Goal: Information Seeking & Learning: Find specific fact

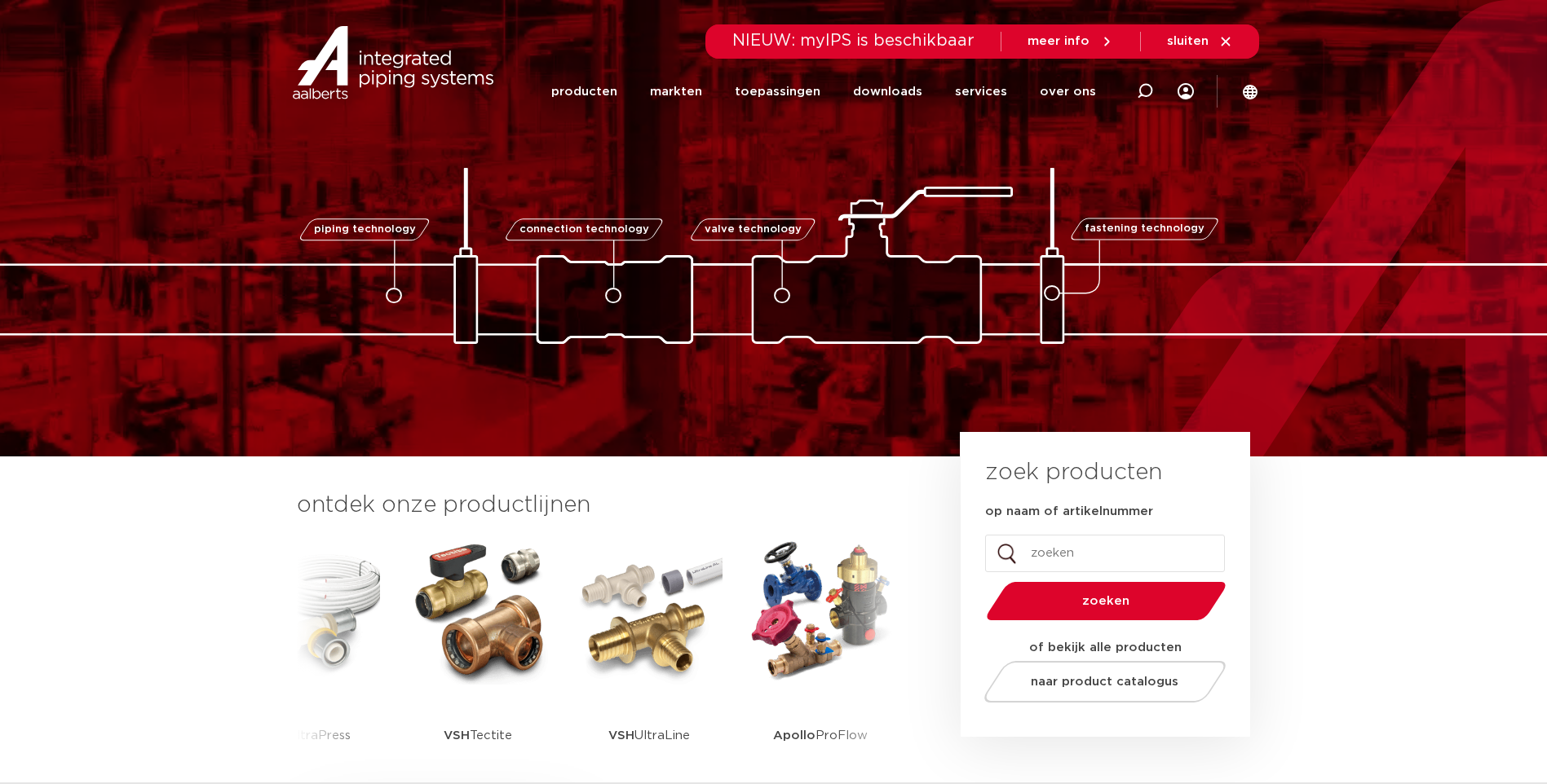
click at [1059, 555] on input "op naam of artikelnummer" at bounding box center [1104, 553] width 240 height 38
type input "rvs xpress"
click at [979, 581] on button "zoeken" at bounding box center [1105, 601] width 253 height 41
click at [1084, 600] on span "zoeken" at bounding box center [1105, 601] width 156 height 12
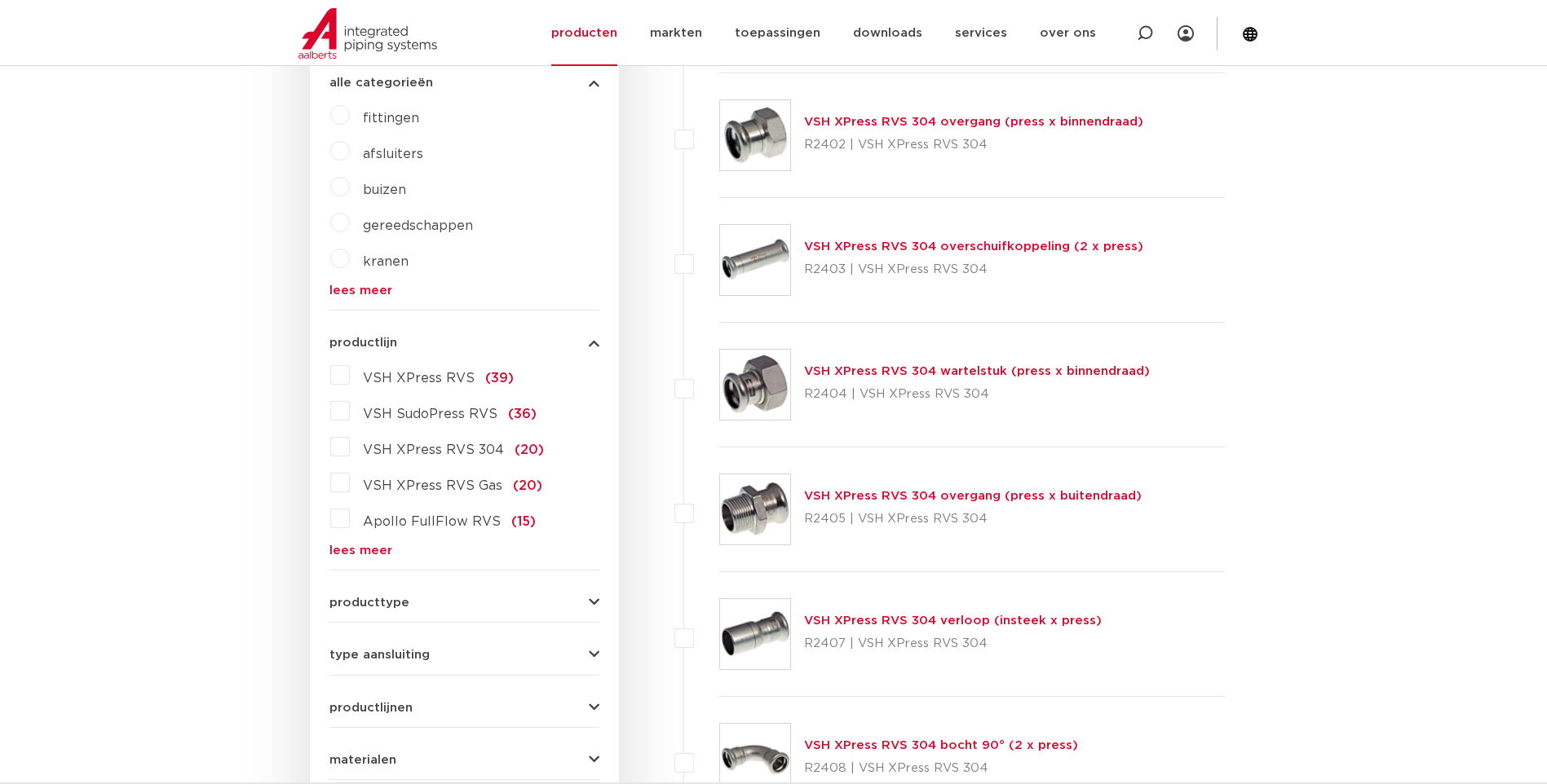
scroll to position [733, 0]
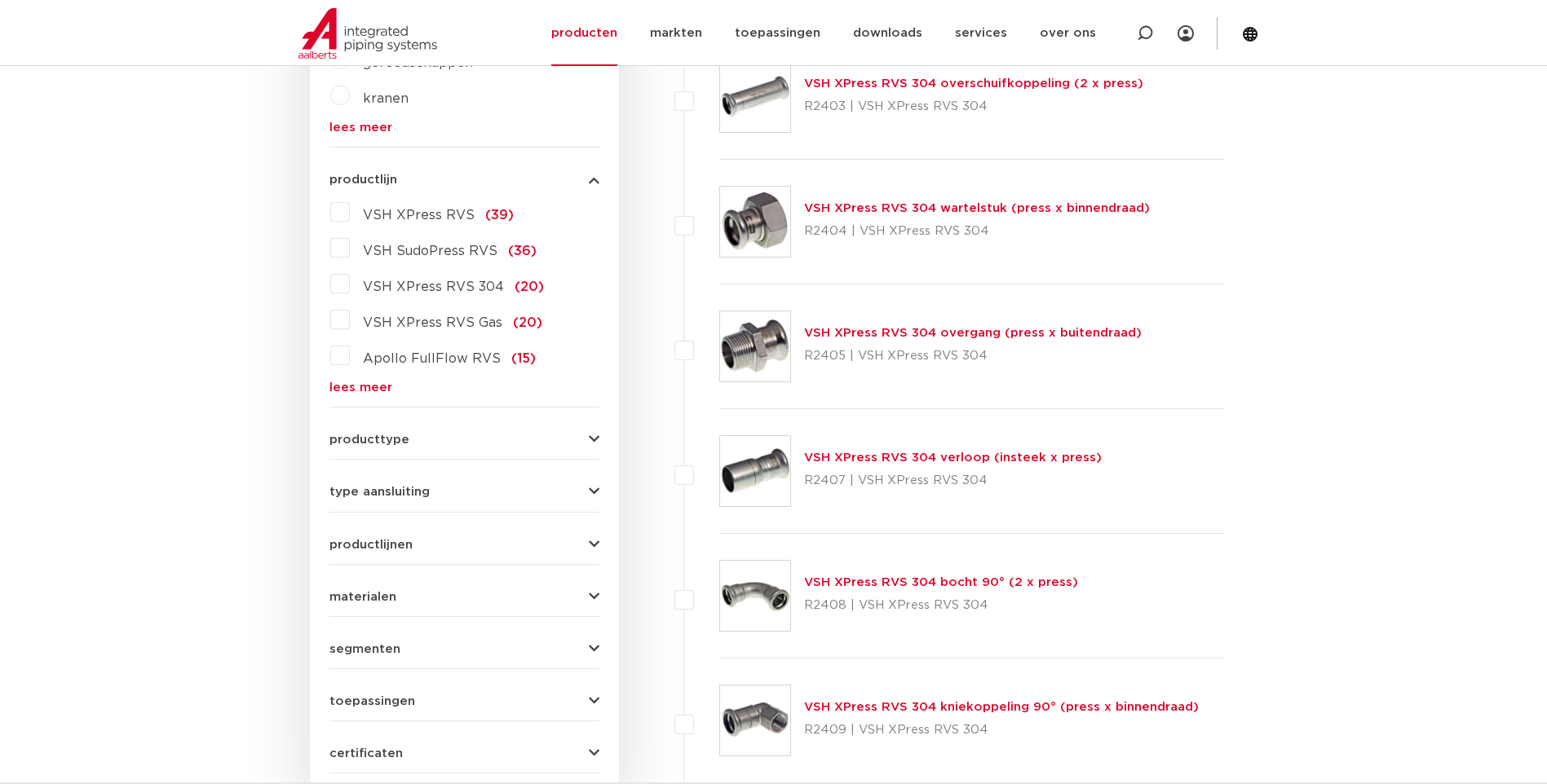
click at [594, 437] on icon "button" at bounding box center [595, 439] width 11 height 12
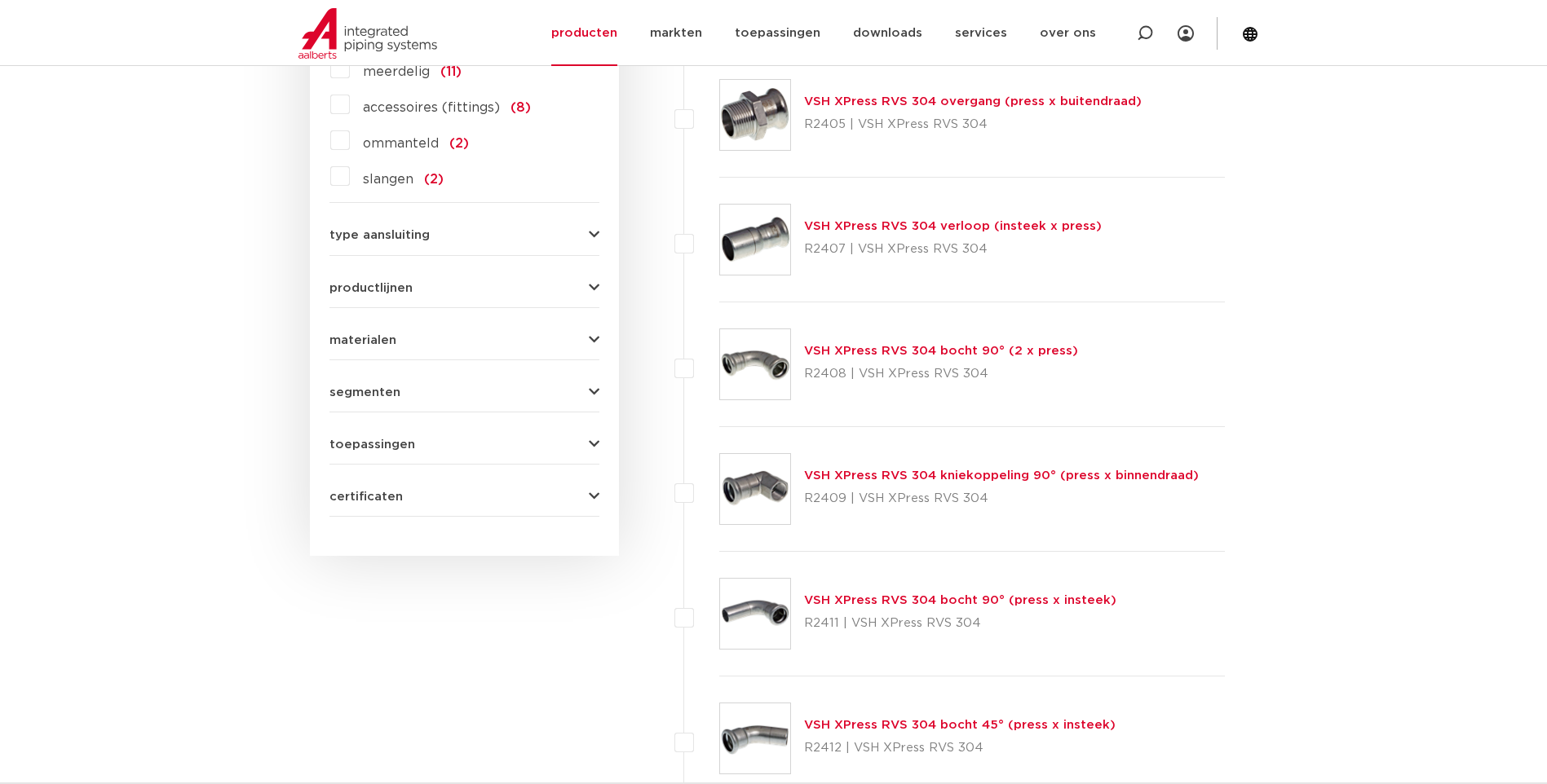
scroll to position [1047, 0]
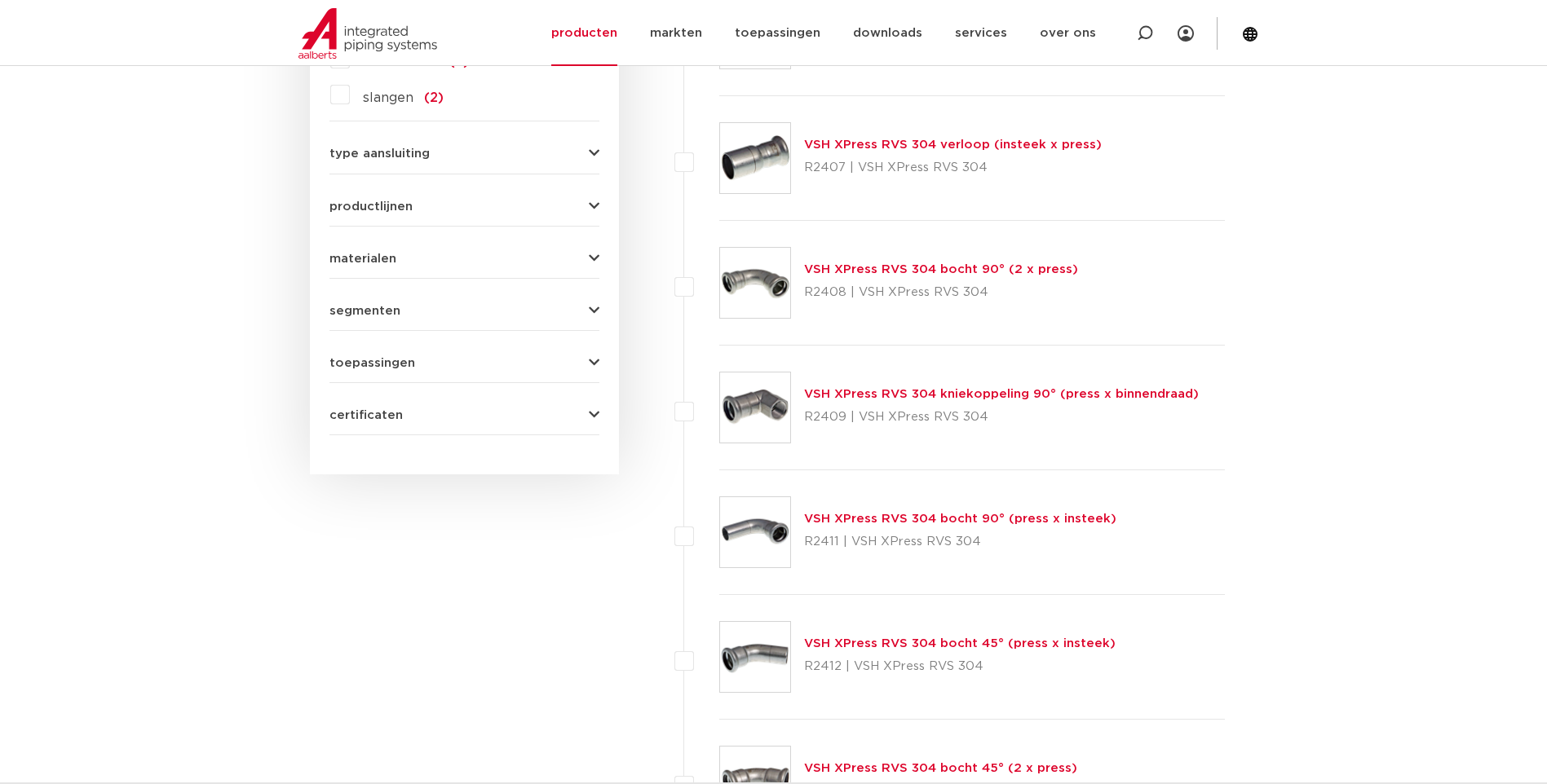
click at [594, 364] on icon "button" at bounding box center [595, 363] width 11 height 12
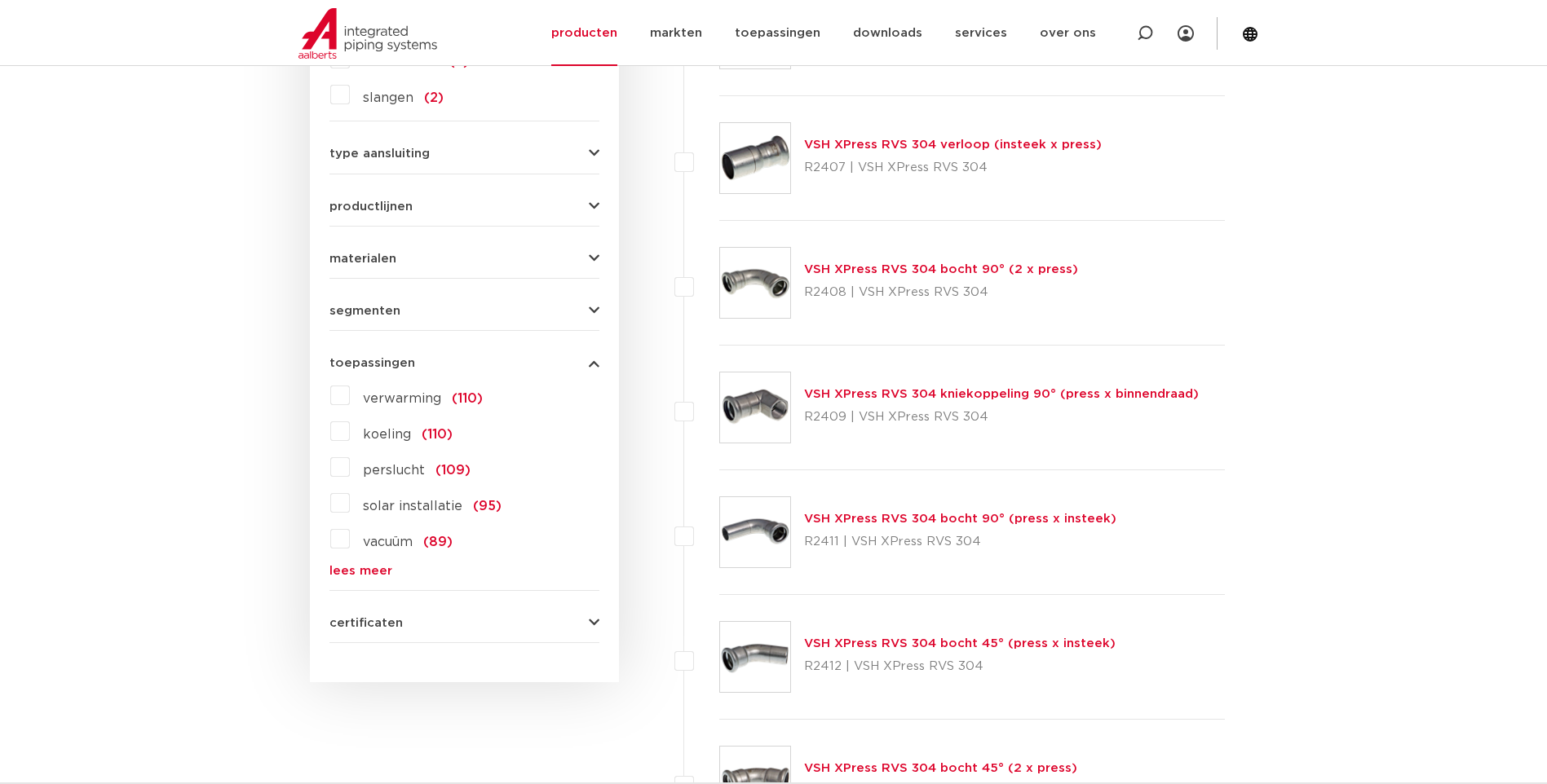
click at [376, 574] on link "lees meer" at bounding box center [464, 571] width 270 height 12
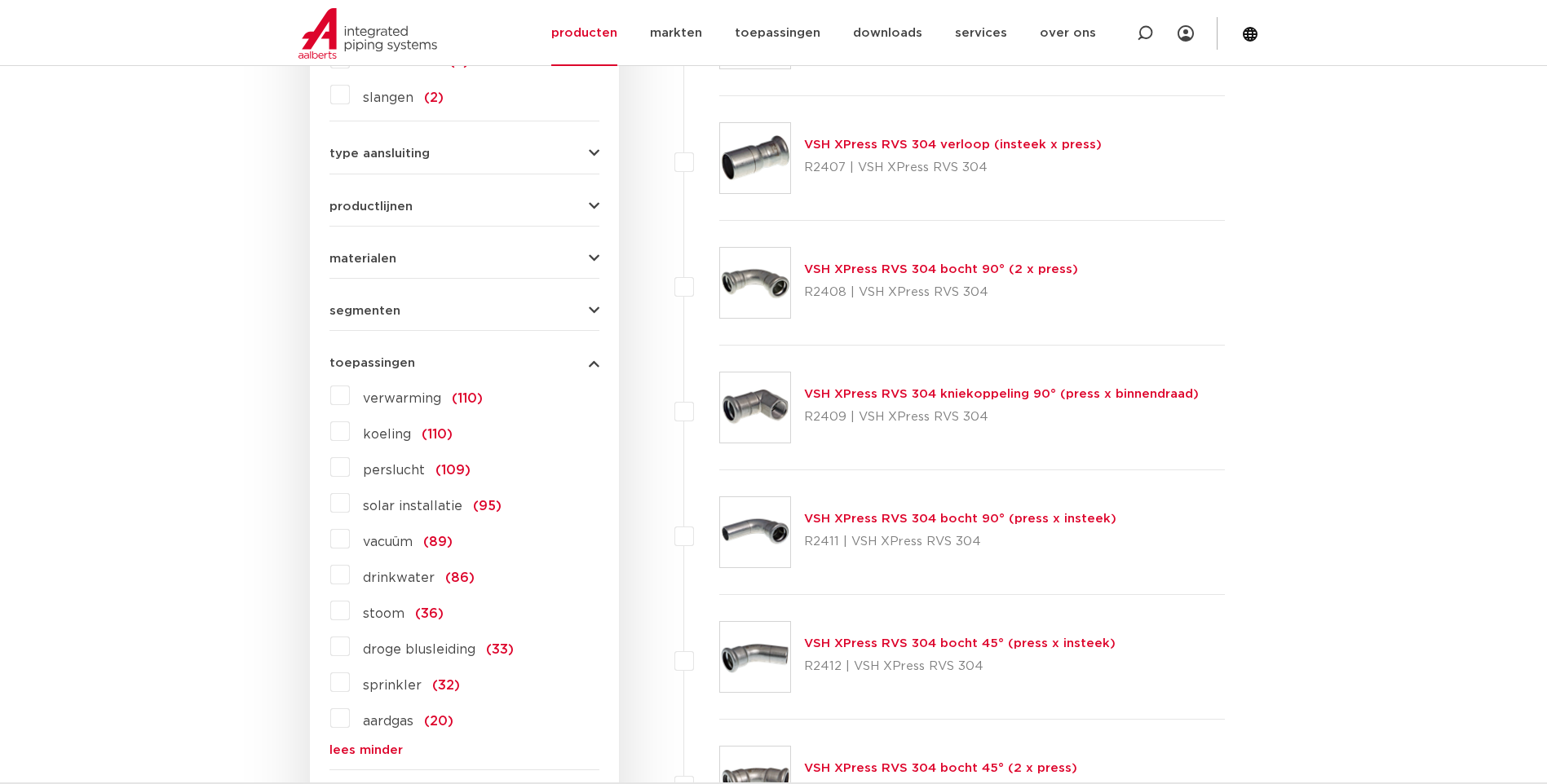
click at [350, 579] on label "drinkwater (86)" at bounding box center [412, 575] width 125 height 26
click at [0, 0] on input "drinkwater (86)" at bounding box center [0, 0] width 0 height 0
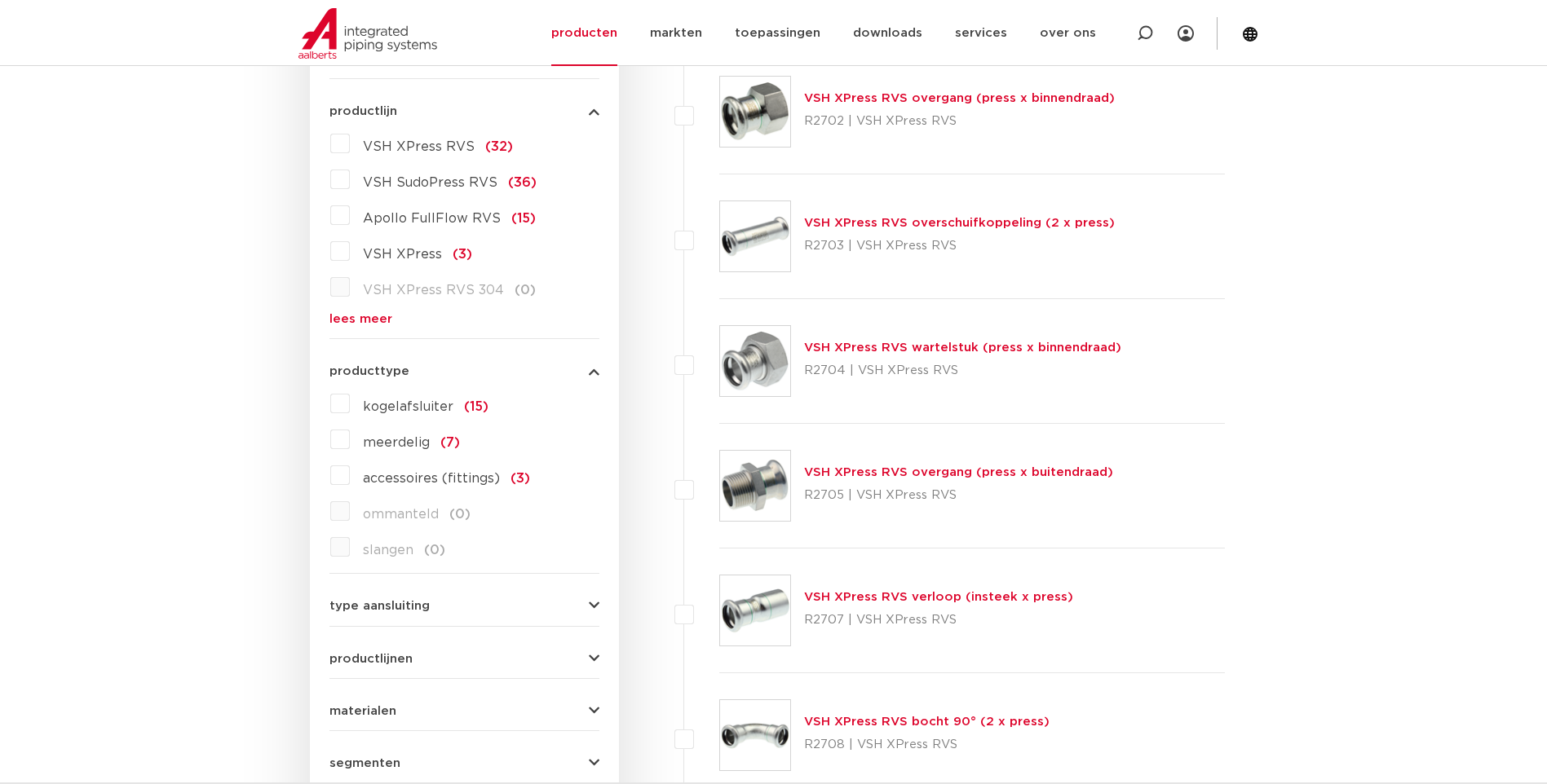
scroll to position [432, 0]
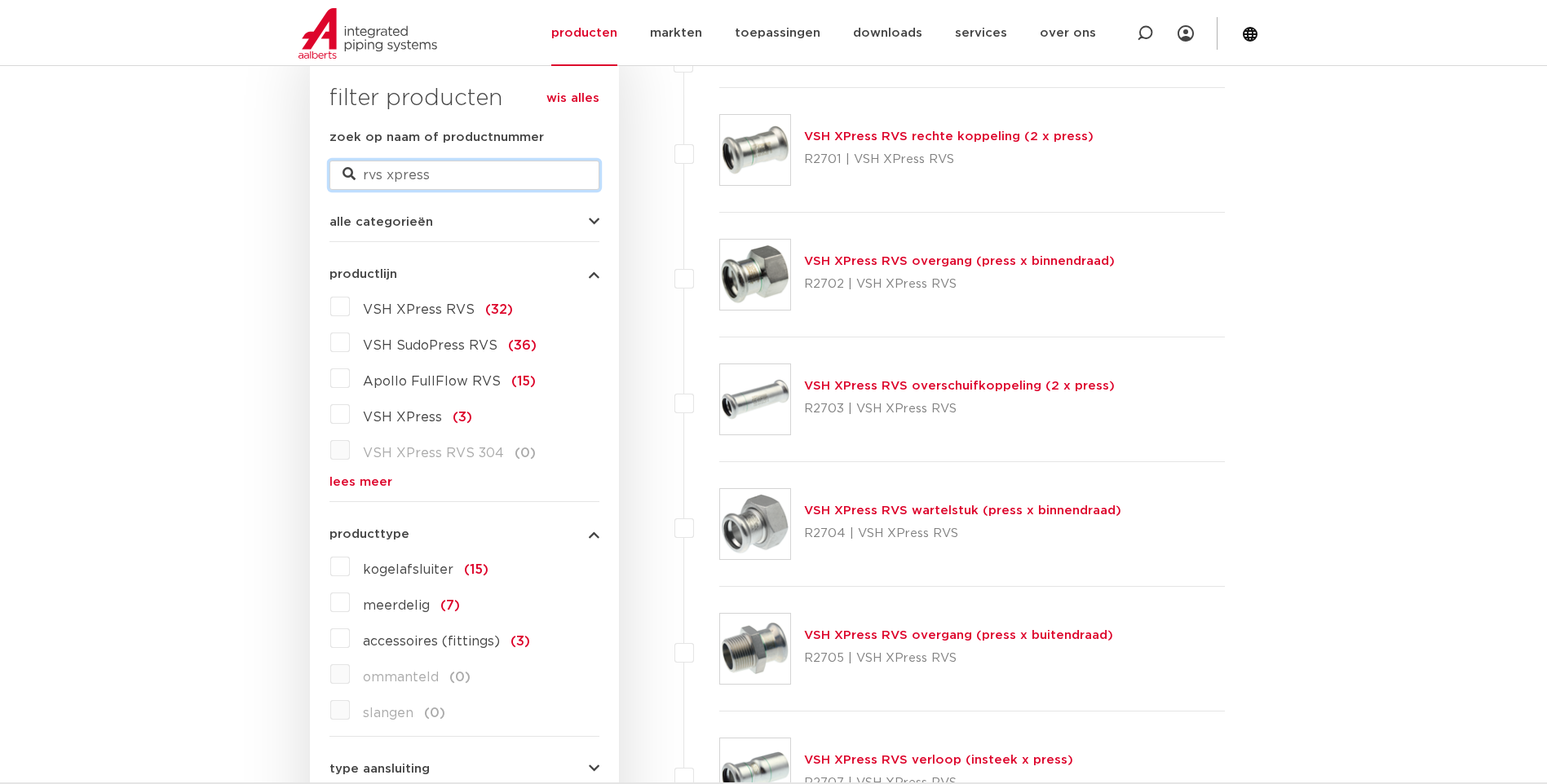
drag, startPoint x: 437, startPoint y: 170, endPoint x: 369, endPoint y: 172, distance: 68.0
click at [369, 172] on input "rvs xpress" at bounding box center [464, 176] width 270 height 29
type input "r"
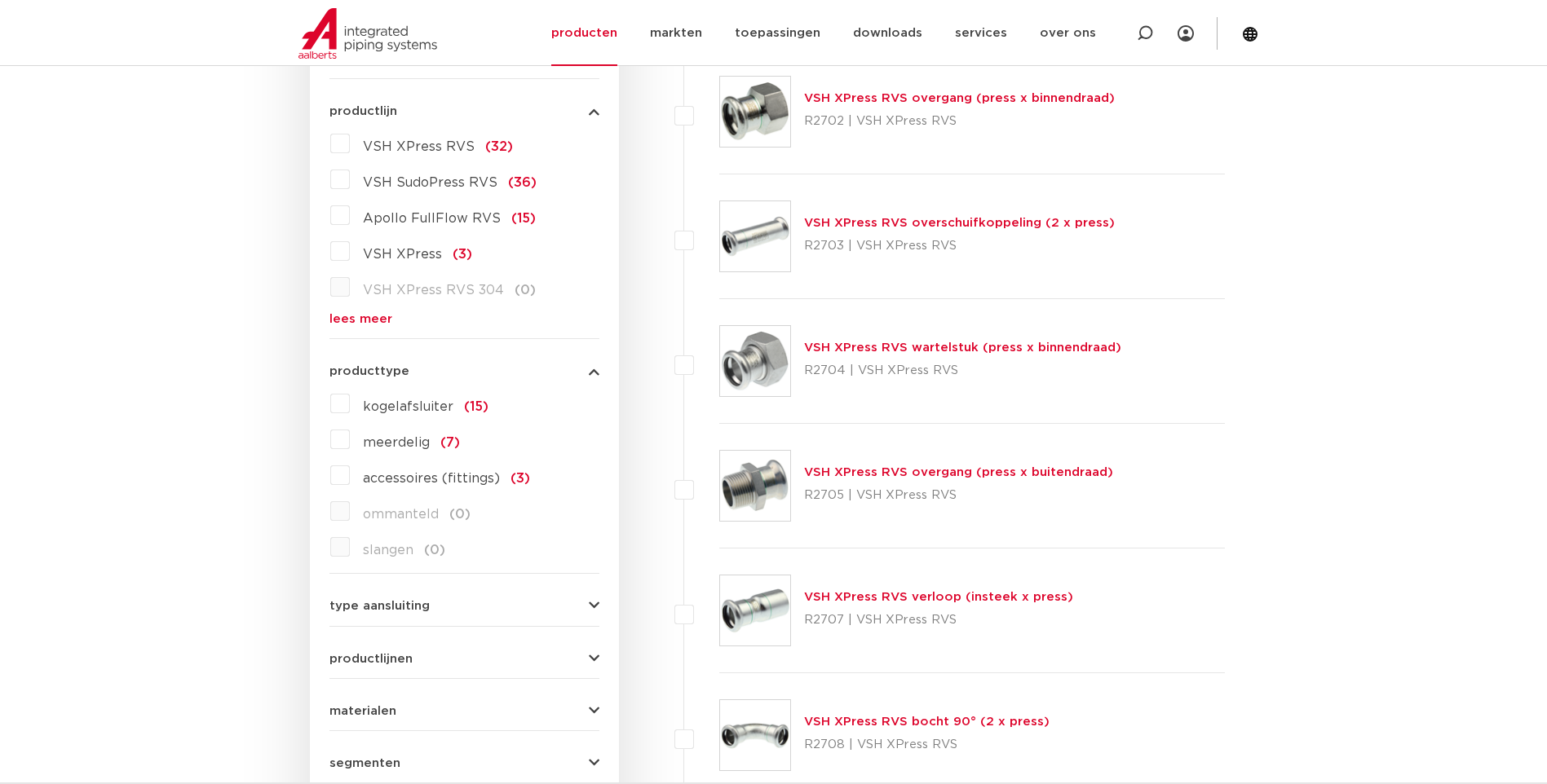
click at [945, 720] on link "VSH XPress RVS bocht 90° (2 x press)" at bounding box center [927, 721] width 246 height 12
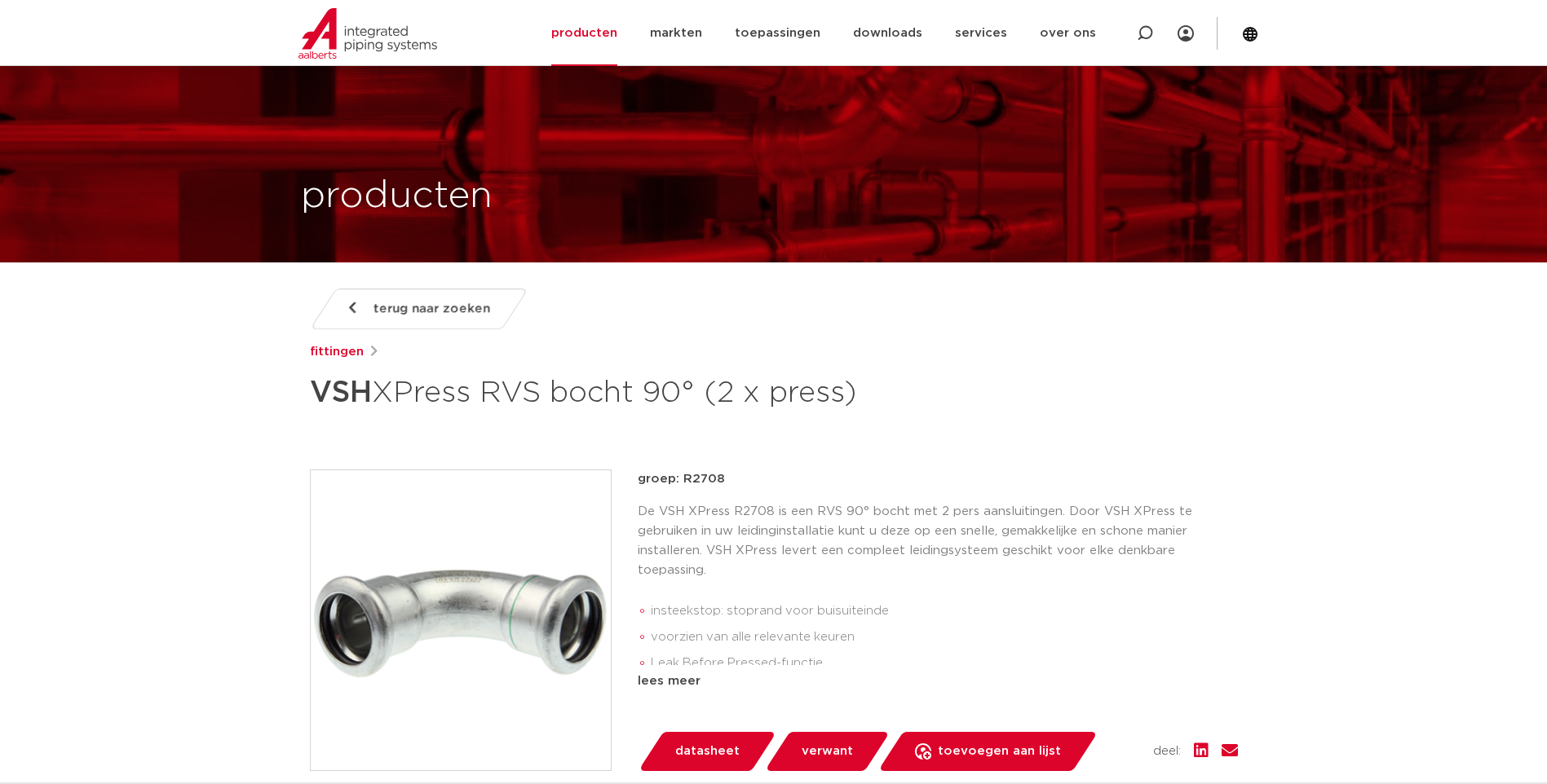
scroll to position [245, 0]
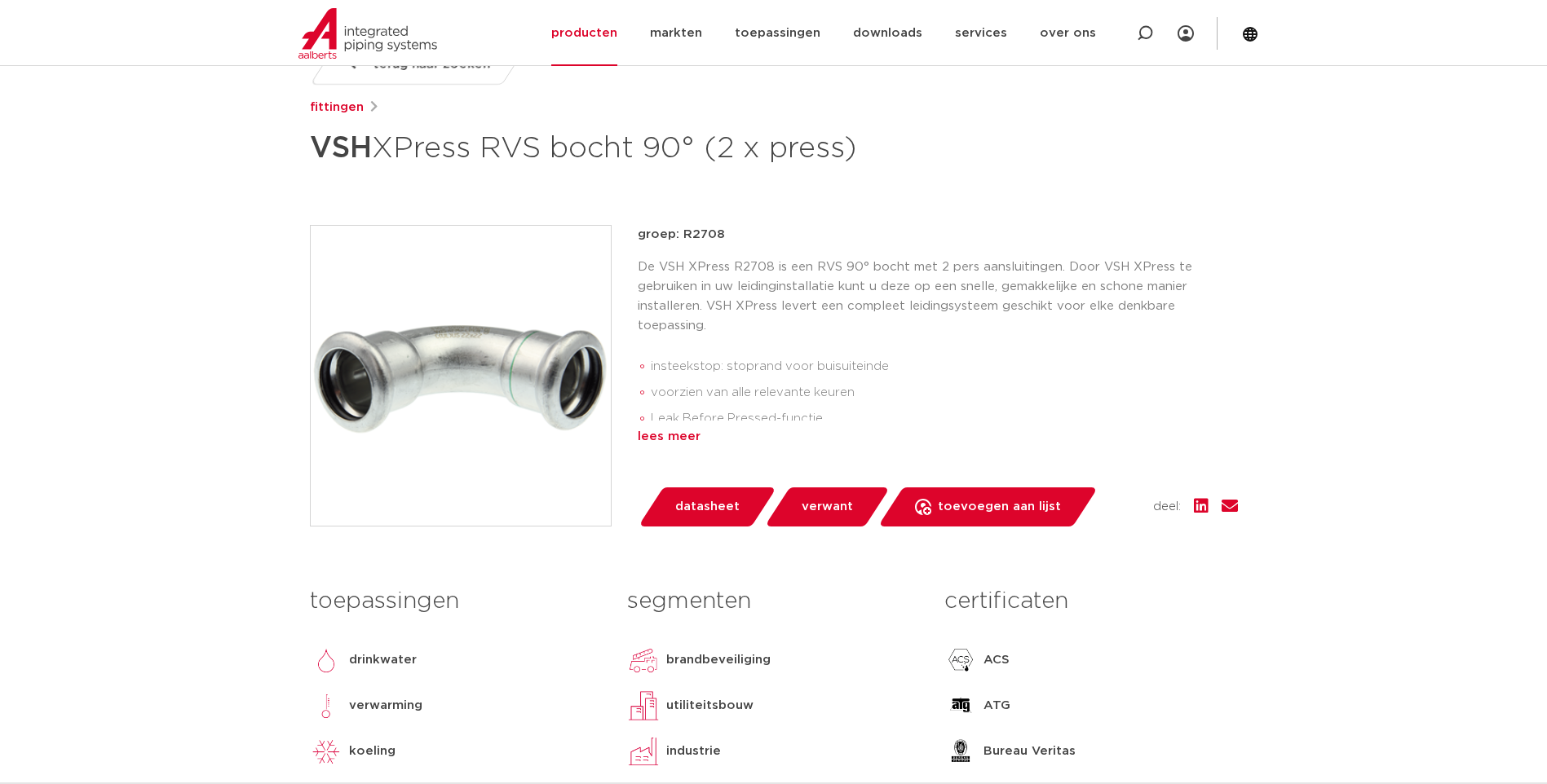
click at [688, 439] on div "lees meer" at bounding box center [938, 436] width 600 height 19
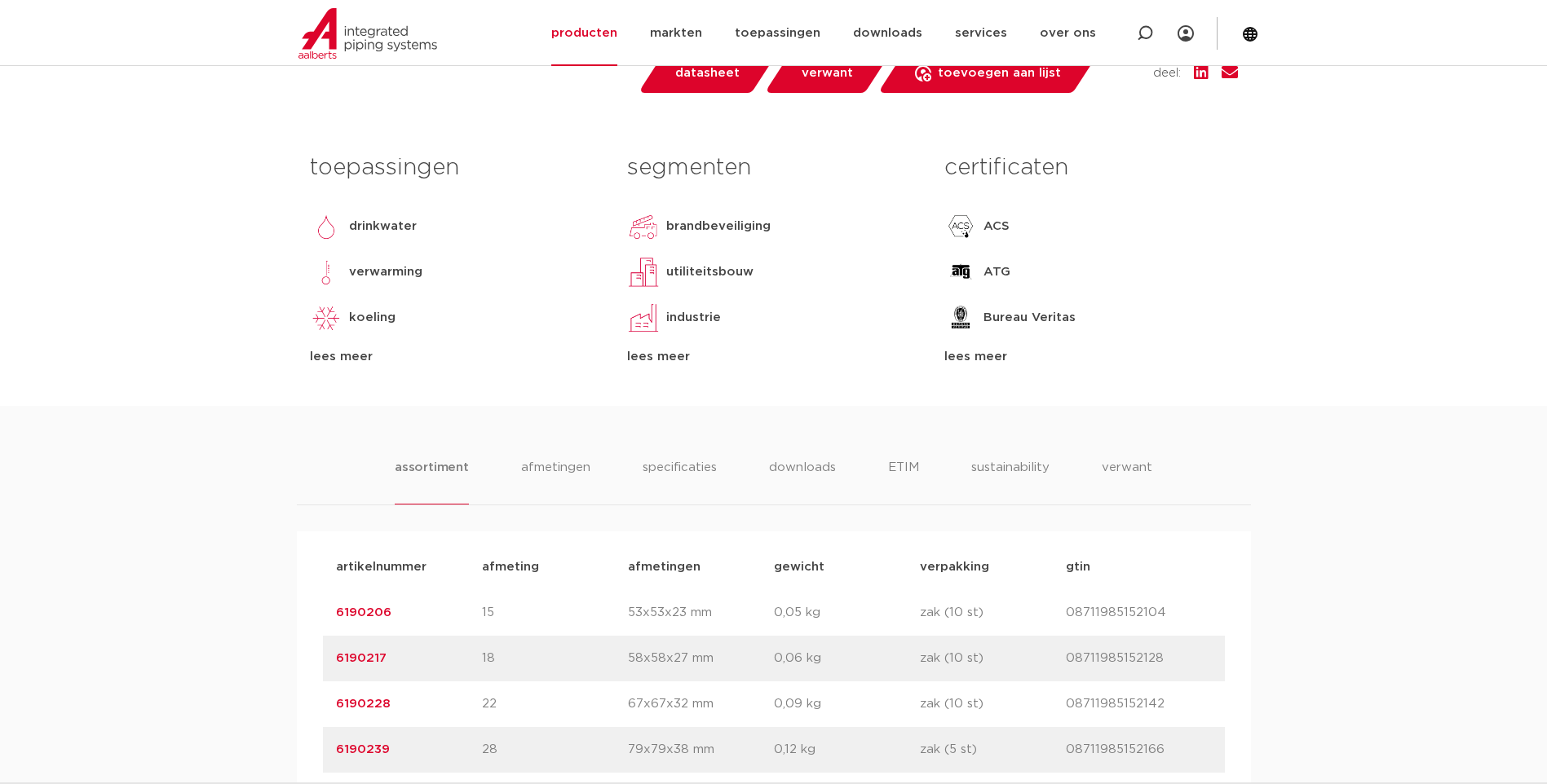
scroll to position [1060, 0]
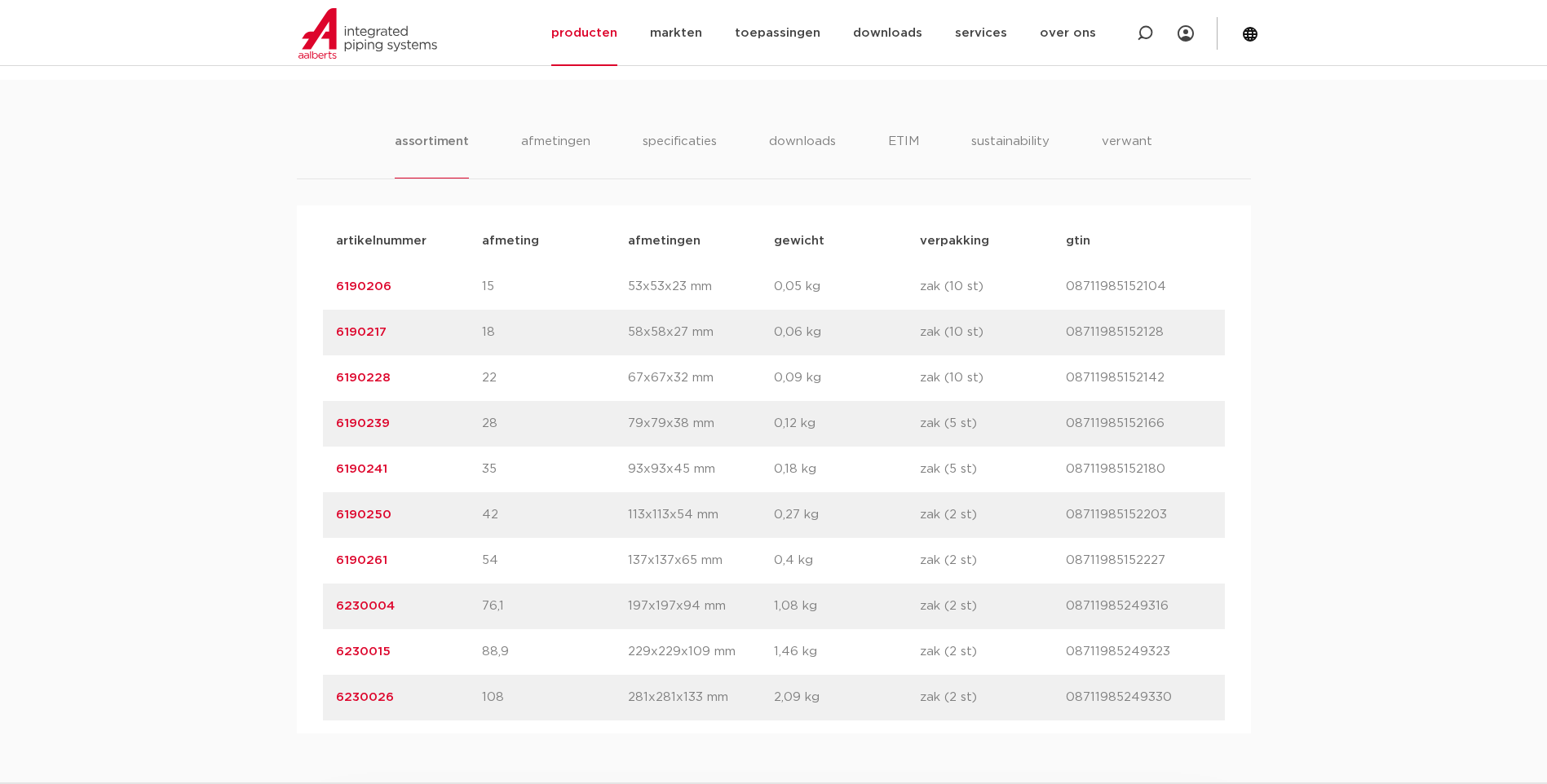
click at [383, 377] on link "6190228" at bounding box center [363, 377] width 54 height 12
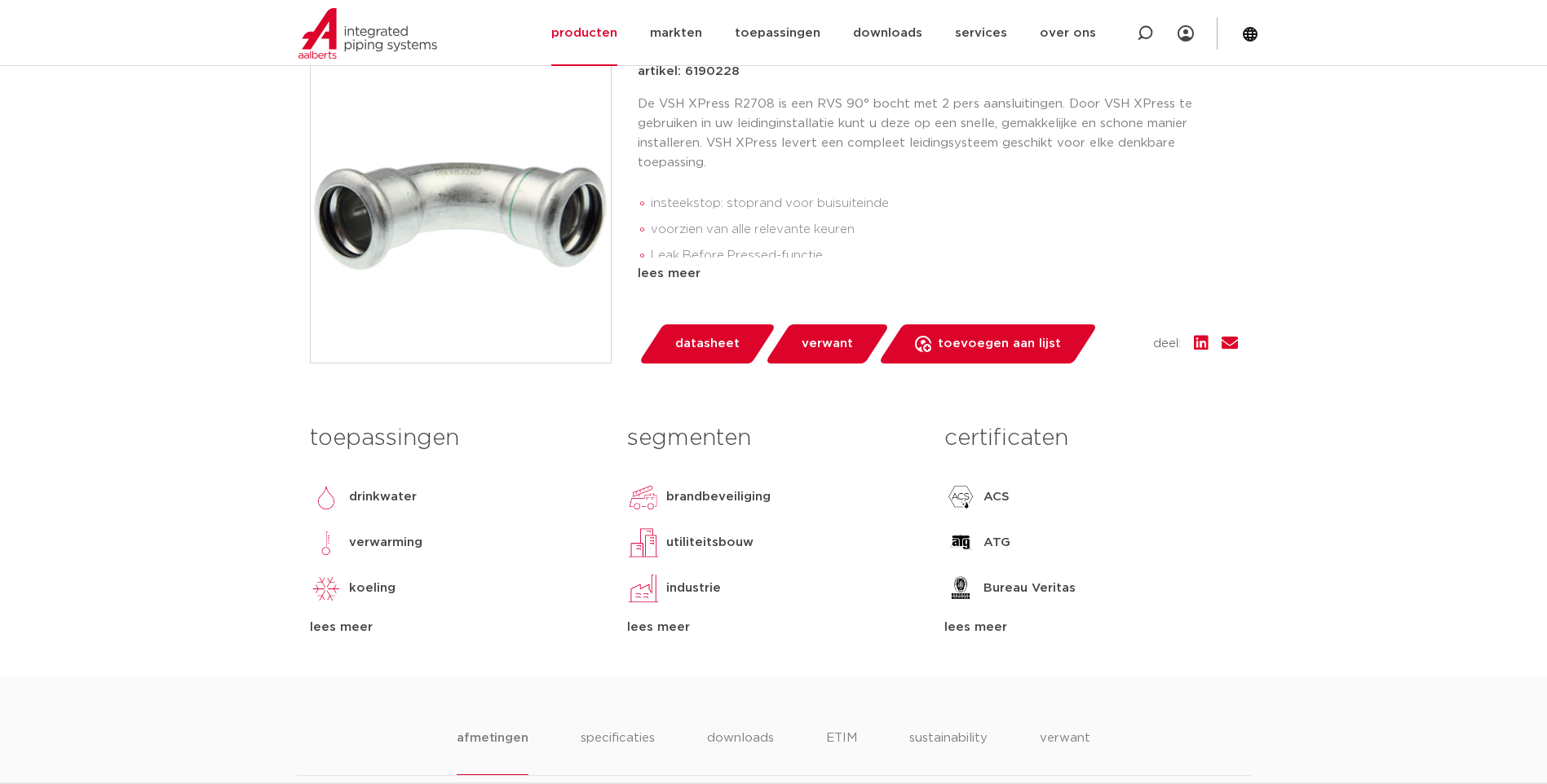
scroll to position [326, 0]
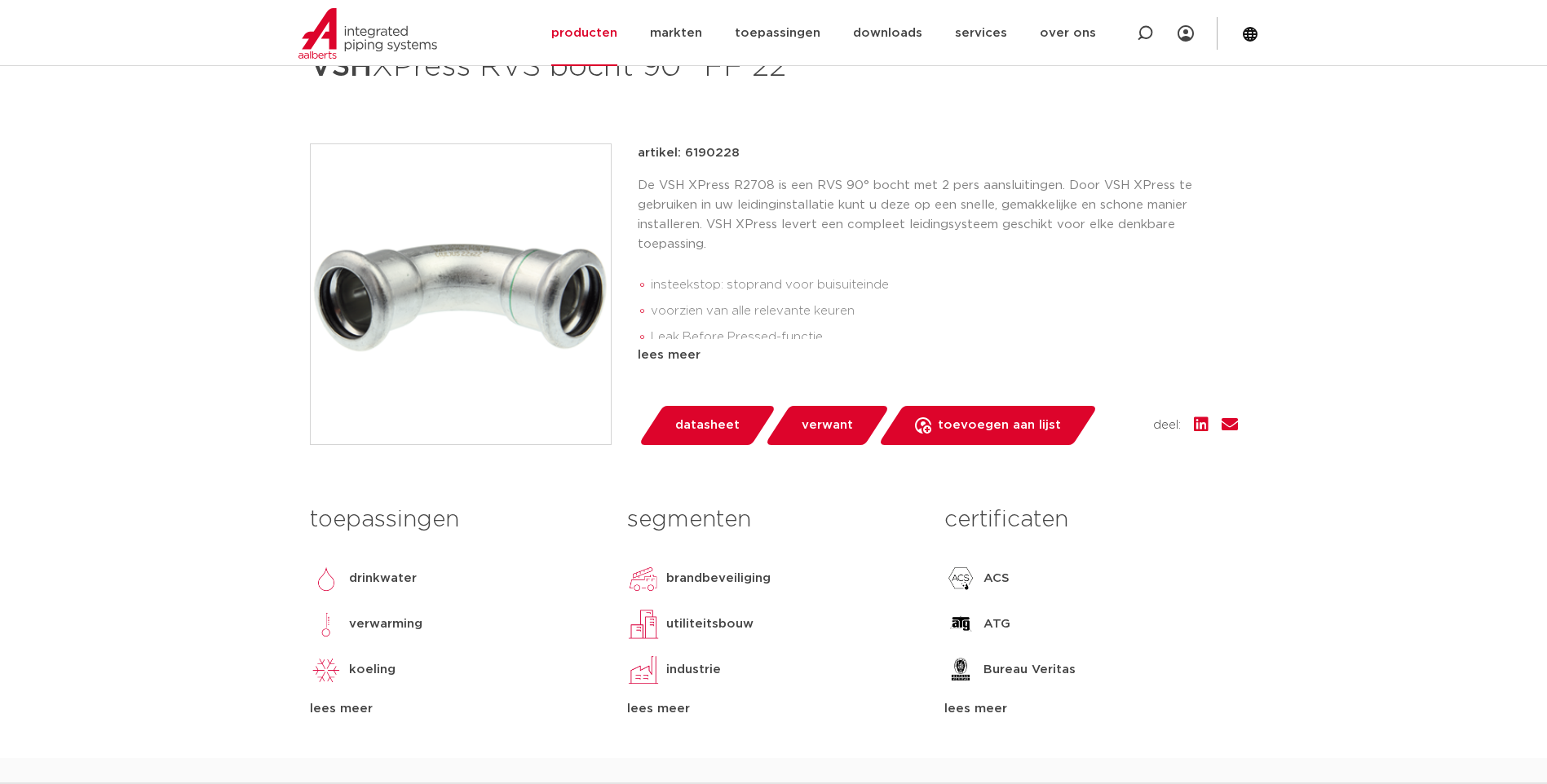
click at [717, 149] on p "artikel: 6190228" at bounding box center [688, 153] width 102 height 19
copy p "6190228"
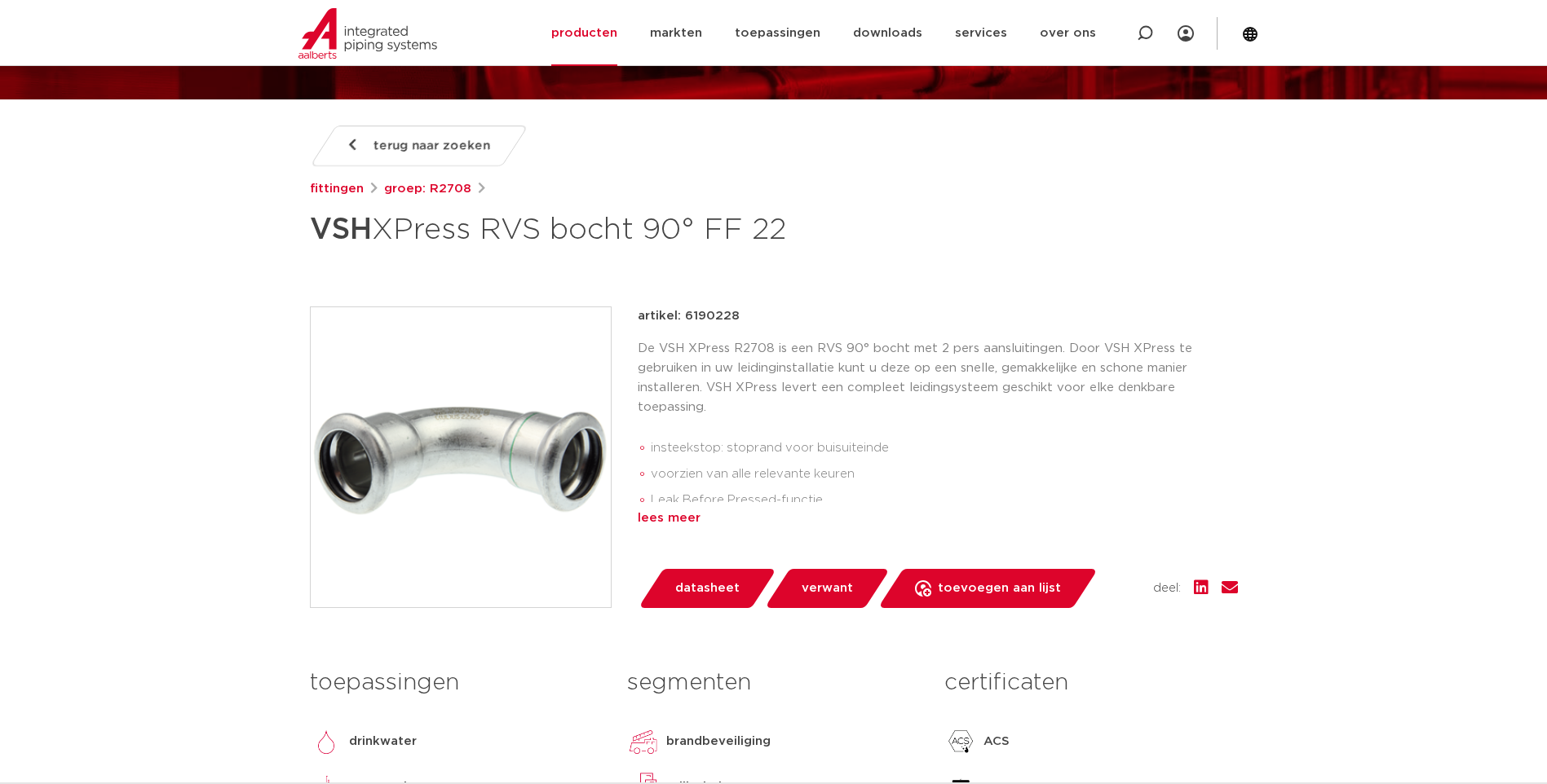
click at [671, 513] on div "lees meer" at bounding box center [938, 518] width 600 height 19
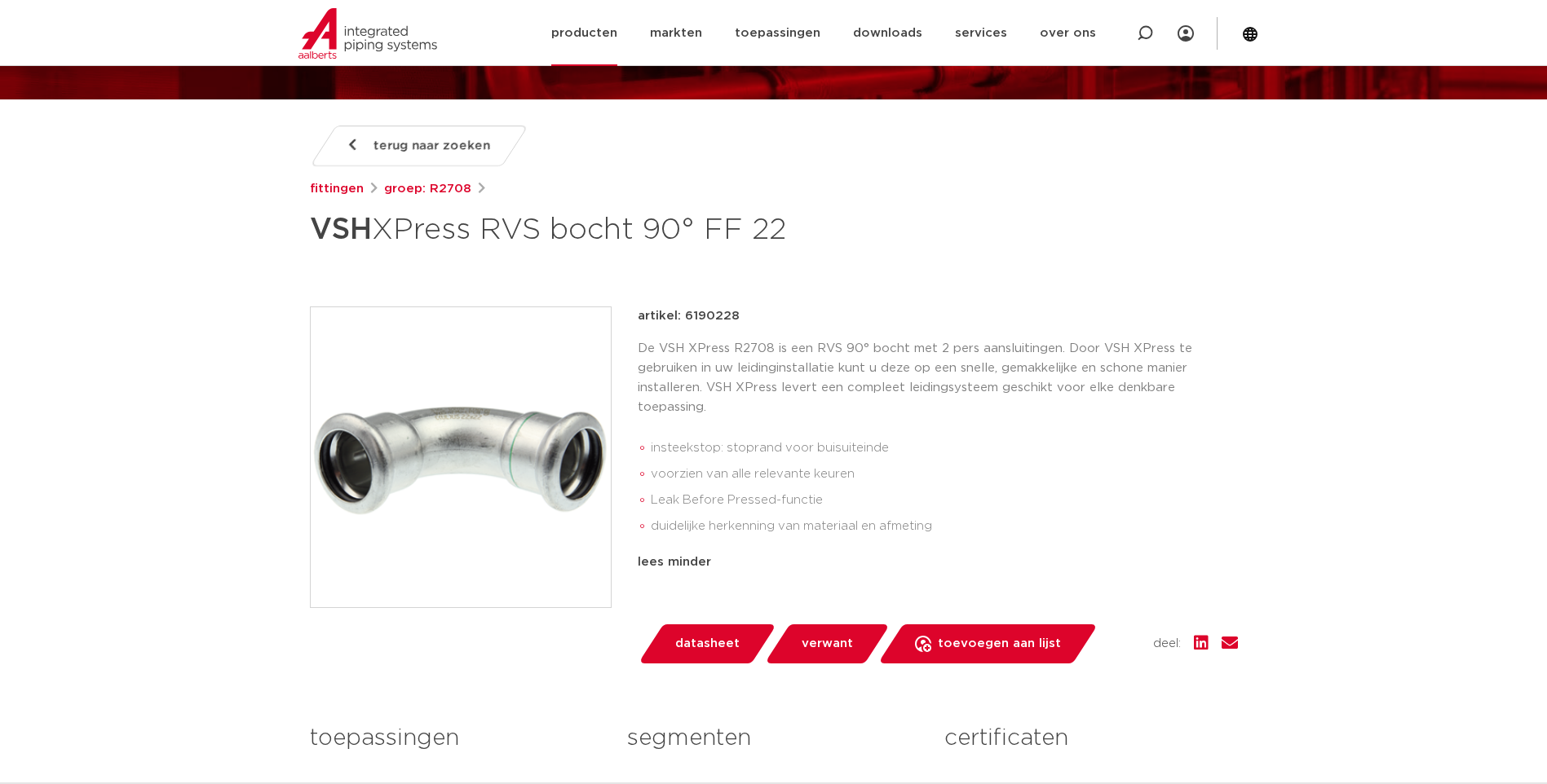
click at [586, 40] on link "producten" at bounding box center [584, 33] width 66 height 66
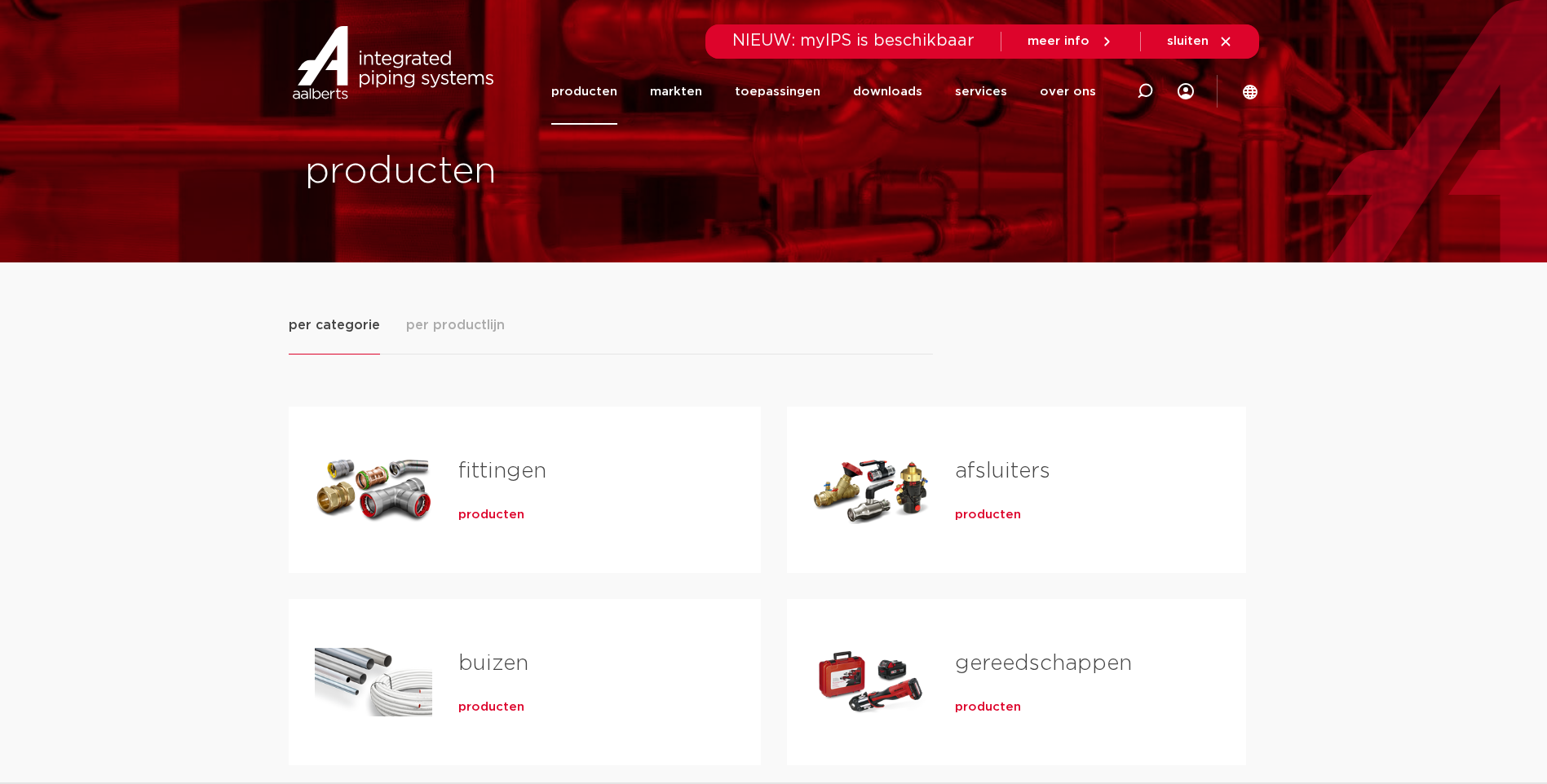
scroll to position [163, 0]
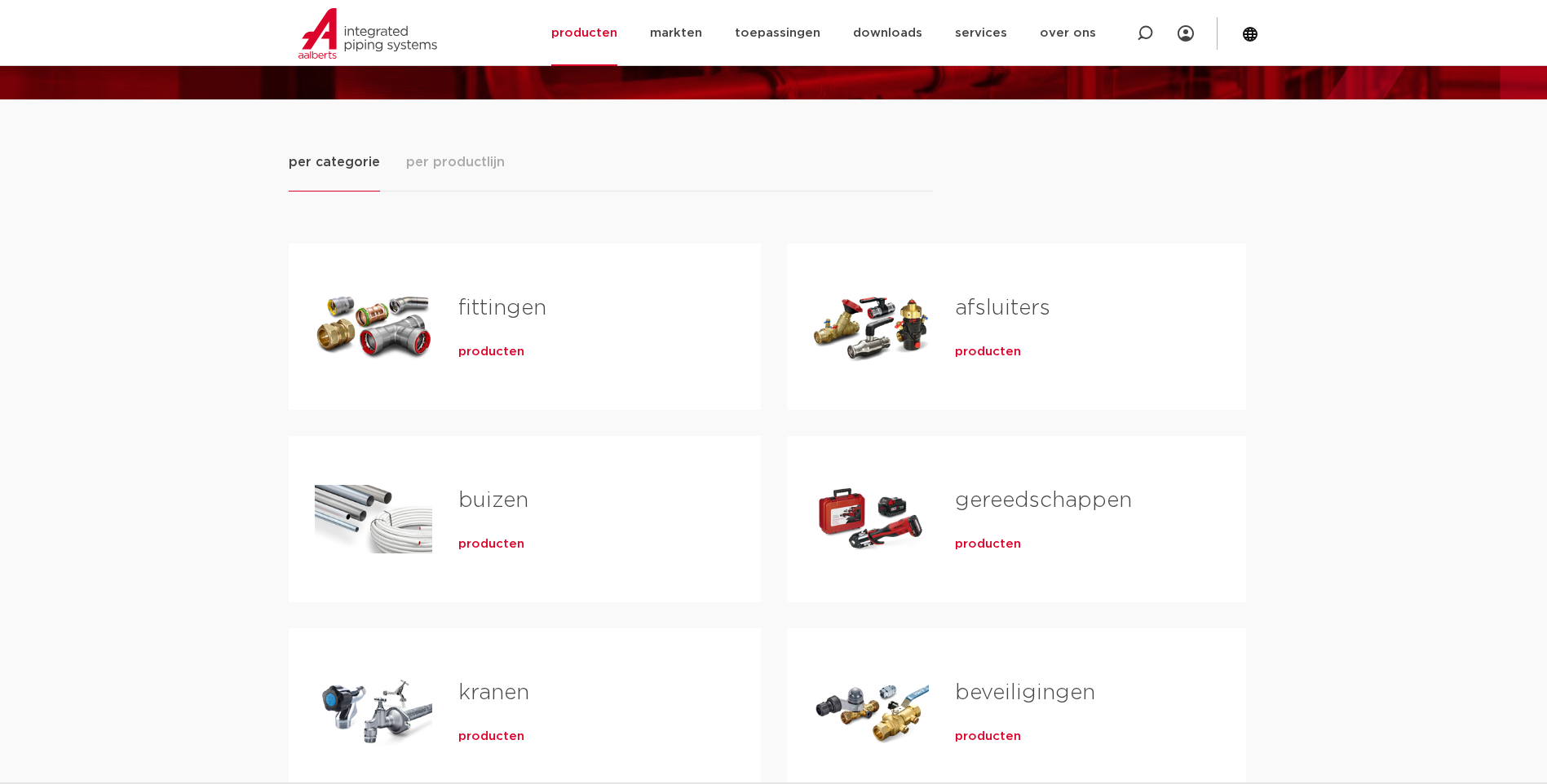
click at [576, 311] on h2 "fittingen" at bounding box center [583, 312] width 250 height 38
click at [465, 306] on link "fittingen" at bounding box center [502, 307] width 88 height 21
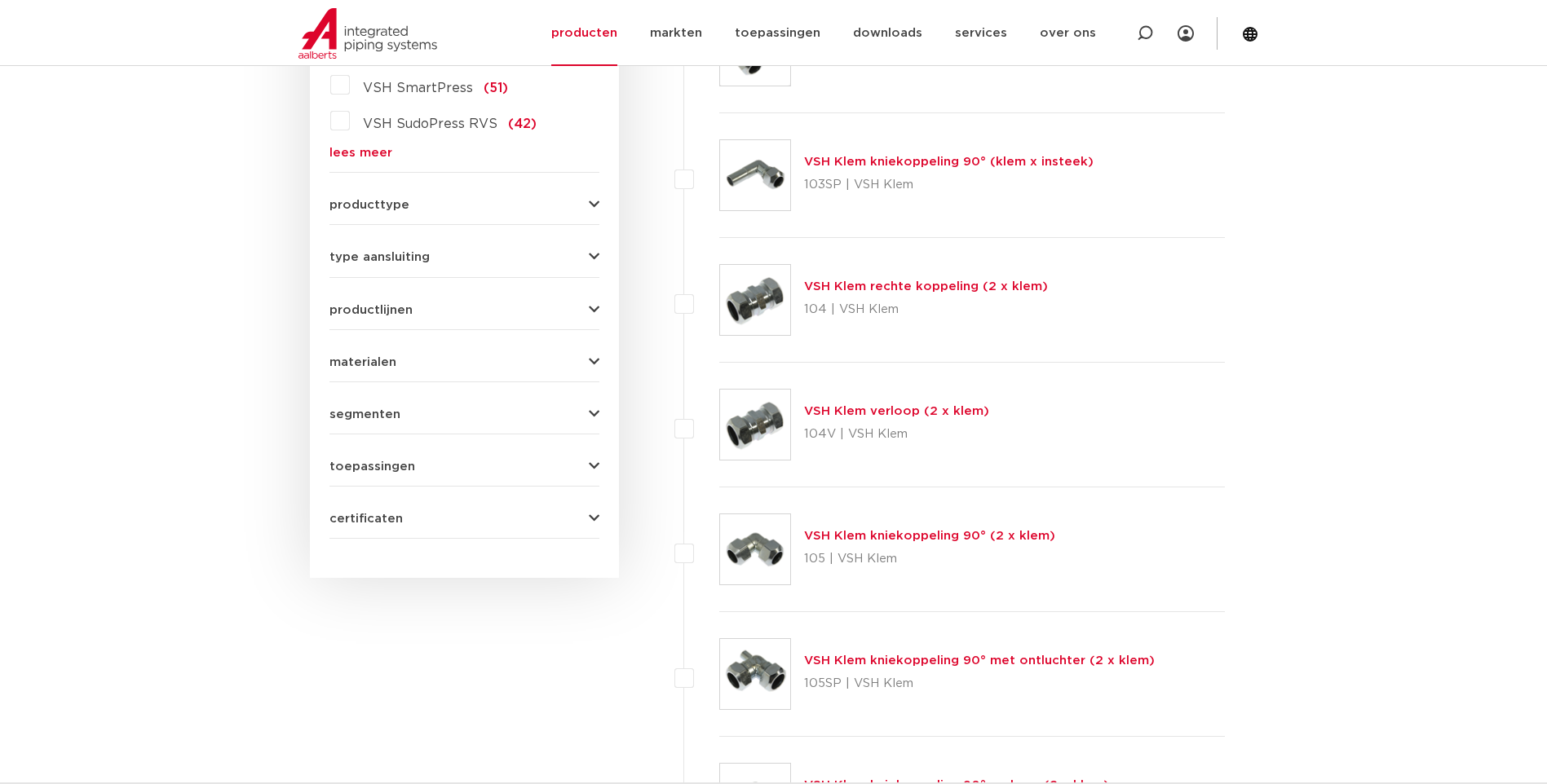
scroll to position [369, 0]
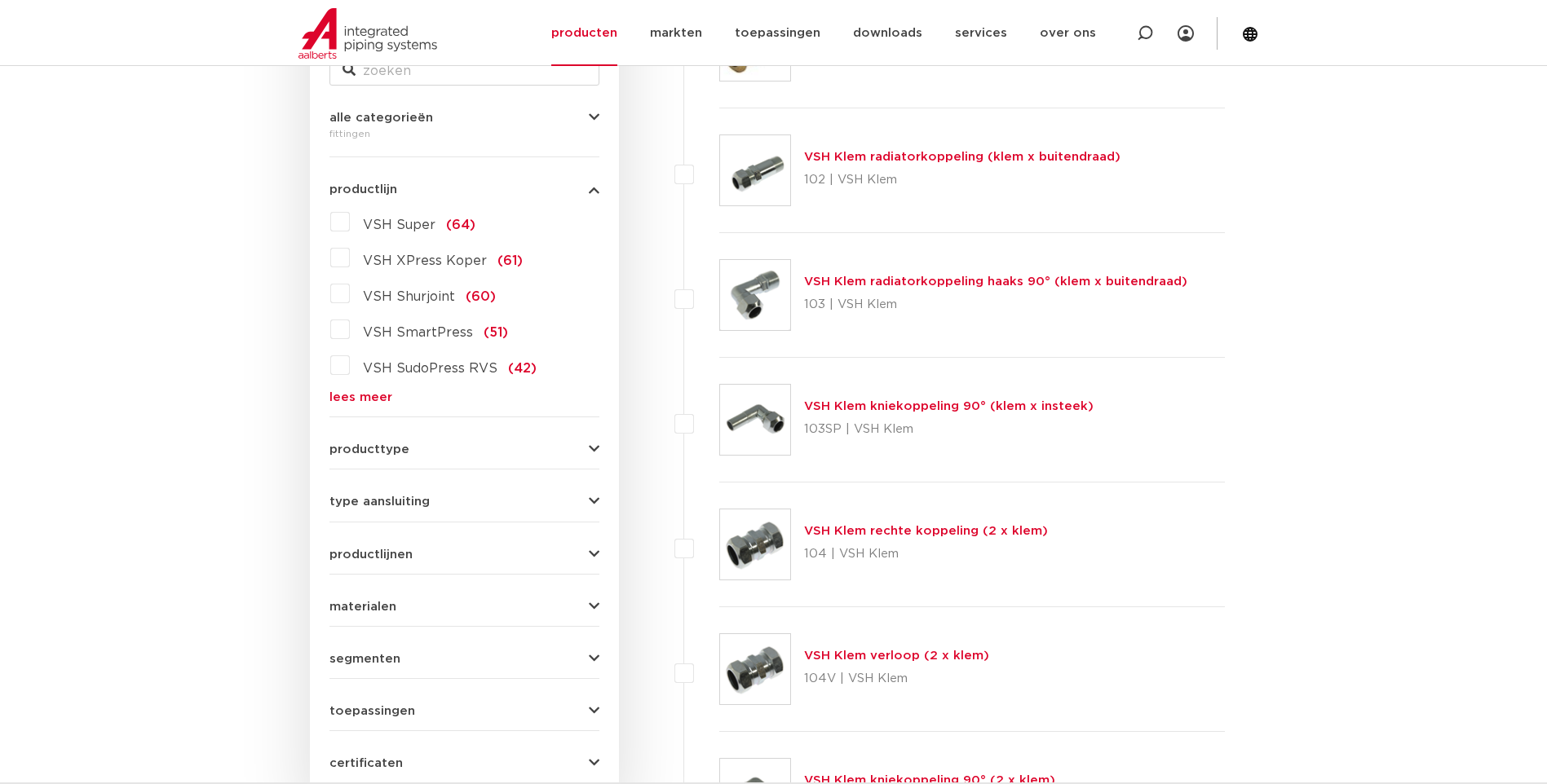
click at [362, 395] on link "lees meer" at bounding box center [464, 397] width 270 height 12
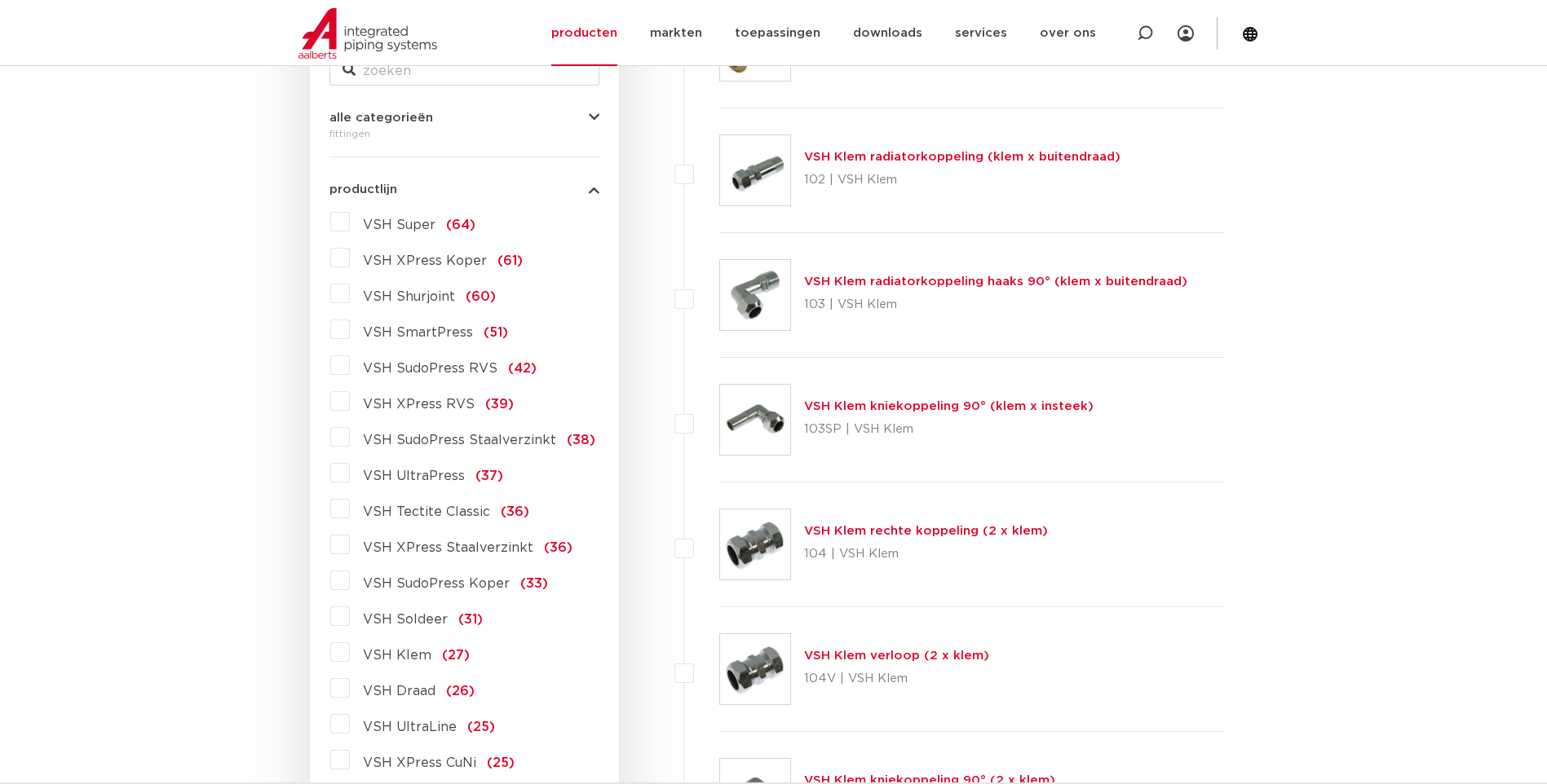
click at [365, 398] on span "VSH XPress RVS" at bounding box center [418, 404] width 111 height 13
click at [0, 0] on input "VSH XPress RVS (39)" at bounding box center [0, 0] width 0 height 0
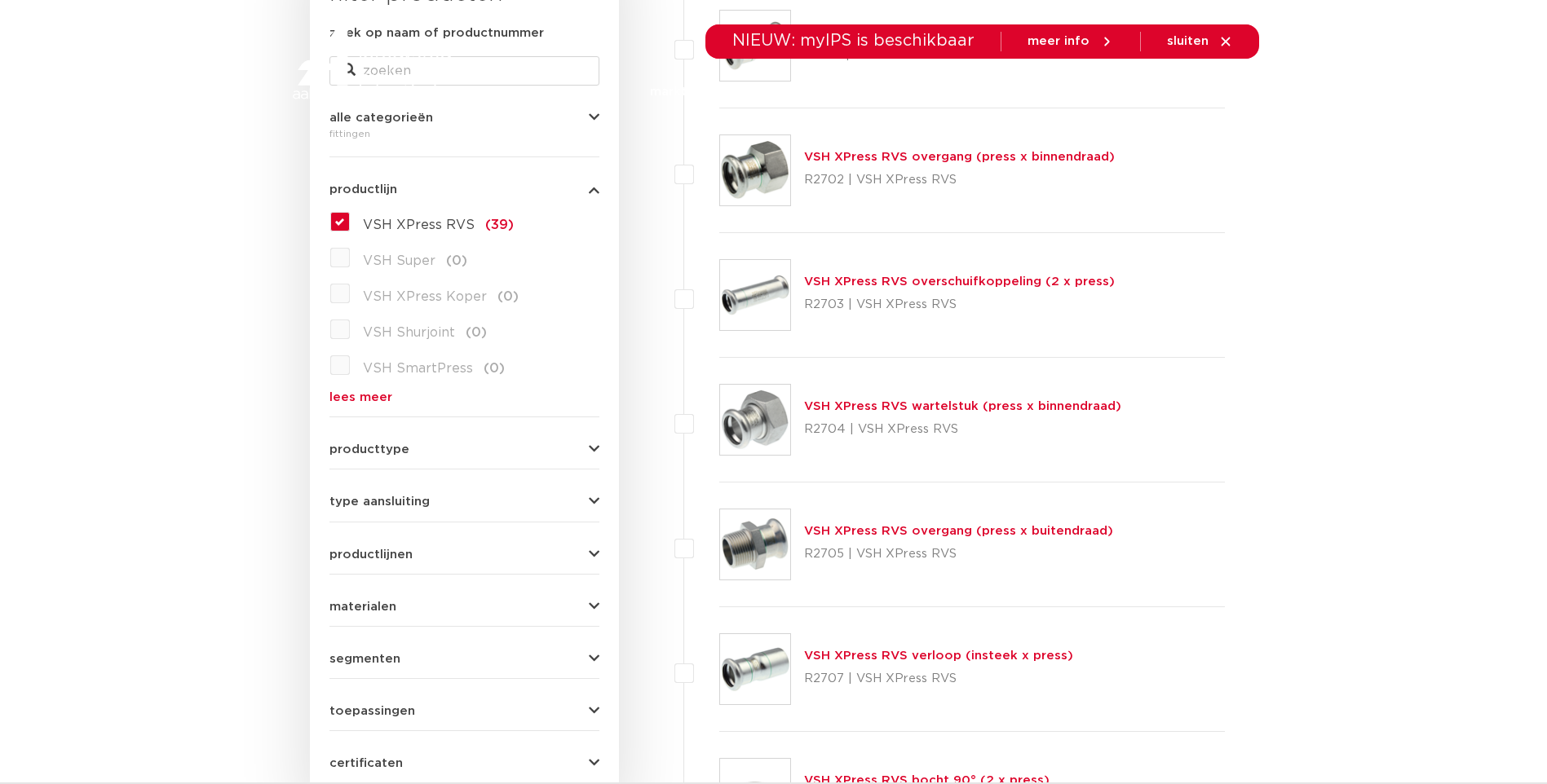
scroll to position [369, 0]
click at [1229, 45] on icon at bounding box center [1225, 41] width 9 height 9
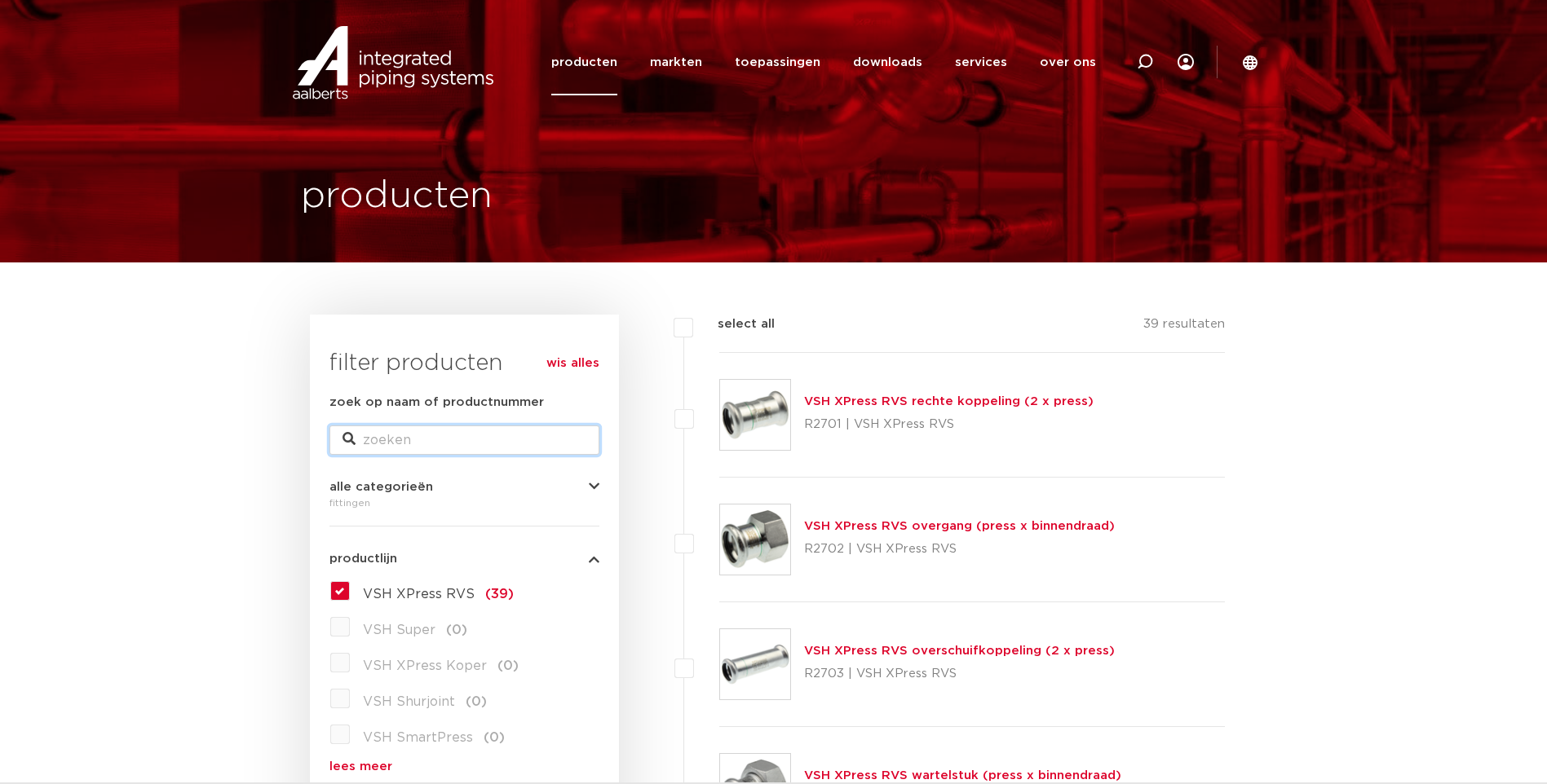
click at [412, 440] on input "zoek op naam of productnummer" at bounding box center [464, 441] width 270 height 29
type input "rvs 316"
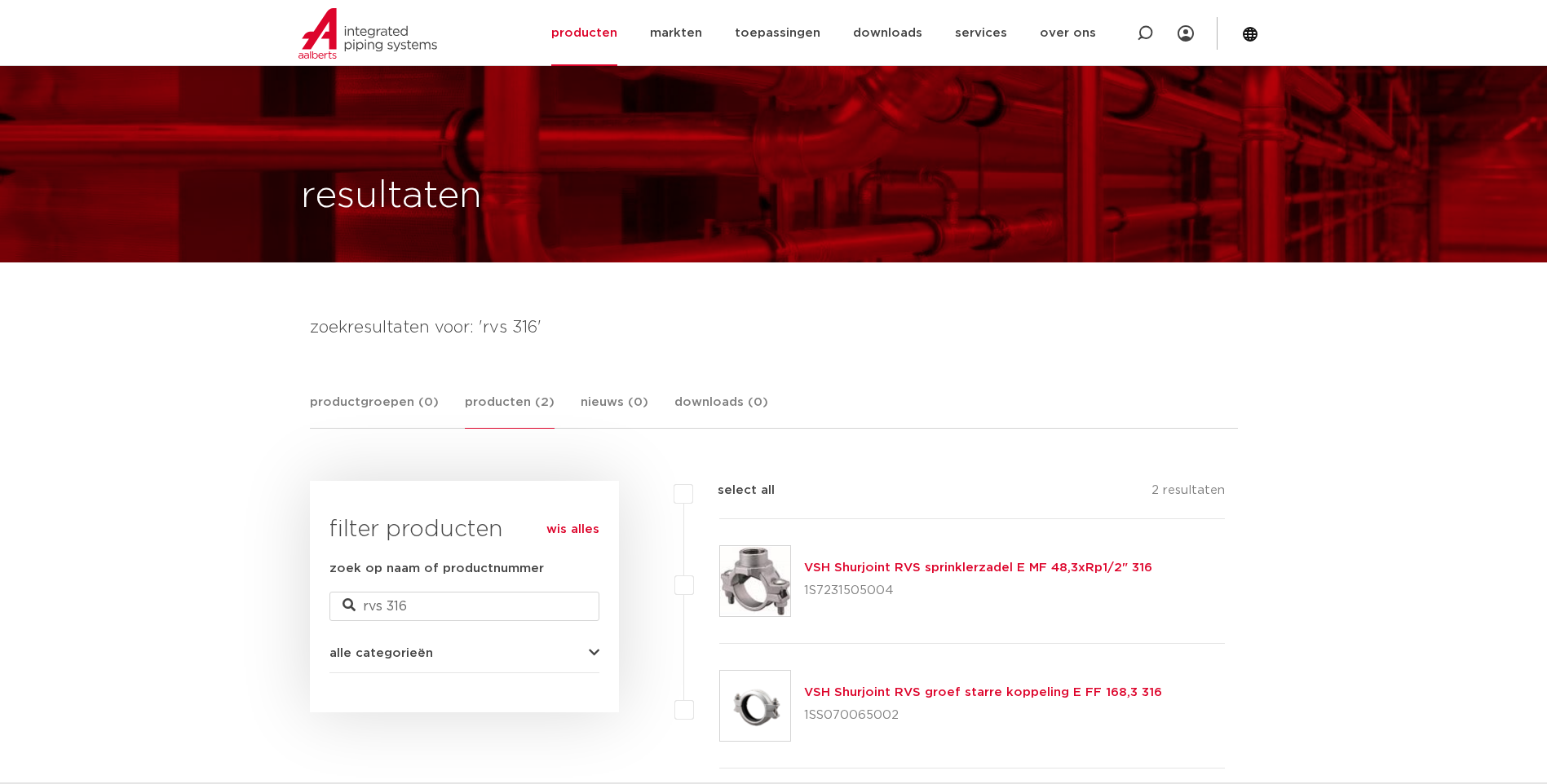
scroll to position [82, 0]
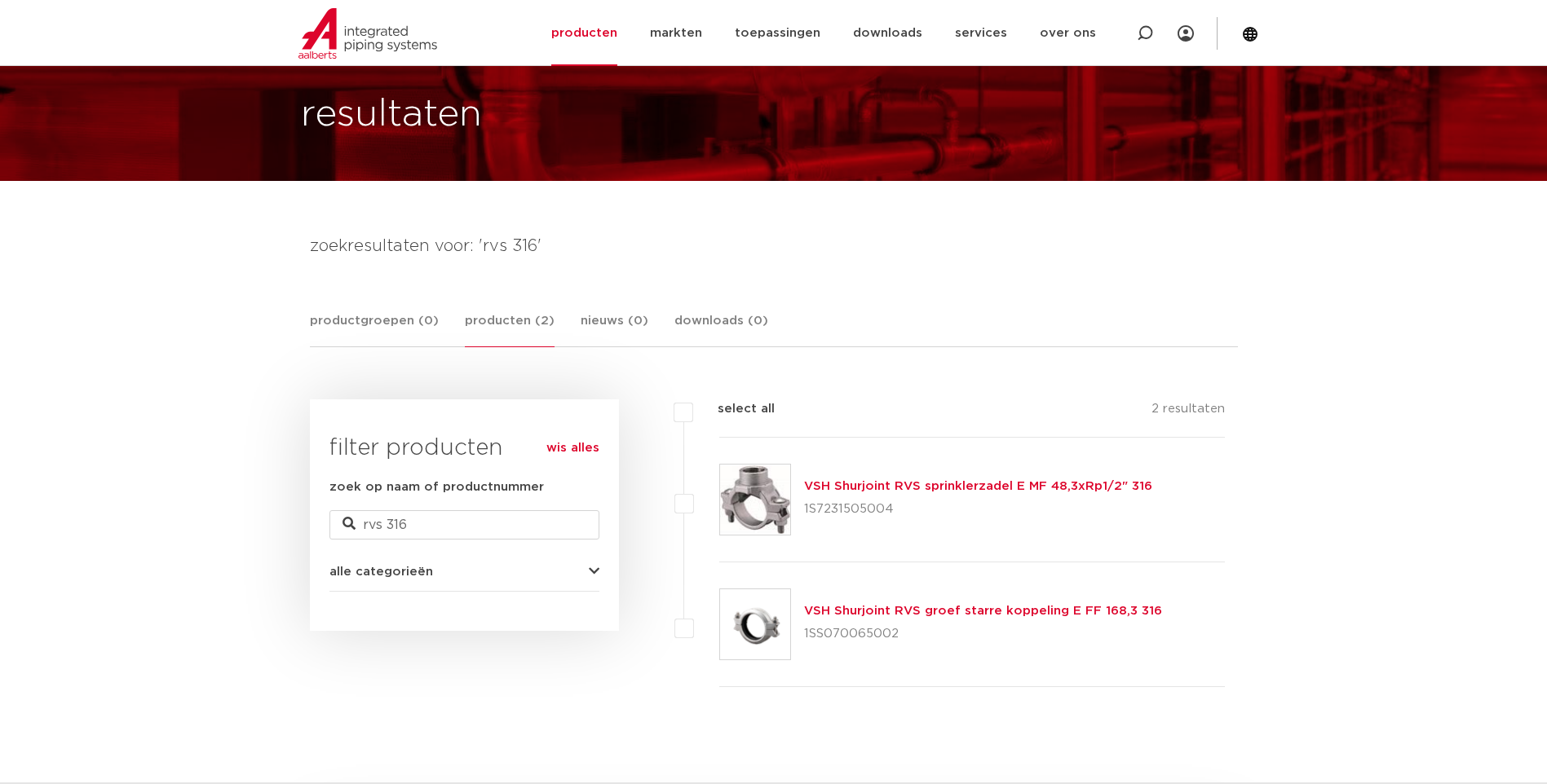
click at [591, 571] on icon "button" at bounding box center [595, 571] width 11 height 12
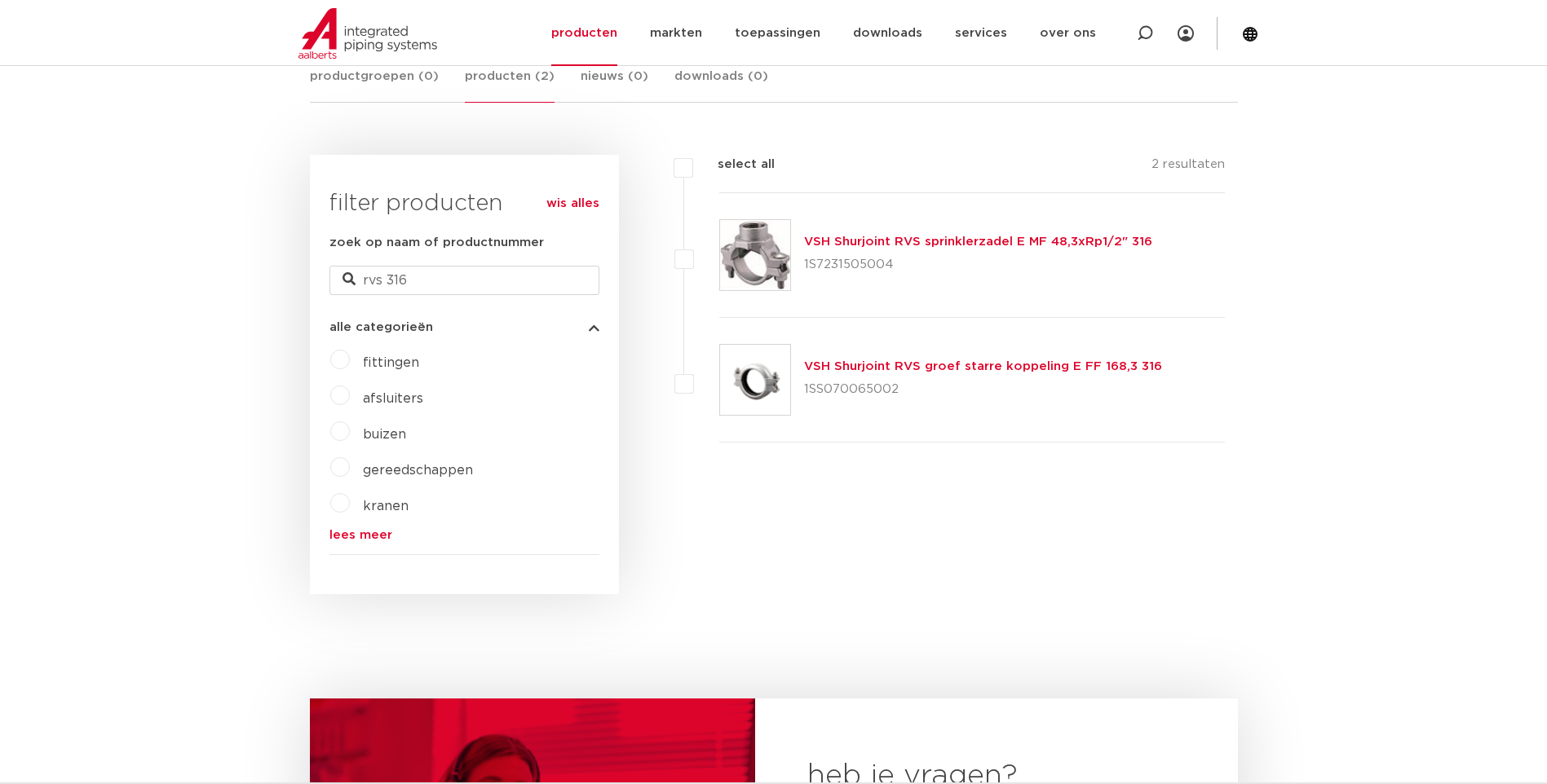
click at [905, 531] on div "filters geen resultaten wis alles filters select all 2 resultaten VSH Shurjoint…" at bounding box center [929, 375] width 619 height 440
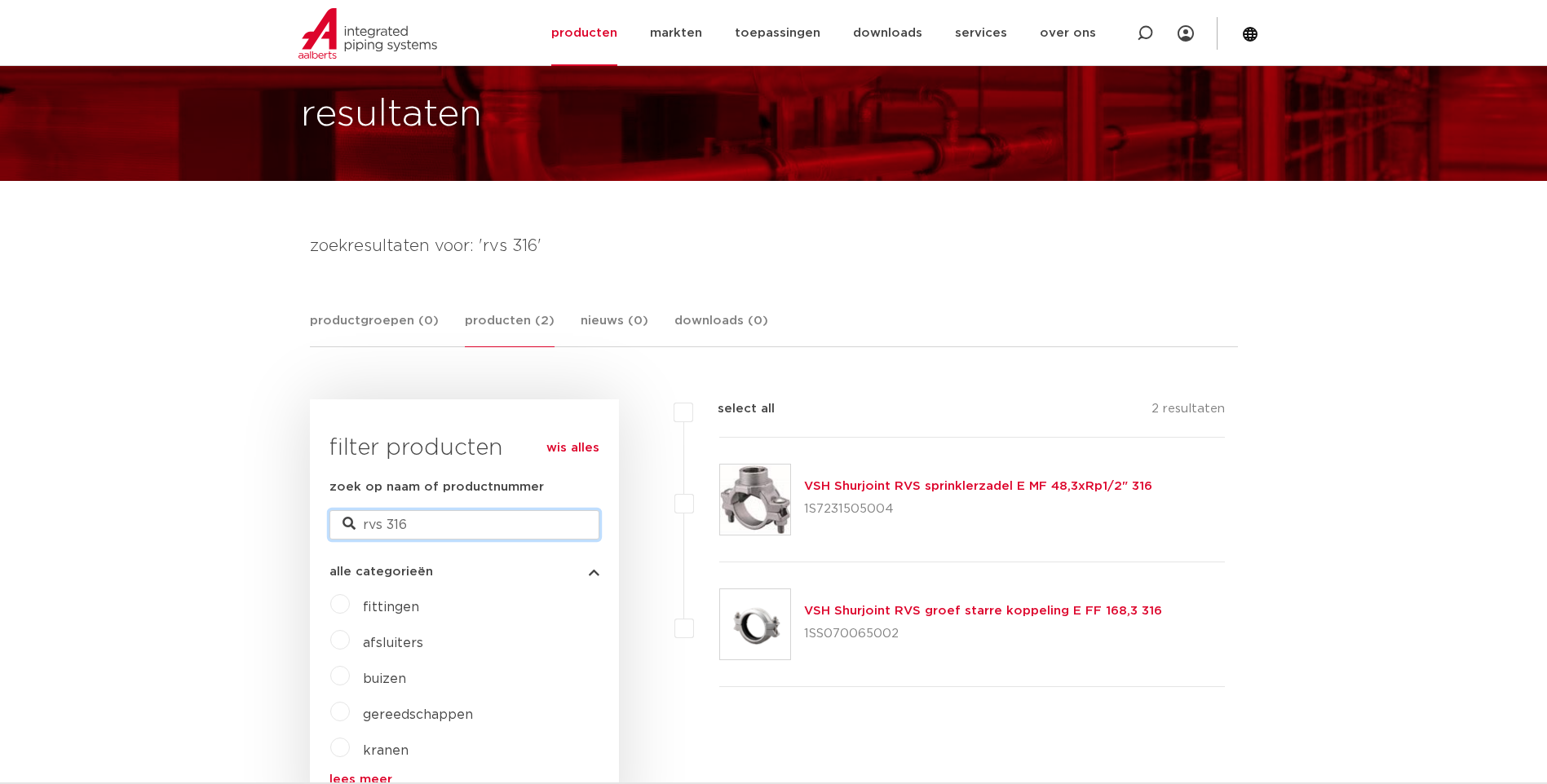
drag, startPoint x: 436, startPoint y: 522, endPoint x: 384, endPoint y: 538, distance: 54.4
click at [384, 538] on input "rvs 316" at bounding box center [464, 525] width 270 height 29
type input "rvs\"
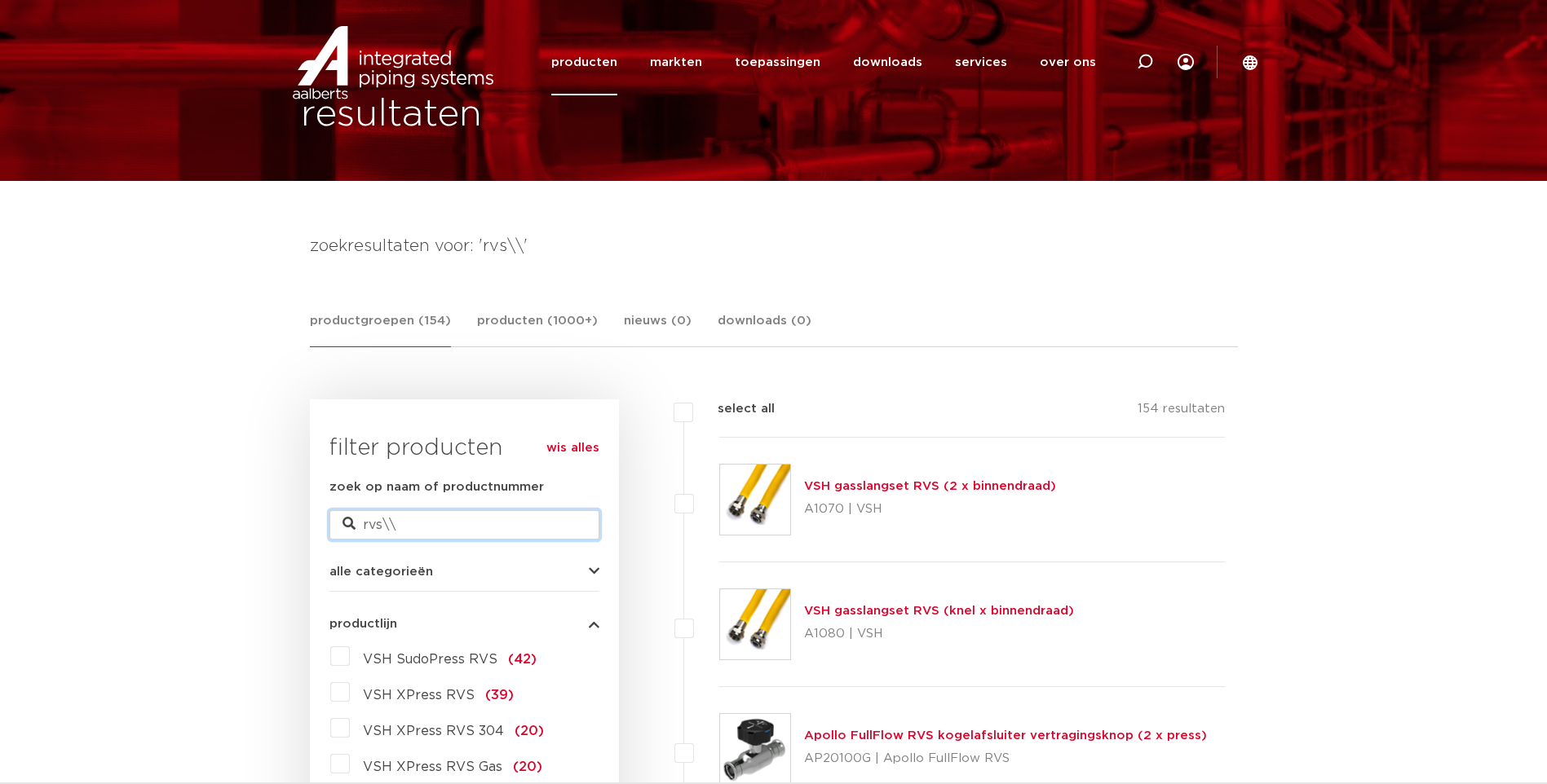
click at [399, 519] on input "rvs\\" at bounding box center [464, 525] width 270 height 29
type input "rvs"
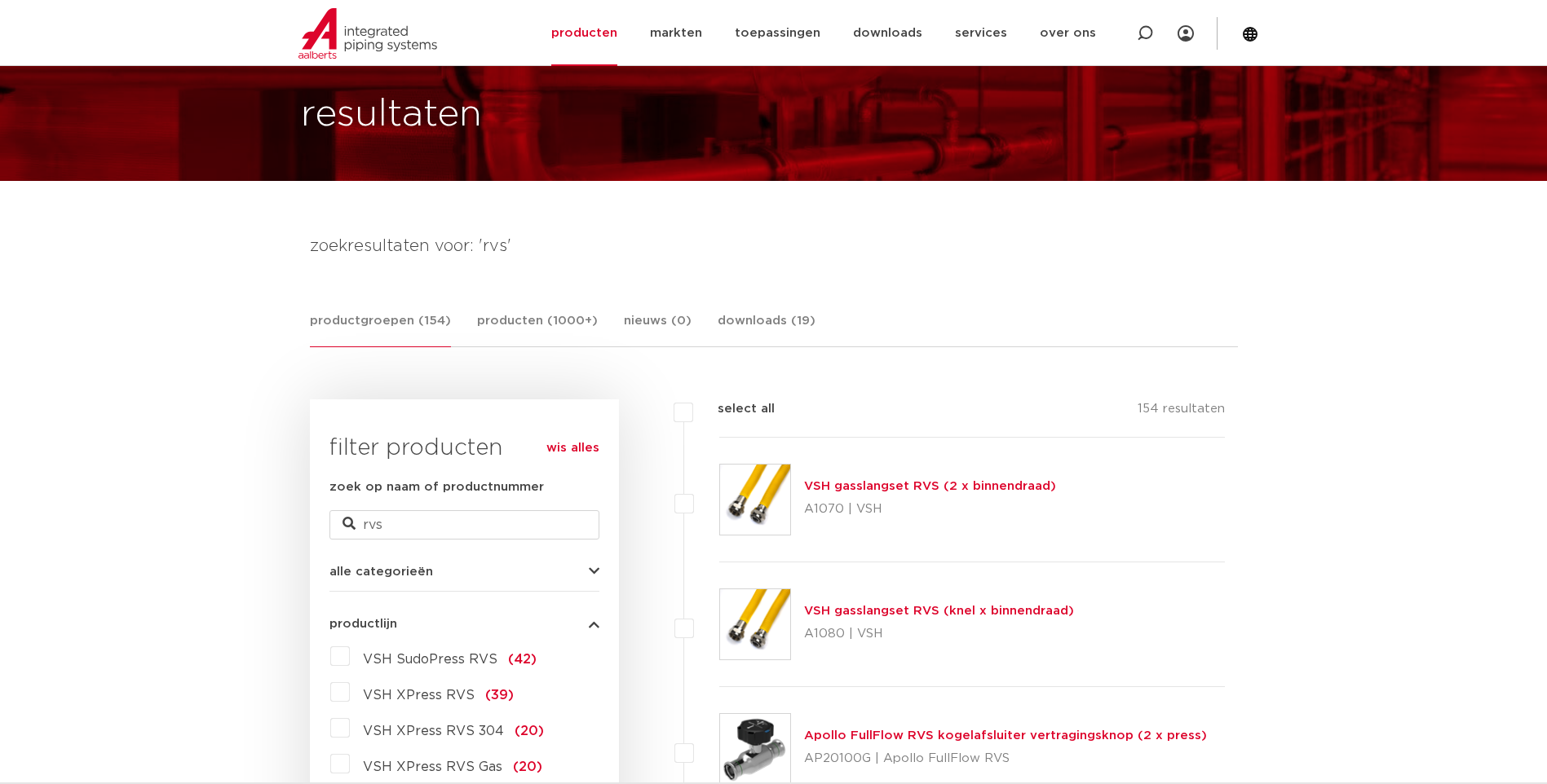
scroll to position [245, 0]
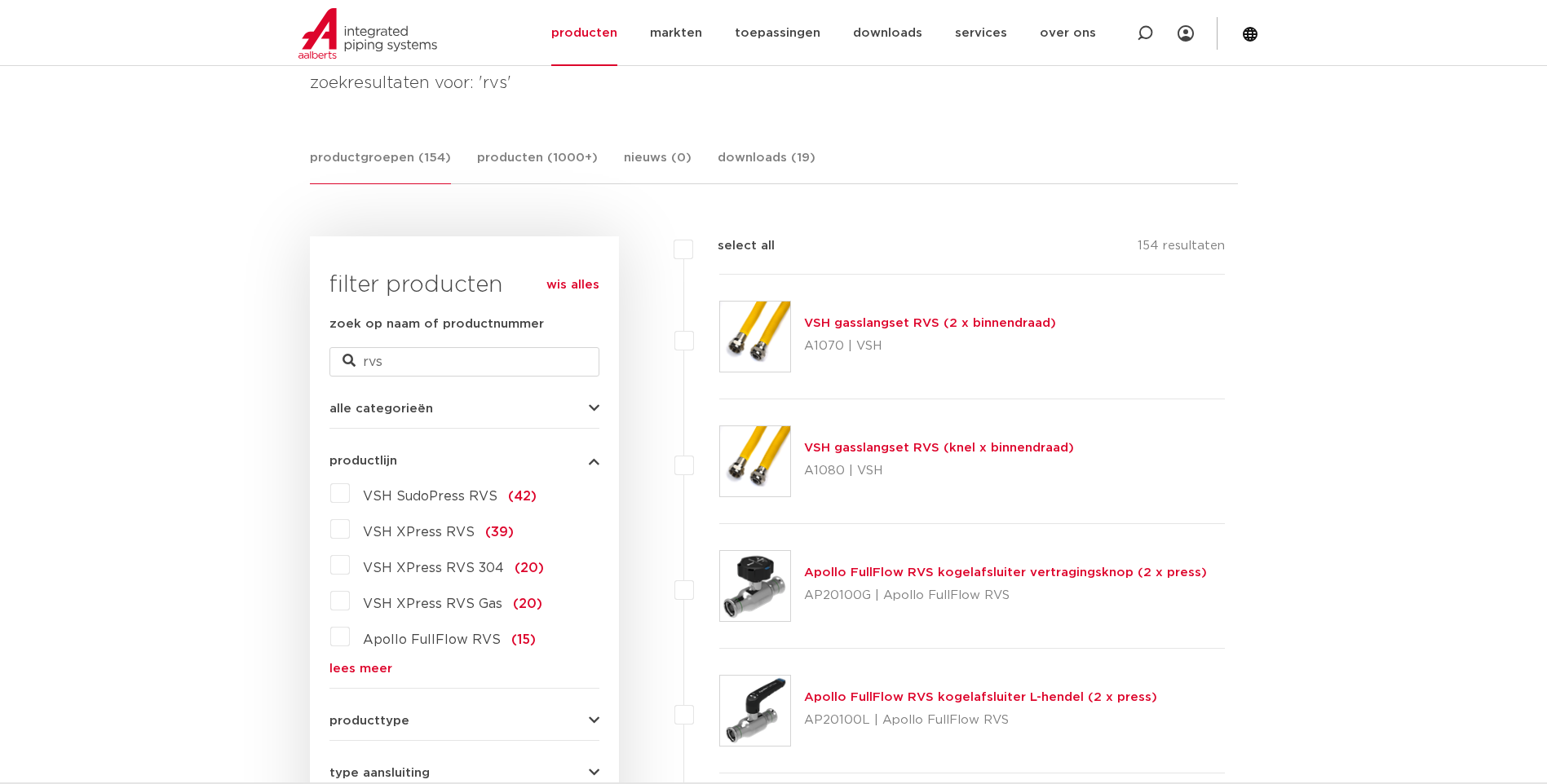
click at [372, 669] on link "lees meer" at bounding box center [464, 668] width 270 height 12
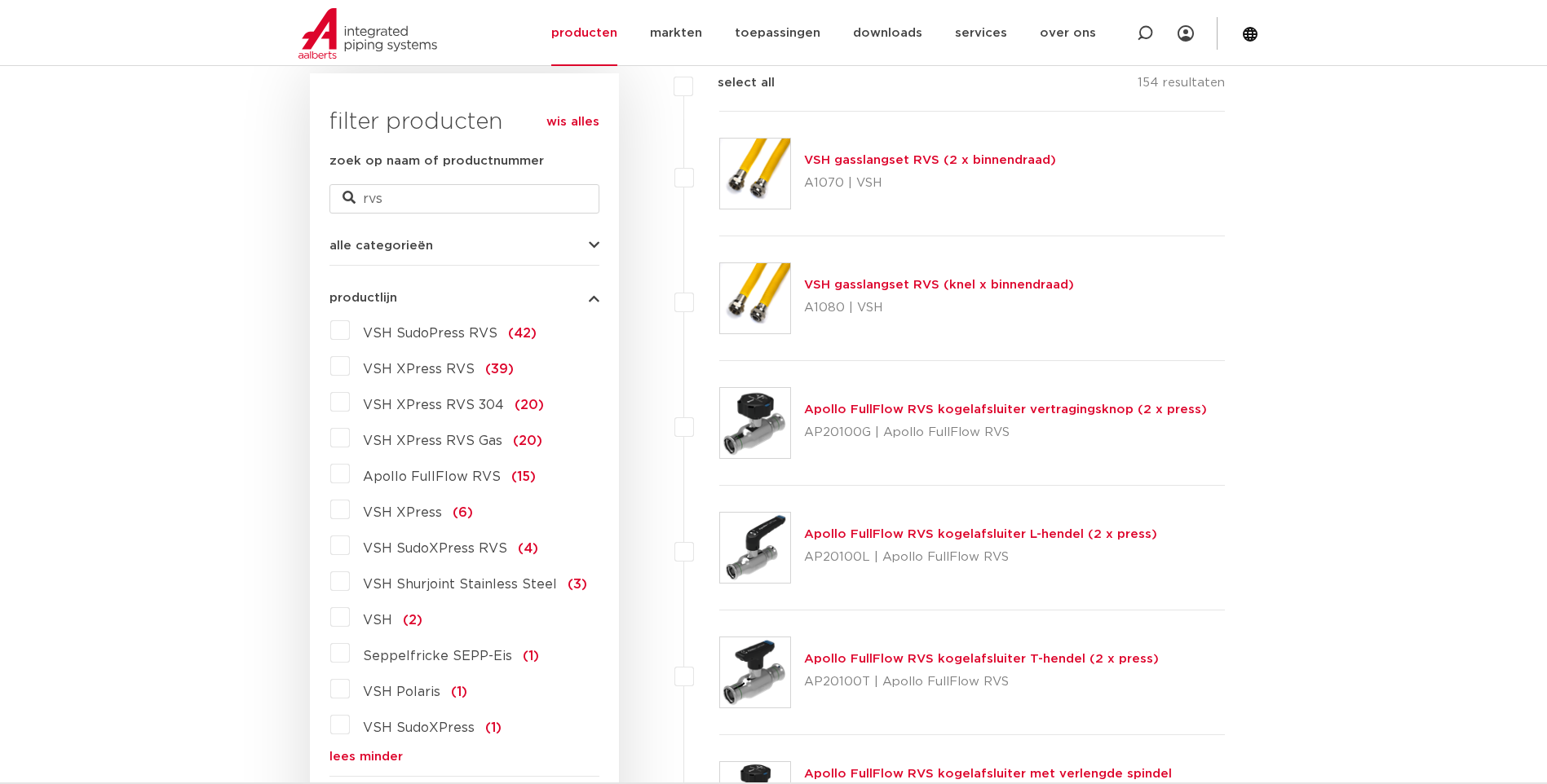
click at [350, 365] on label "VSH XPress RVS (39)" at bounding box center [432, 366] width 164 height 26
click at [0, 0] on input "VSH XPress RVS (39)" at bounding box center [0, 0] width 0 height 0
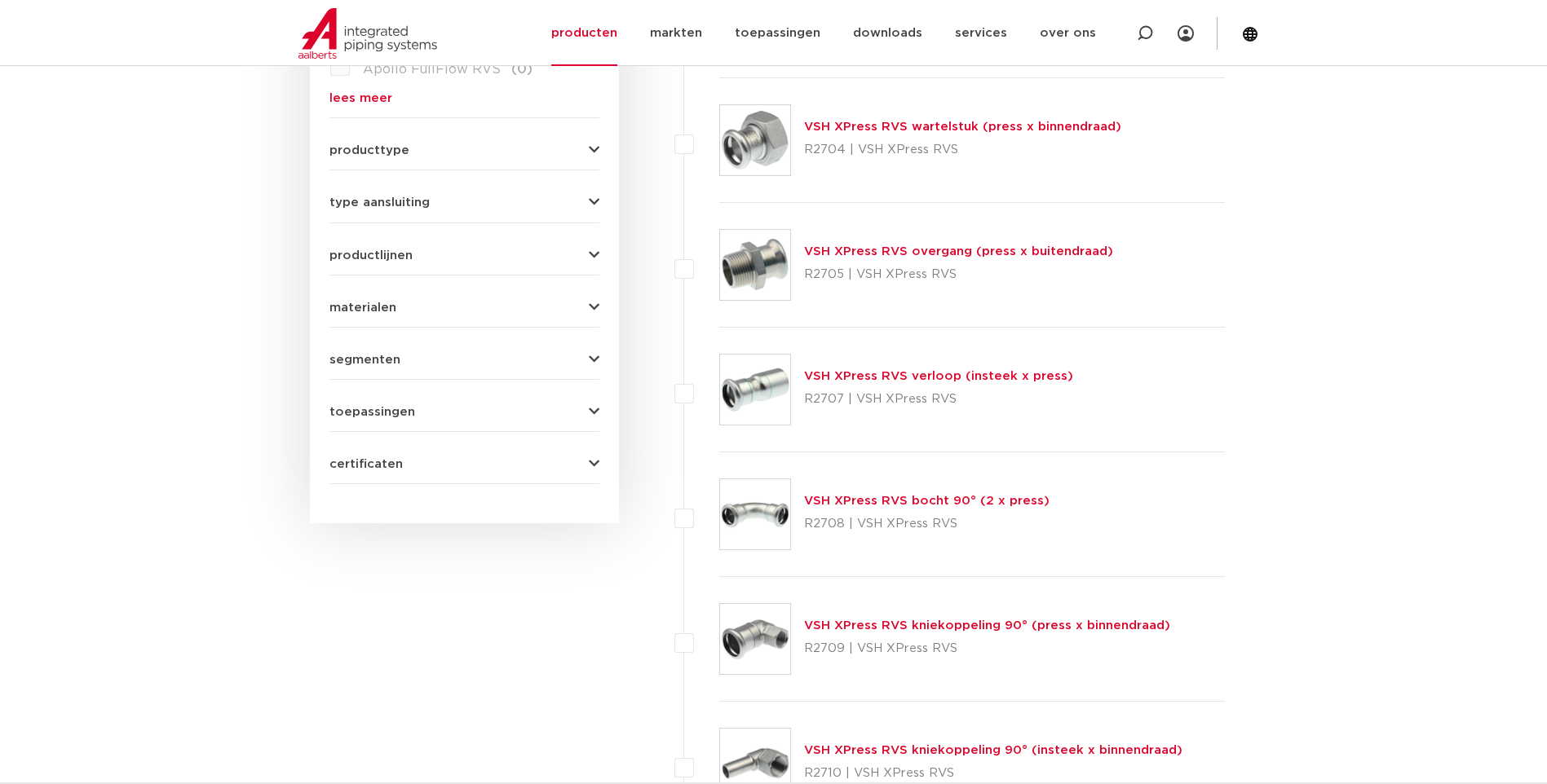
scroll to position [897, 0]
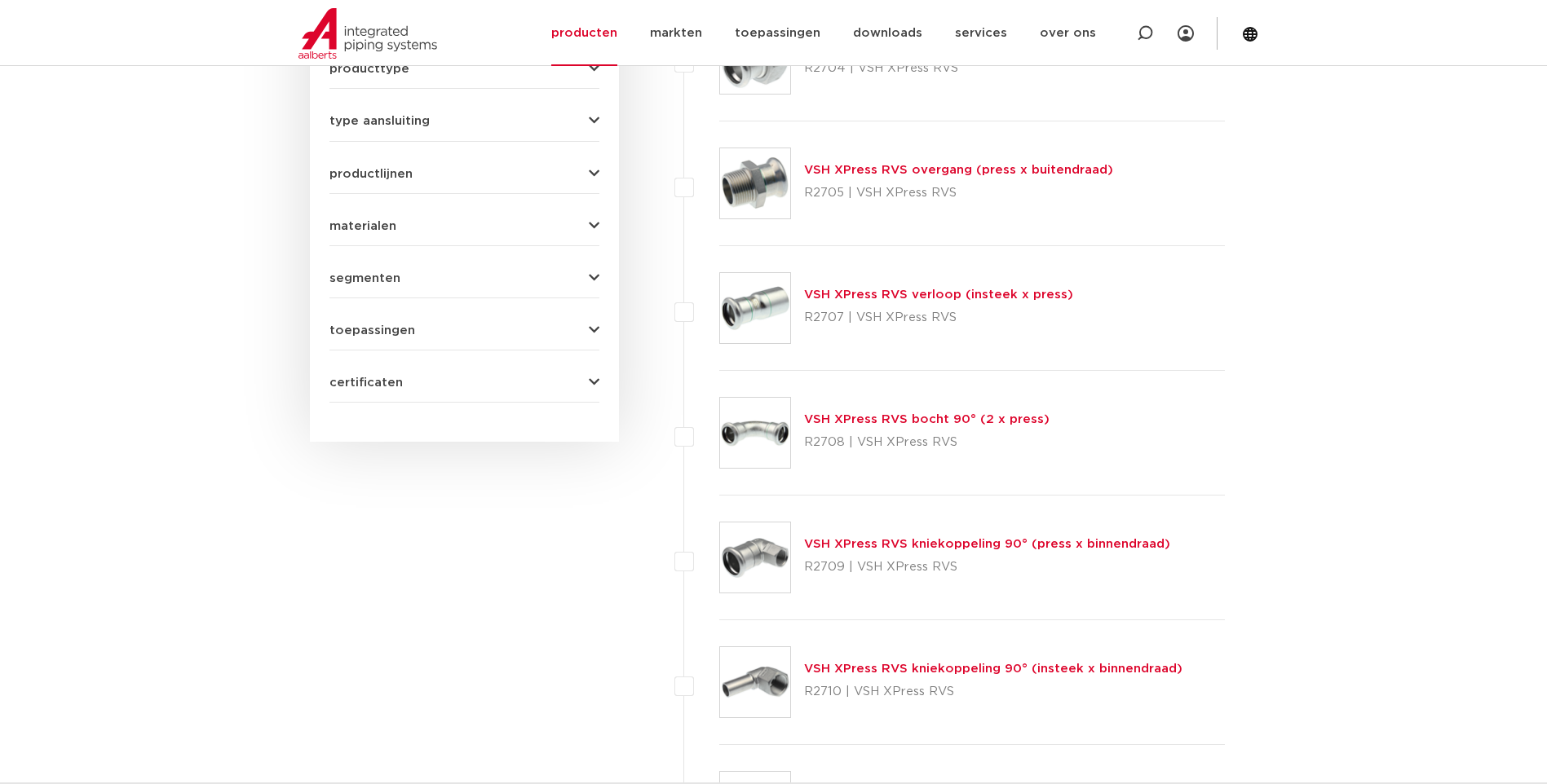
click at [862, 418] on link "VSH XPress RVS bocht 90° (2 x press)" at bounding box center [927, 419] width 246 height 12
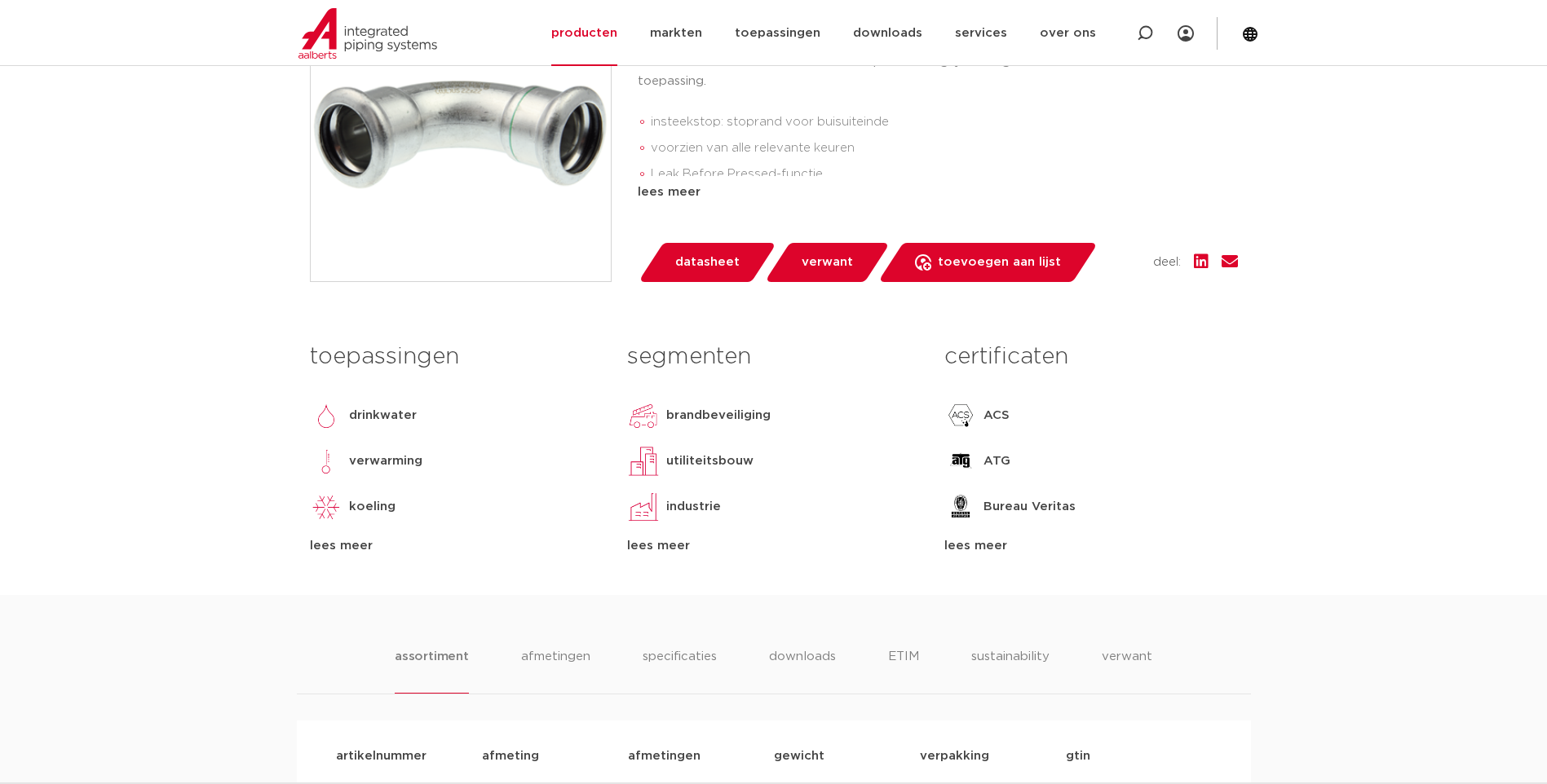
scroll to position [326, 0]
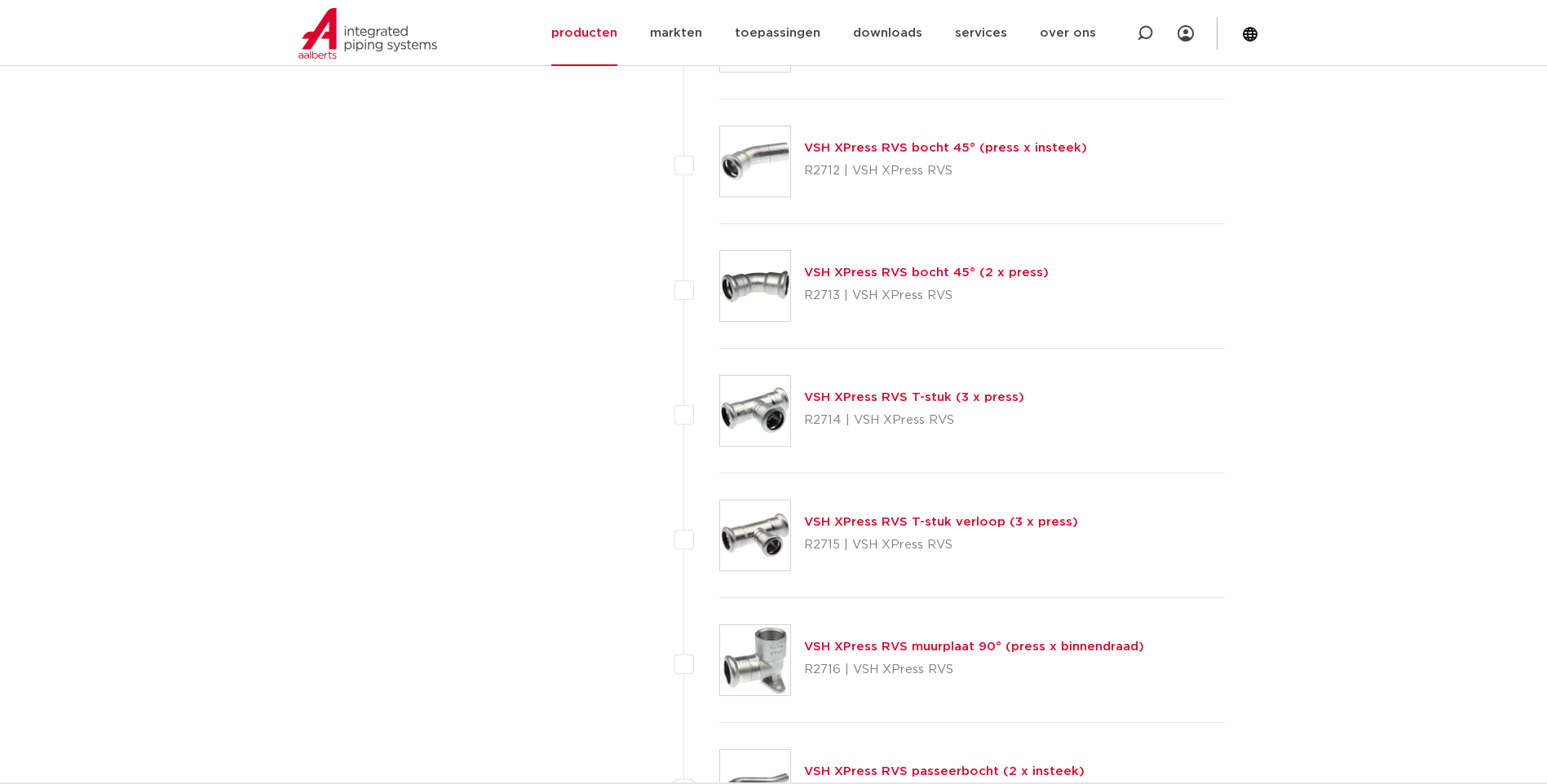
scroll to position [1505, 0]
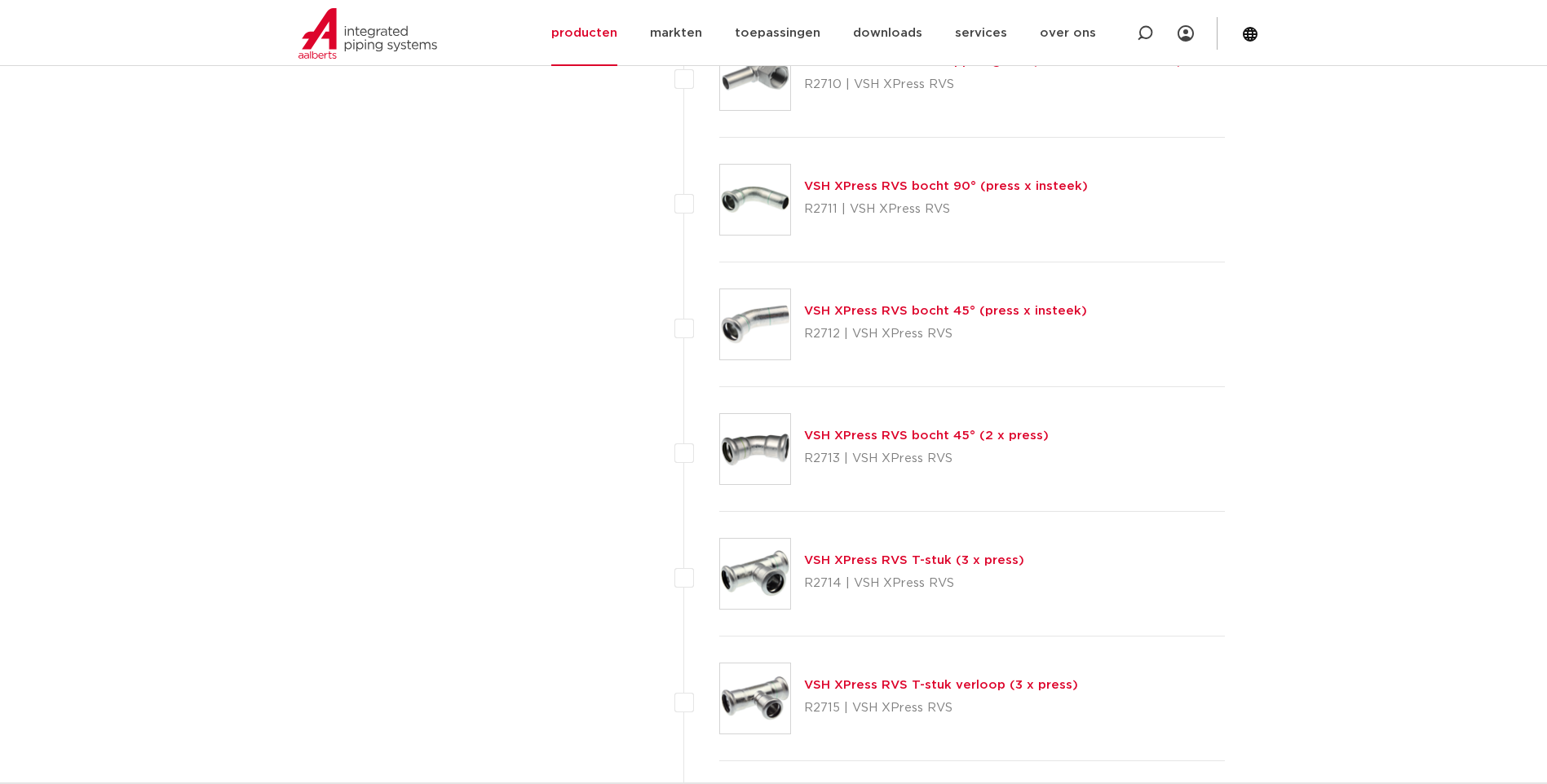
click at [853, 558] on link "VSH XPress RVS T-stuk (3 x press)" at bounding box center [914, 560] width 220 height 12
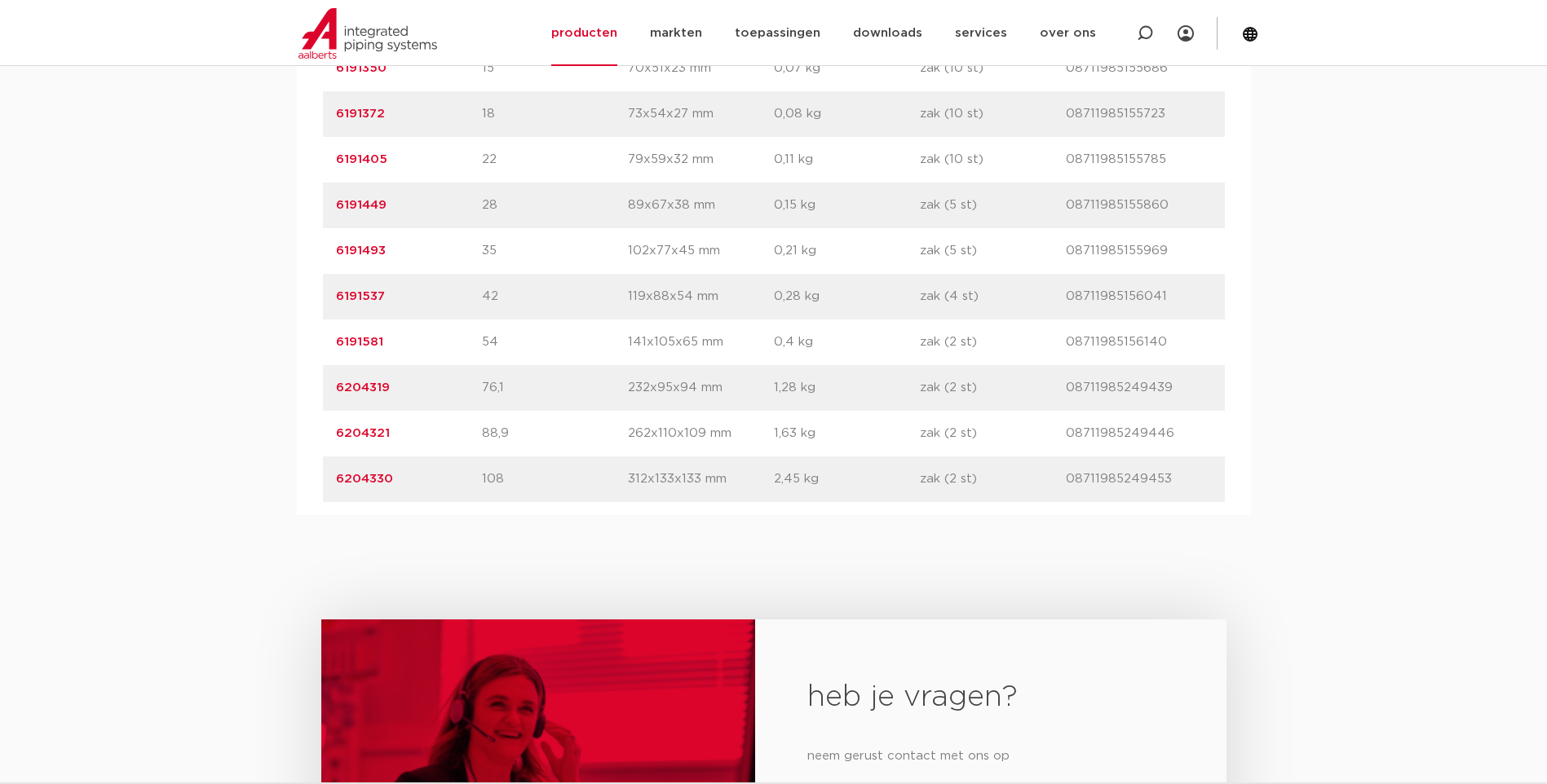
scroll to position [1060, 0]
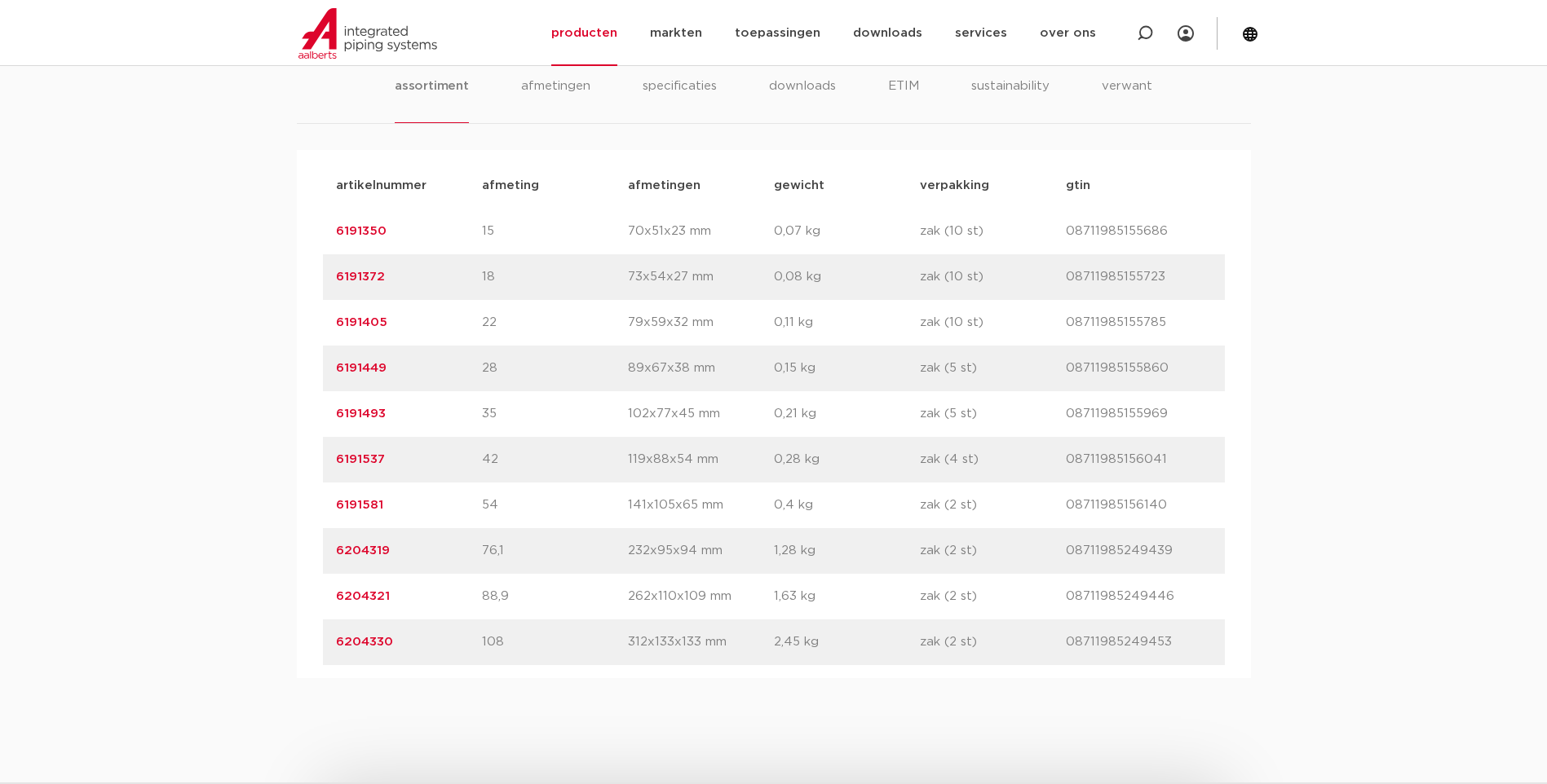
click at [351, 322] on link "6191405" at bounding box center [362, 322] width 52 height 12
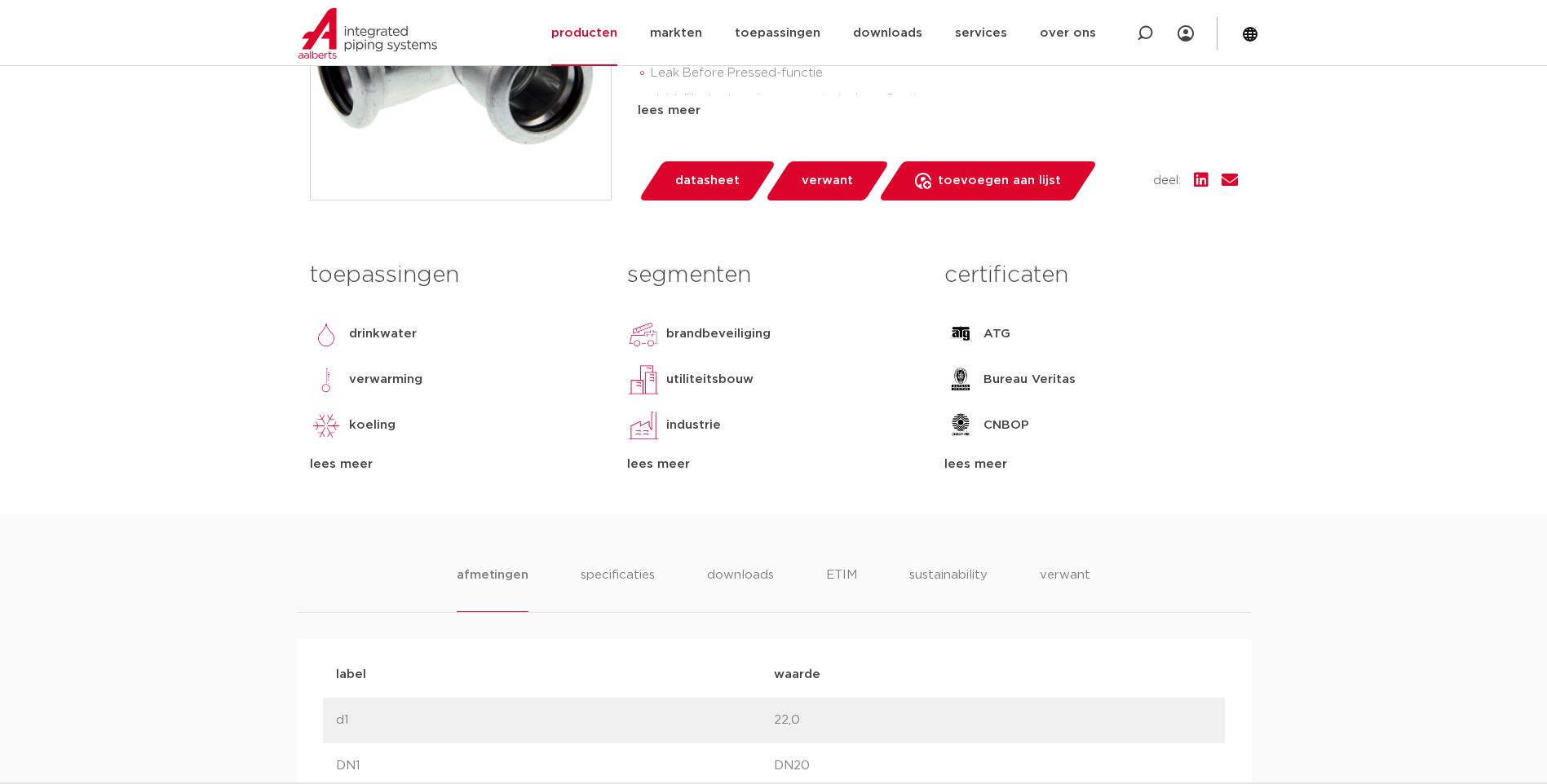
scroll to position [326, 0]
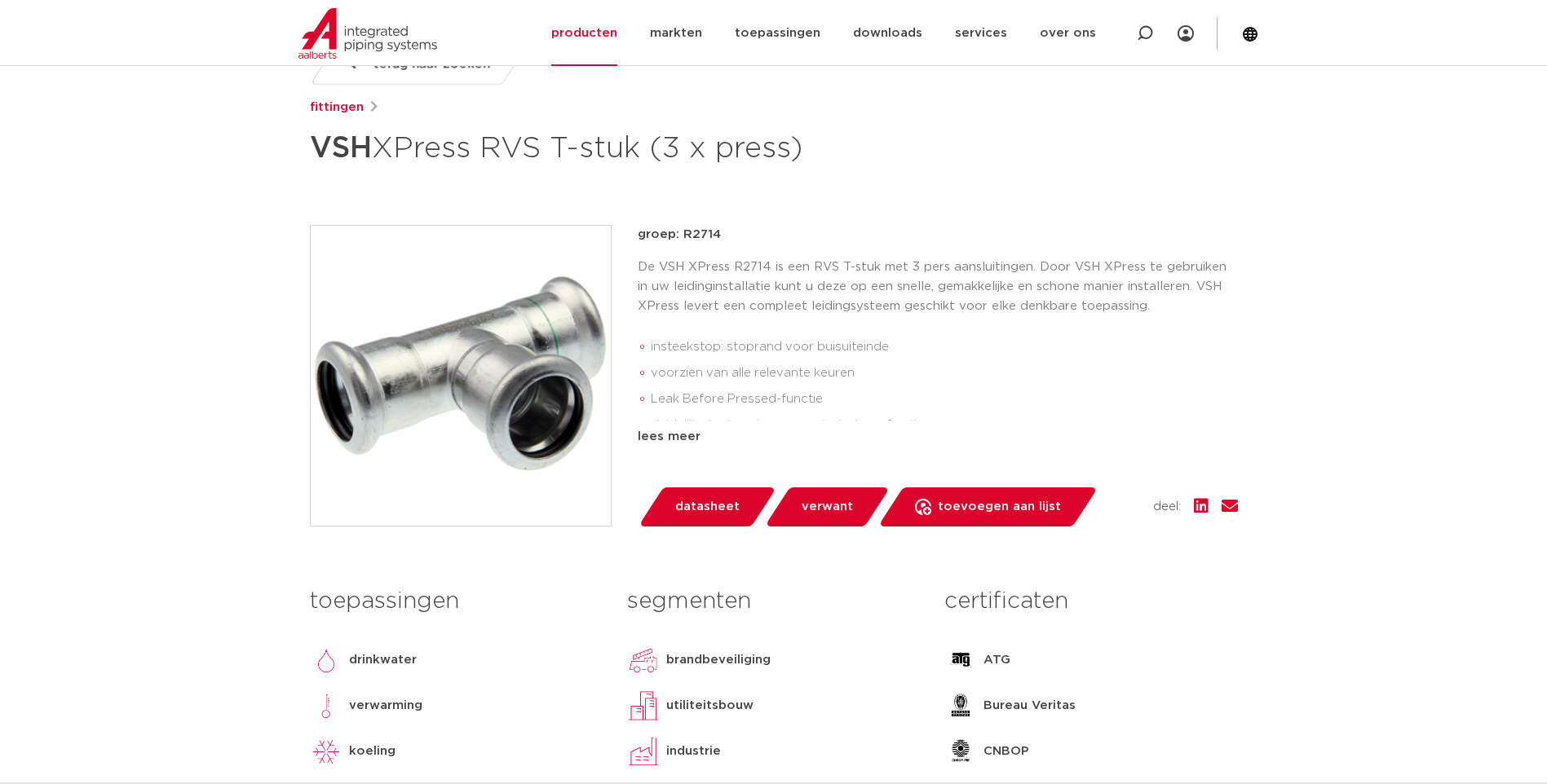
scroll to position [163, 0]
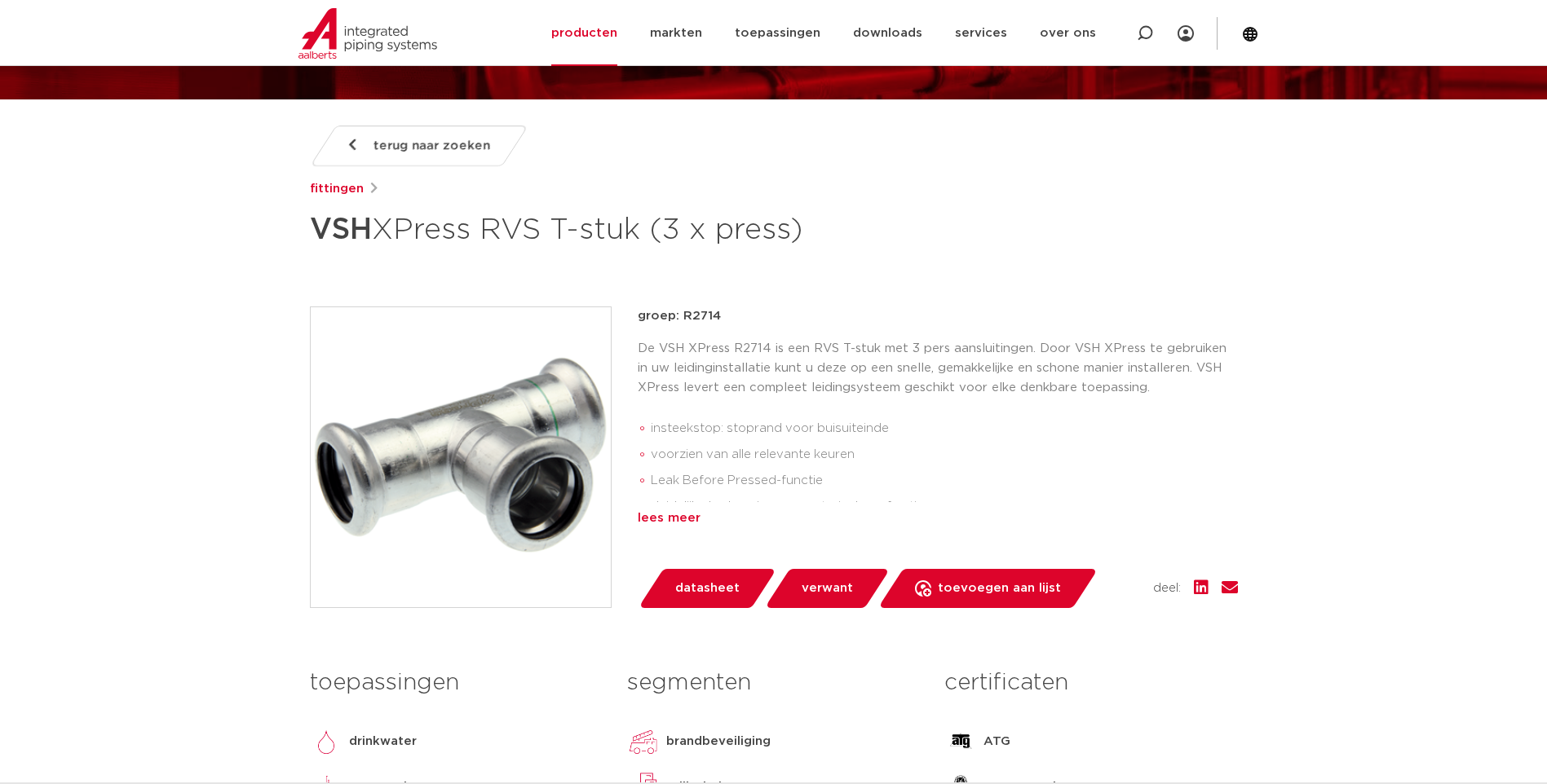
click at [672, 517] on div "lees meer" at bounding box center [938, 518] width 600 height 19
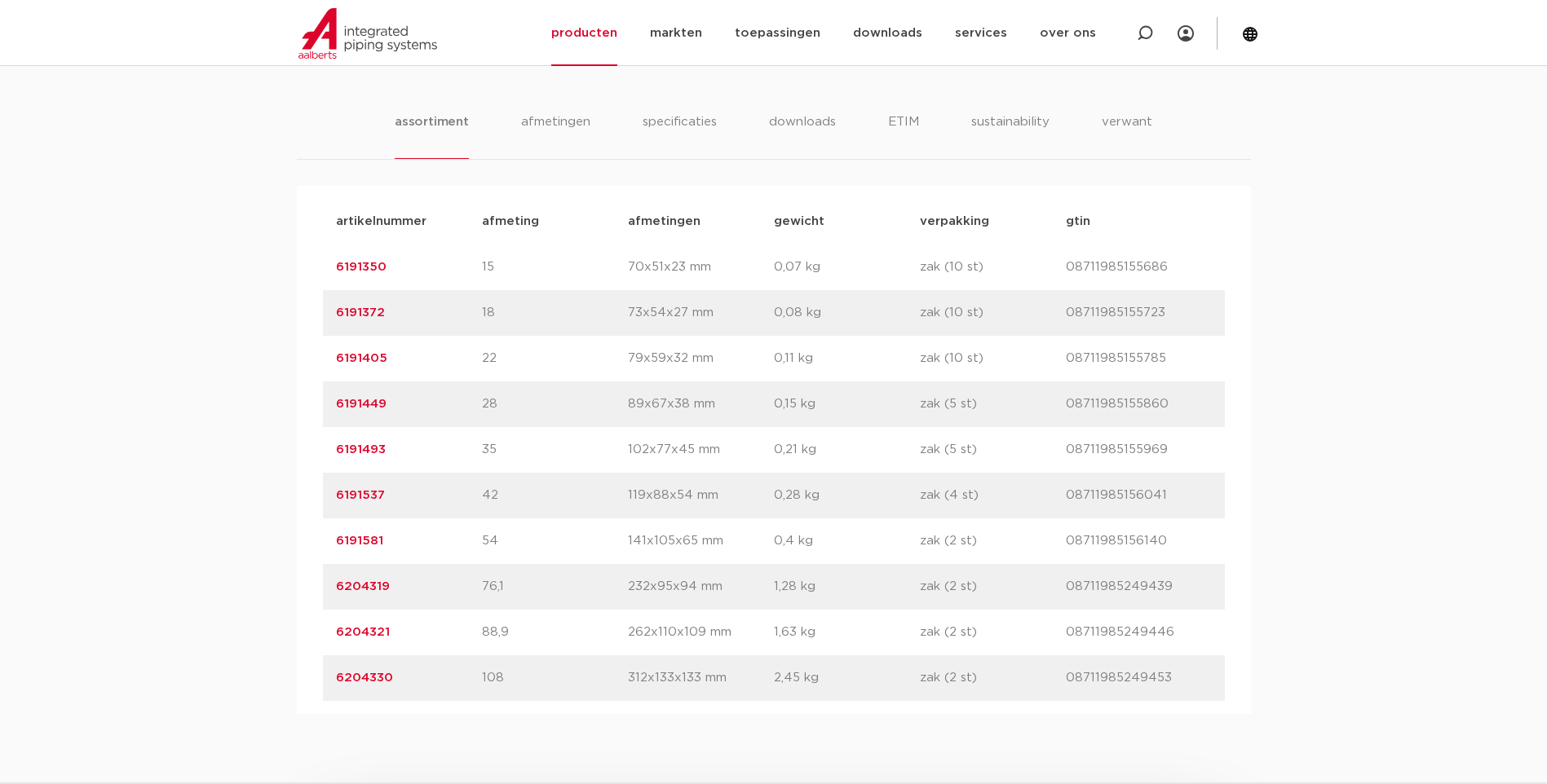
scroll to position [897, 0]
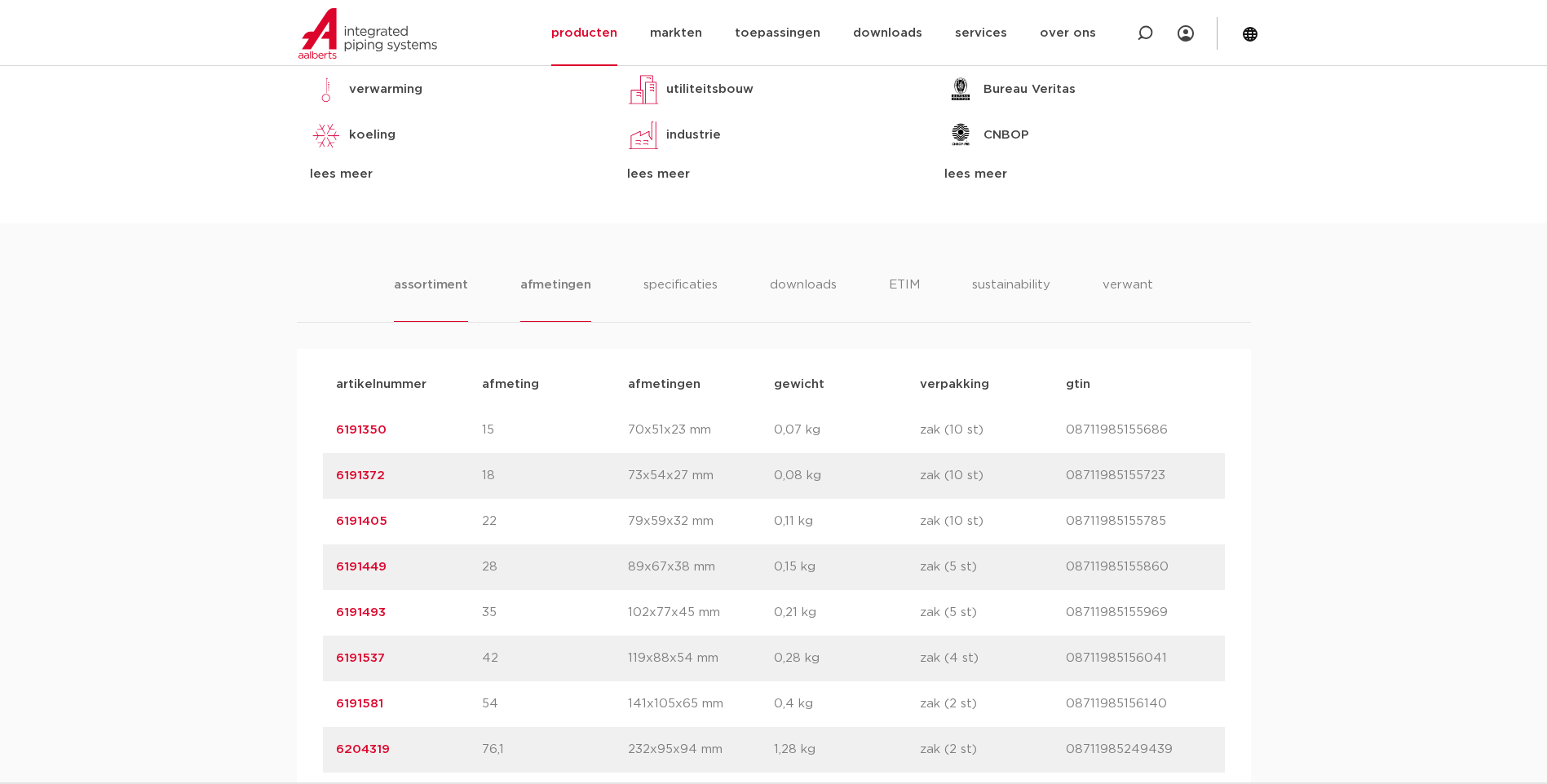
click at [564, 292] on li "afmetingen" at bounding box center [555, 298] width 71 height 47
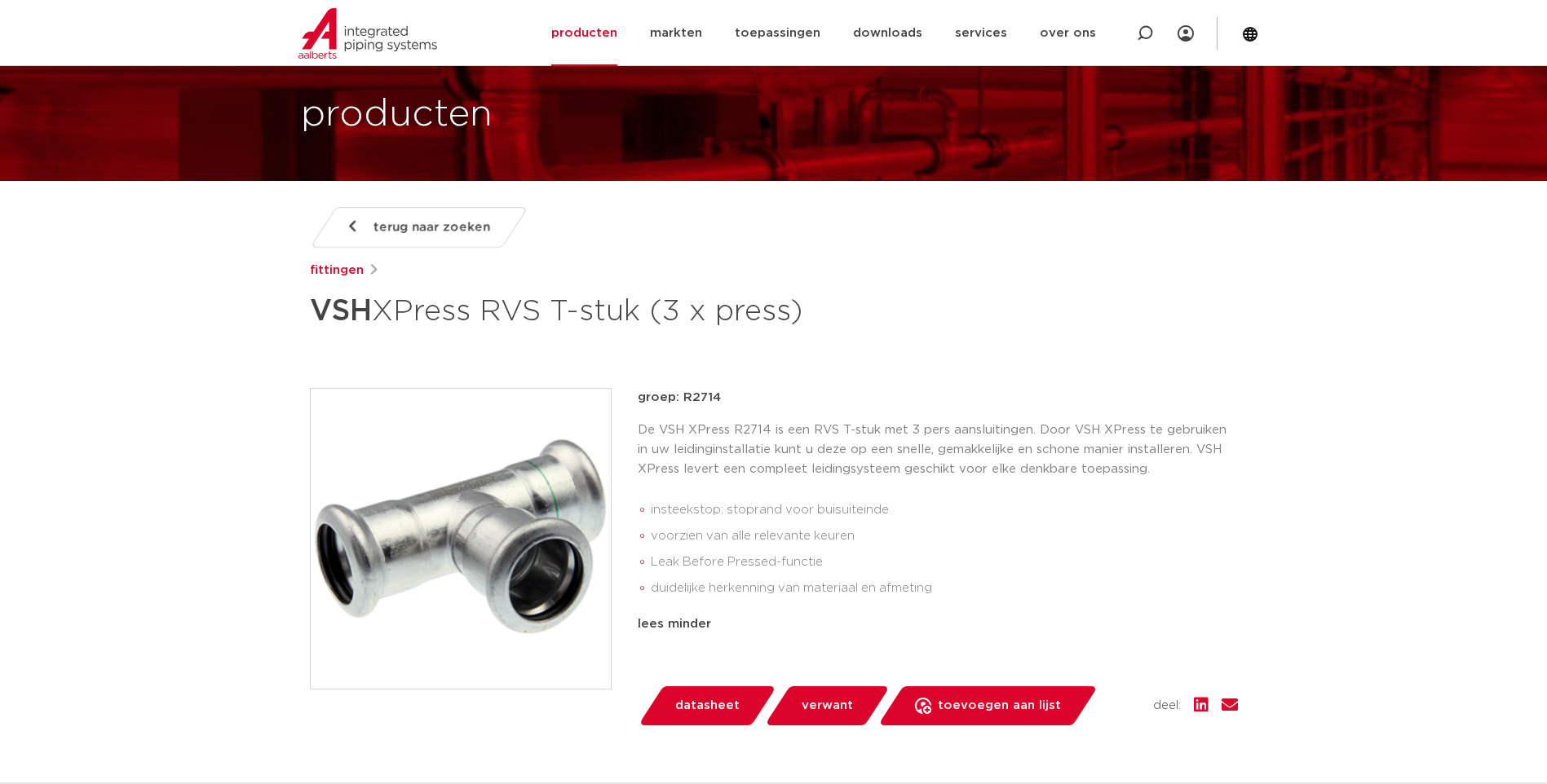
scroll to position [0, 0]
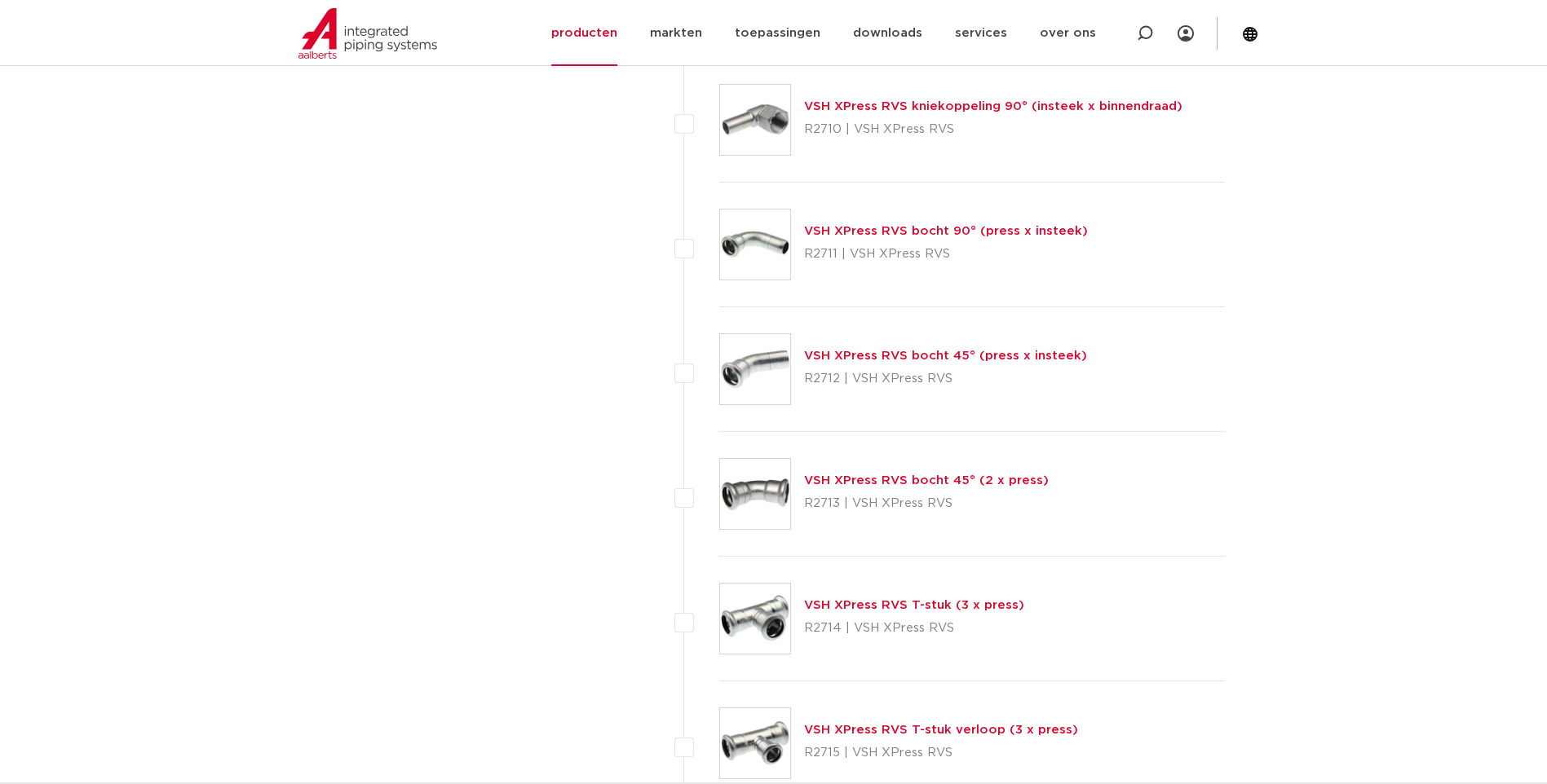
scroll to position [1541, 0]
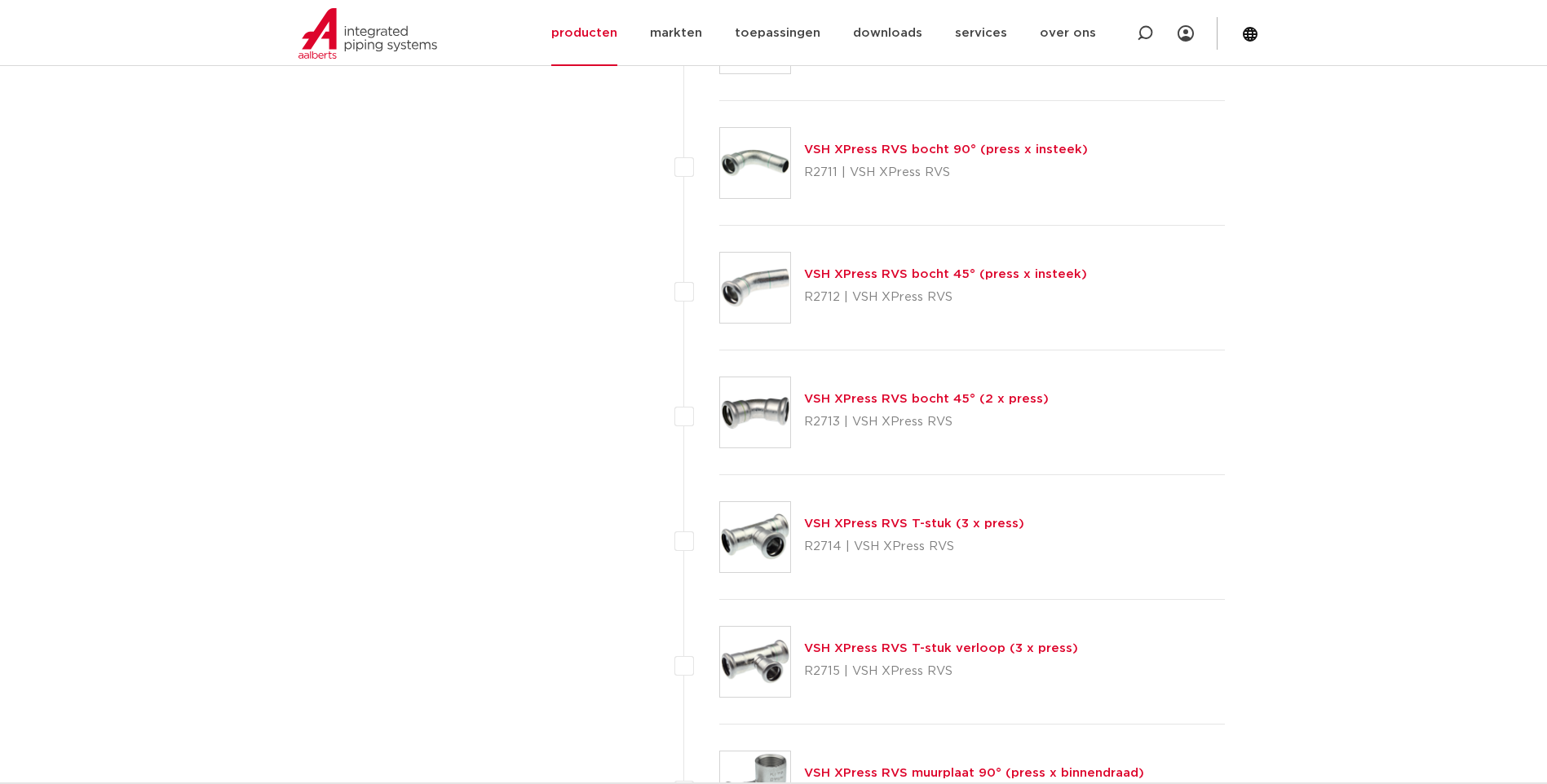
click at [1005, 648] on link "VSH XPress RVS T-stuk verloop (3 x press)" at bounding box center [941, 648] width 274 height 12
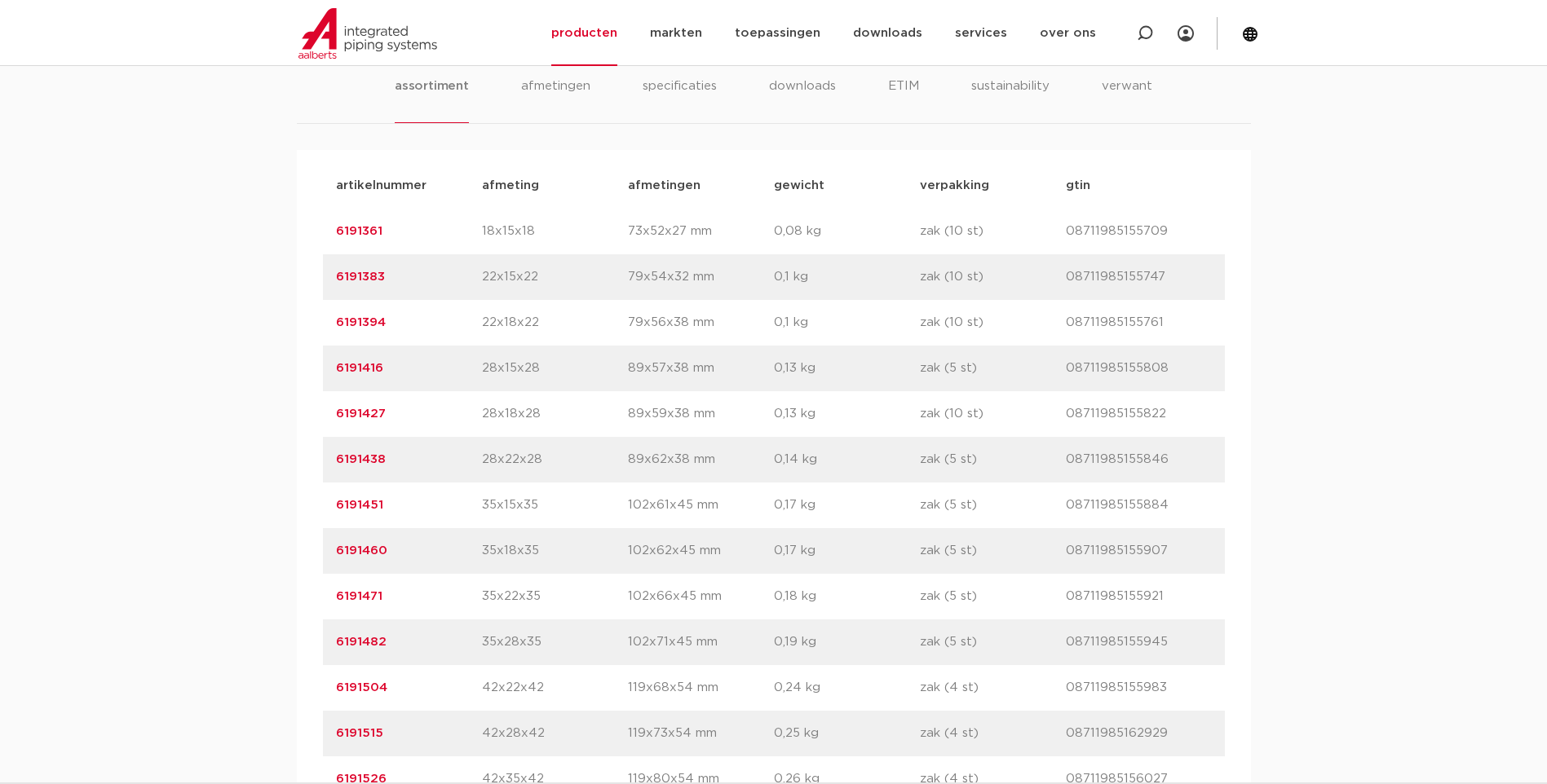
scroll to position [815, 0]
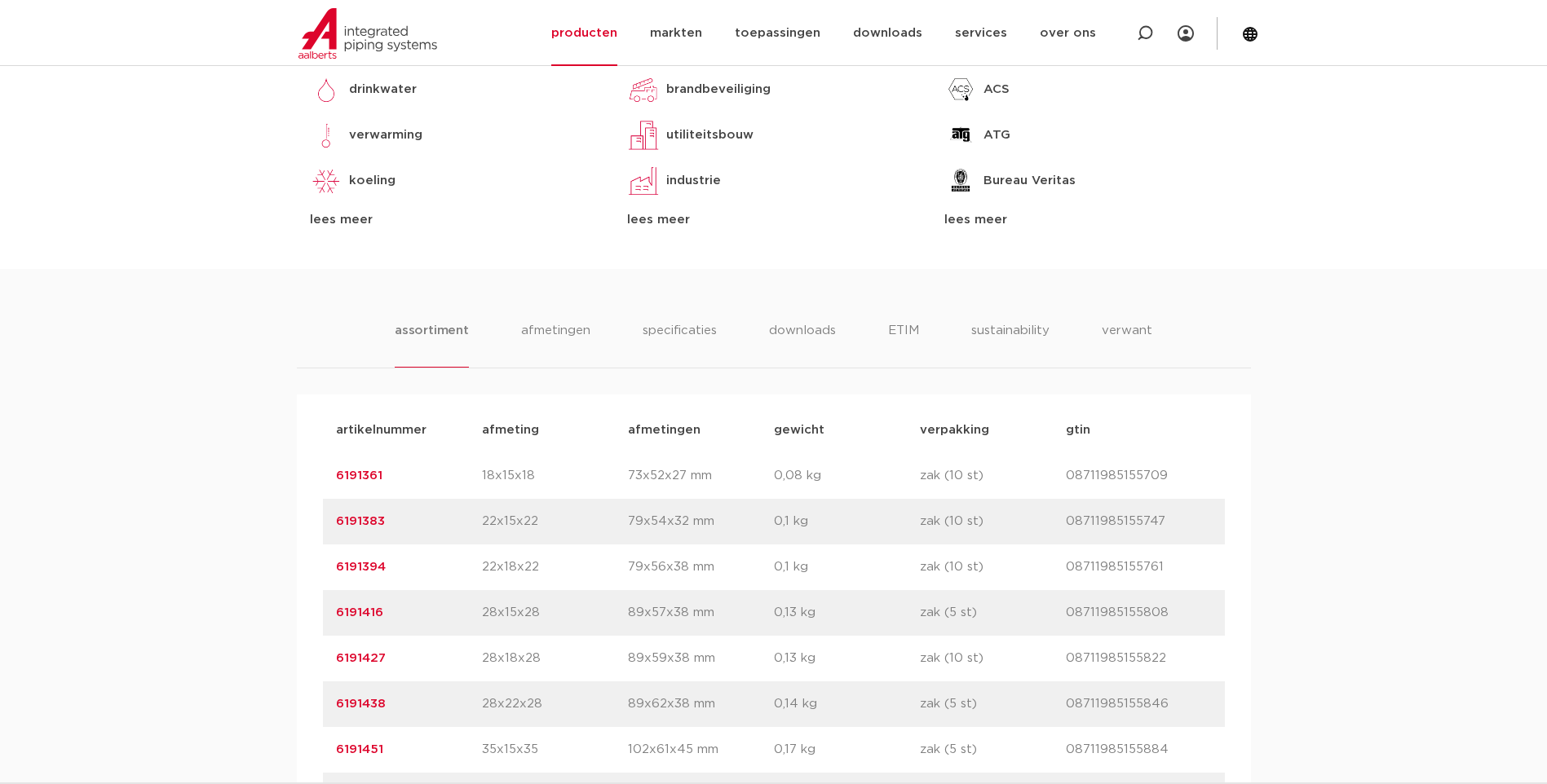
click at [354, 527] on link "6191383" at bounding box center [360, 521] width 49 height 12
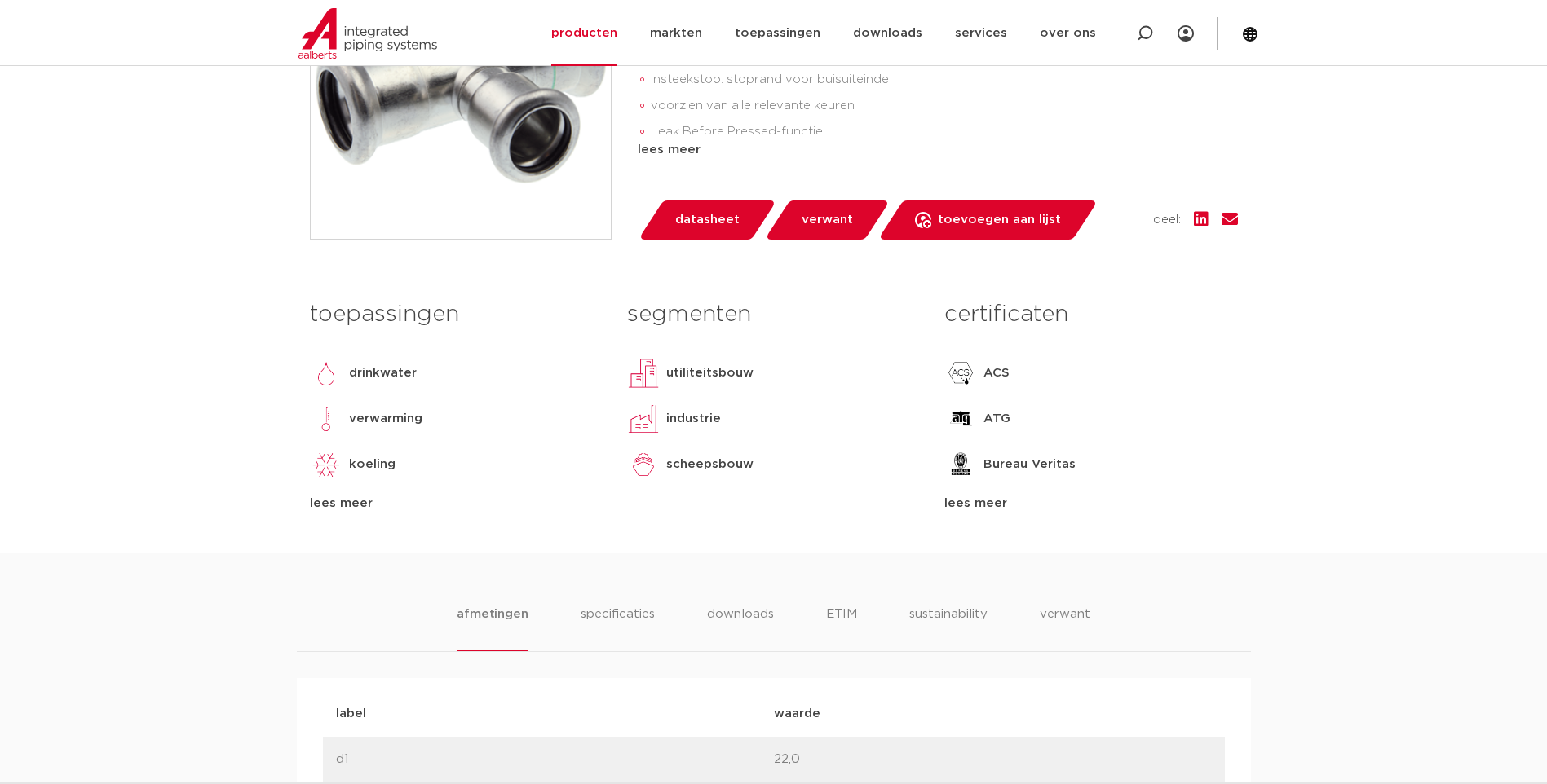
scroll to position [408, 0]
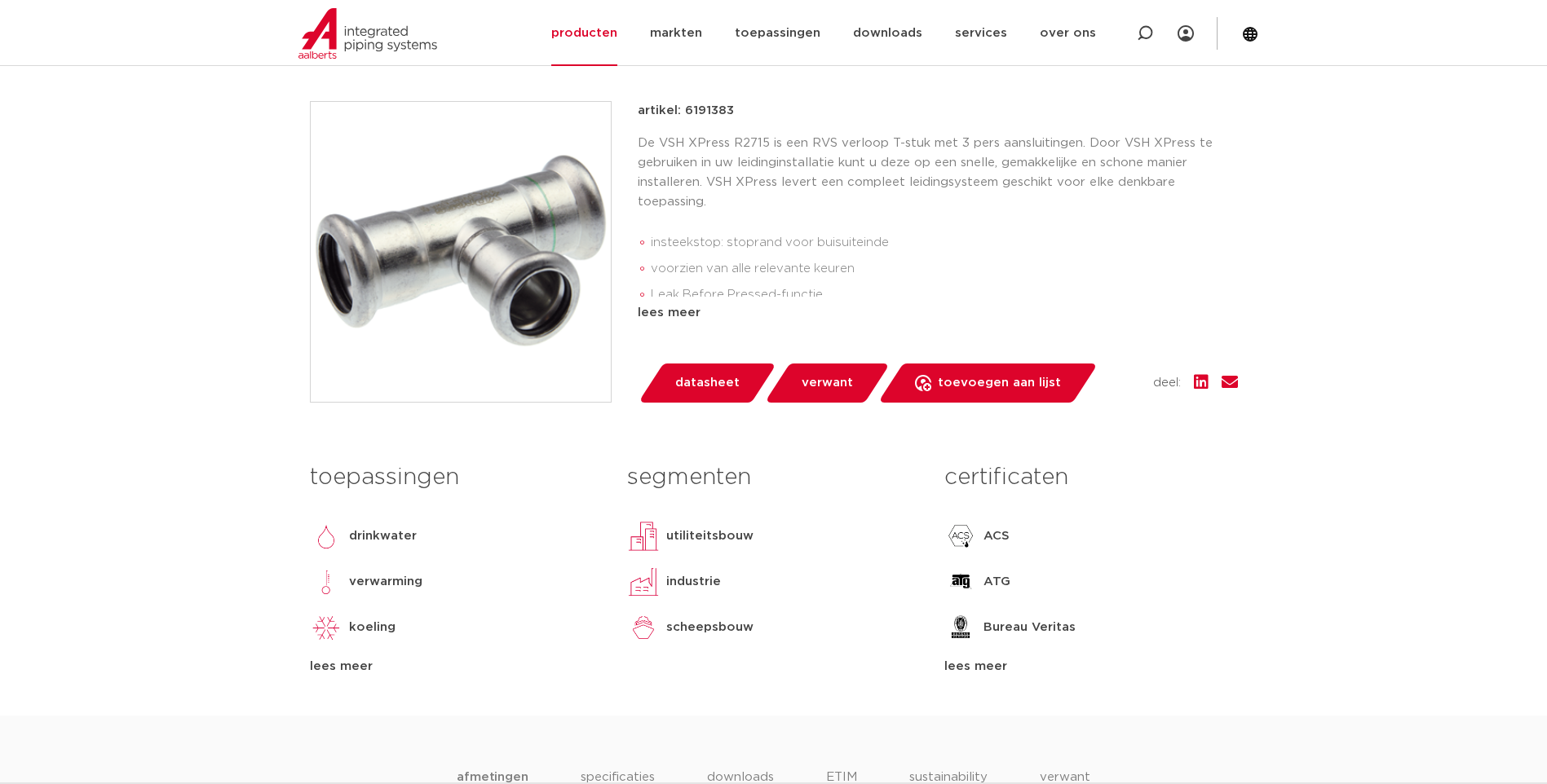
click at [722, 110] on p "artikel: 6191383" at bounding box center [686, 110] width 97 height 19
copy p "6191383"
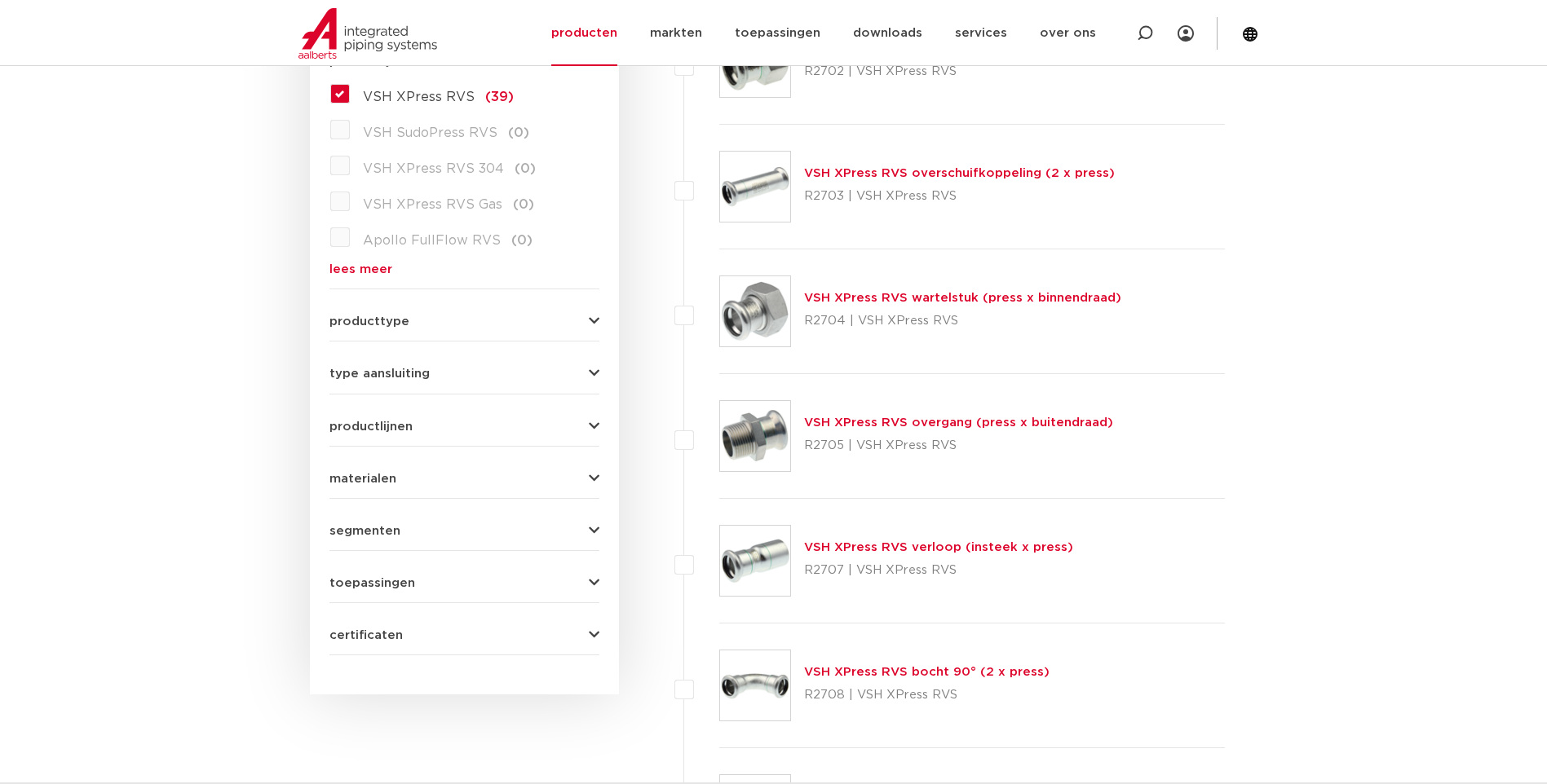
scroll to position [562, 0]
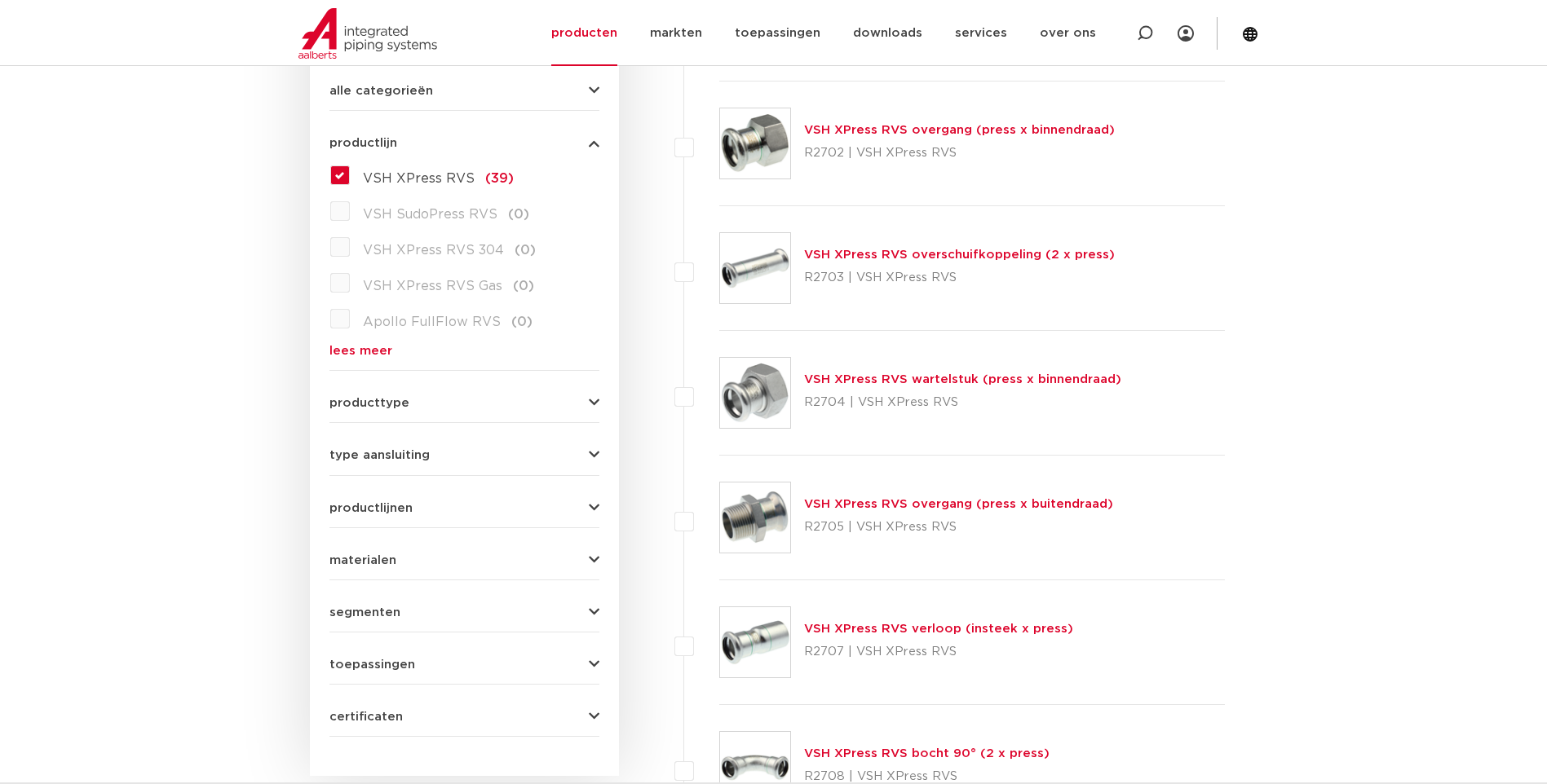
click at [906, 254] on link "VSH XPress RVS overschuifkoppeling (2 x press)" at bounding box center [960, 254] width 311 height 12
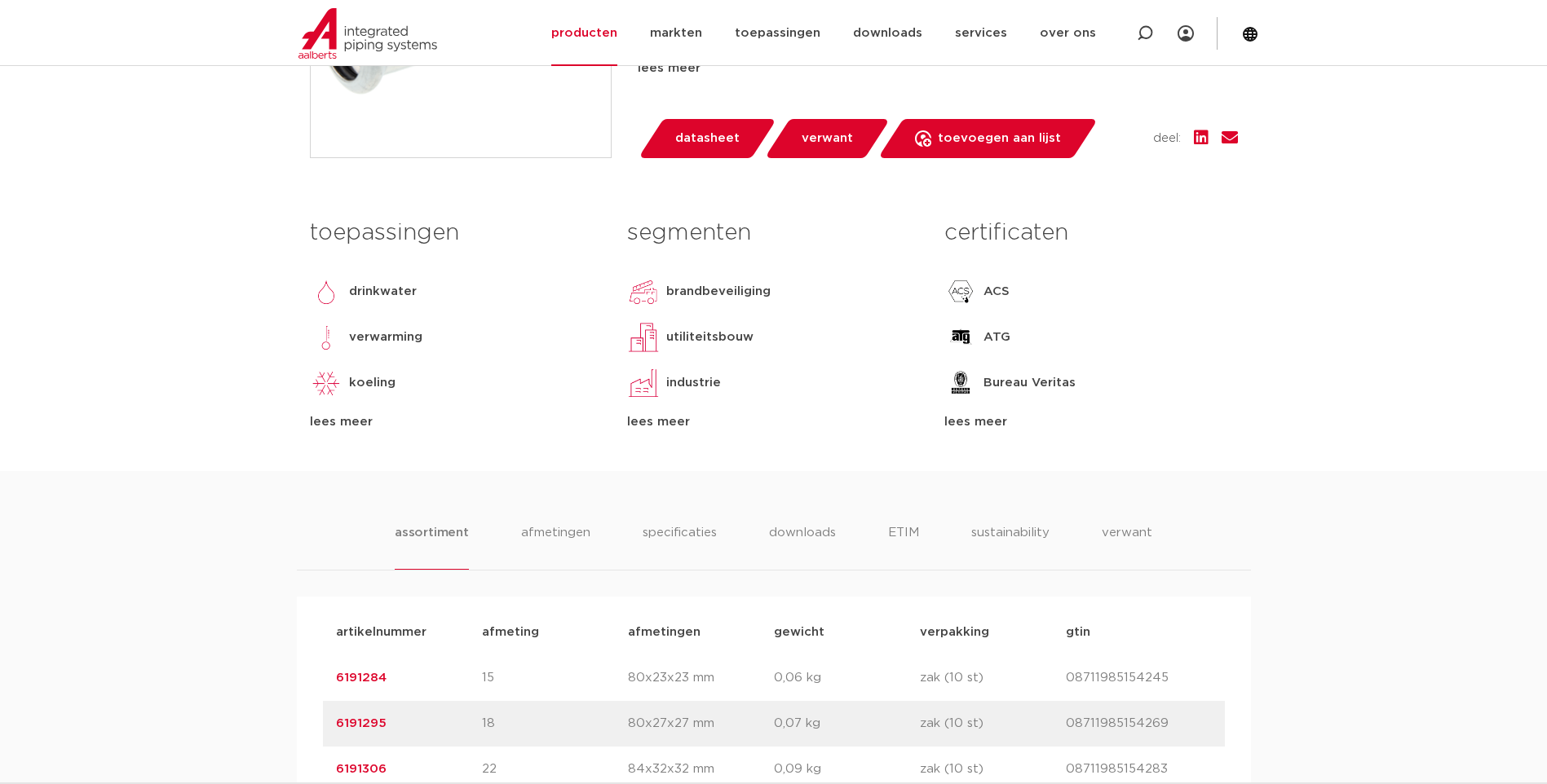
scroll to position [897, 0]
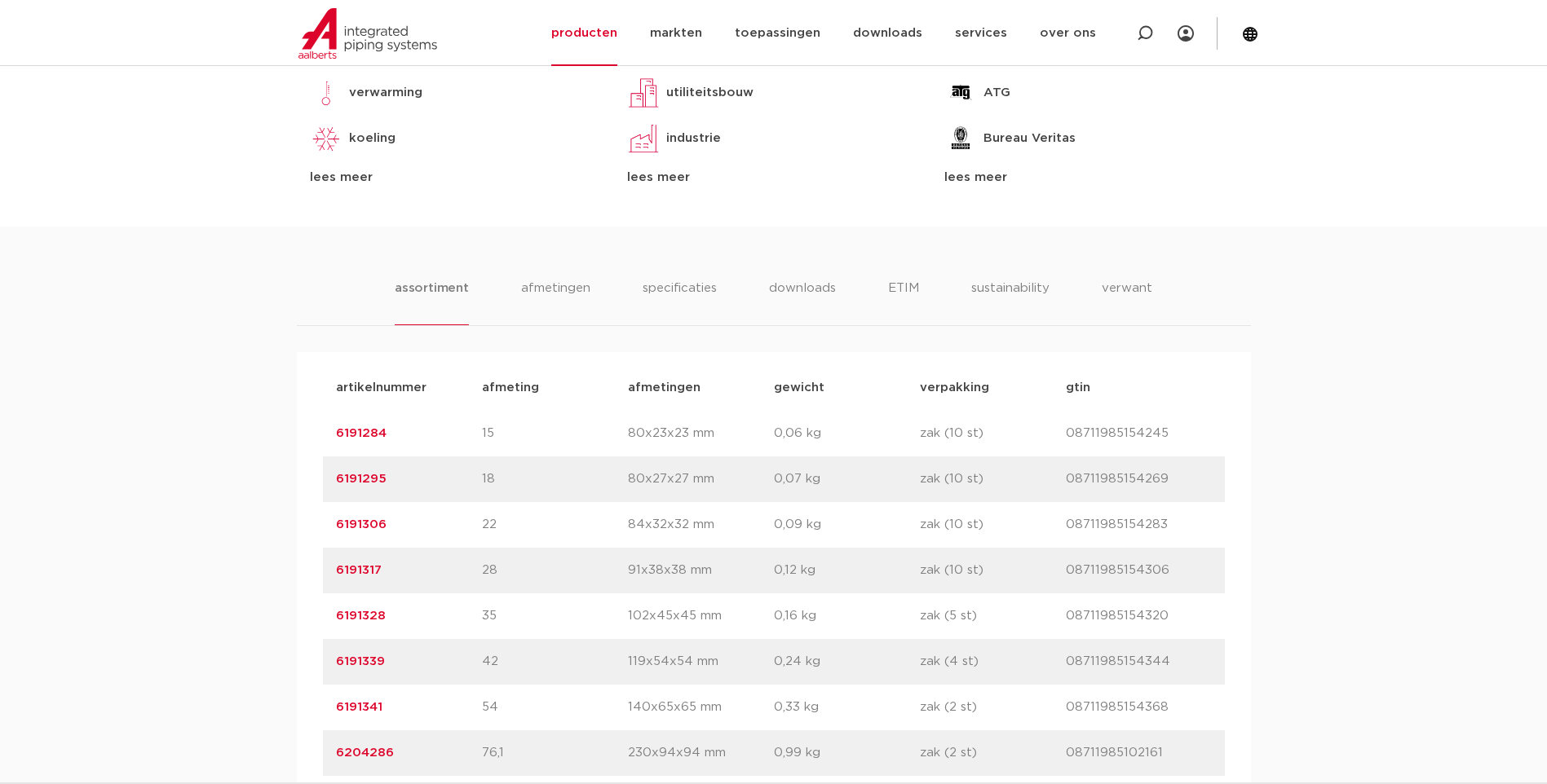
drag, startPoint x: 390, startPoint y: 519, endPoint x: 329, endPoint y: 525, distance: 61.3
click at [329, 525] on div "artikelnummer 6191306 afmeting 22 afmetingen 84x32x32 mm gewicht 0,09 kg verpak…" at bounding box center [774, 525] width 902 height 46
drag, startPoint x: 329, startPoint y: 525, endPoint x: 361, endPoint y: 519, distance: 32.6
copy link "6191306"
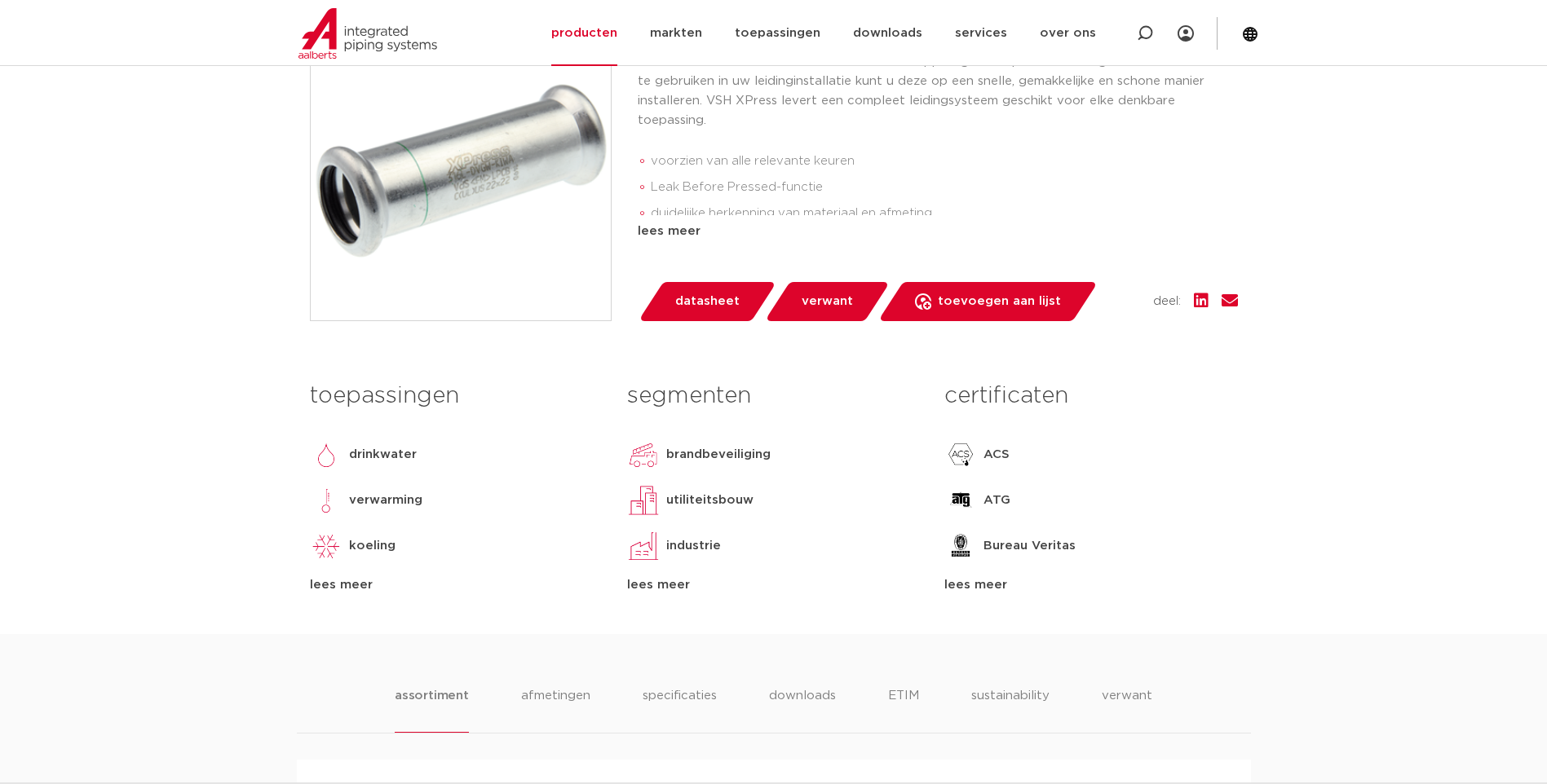
scroll to position [326, 0]
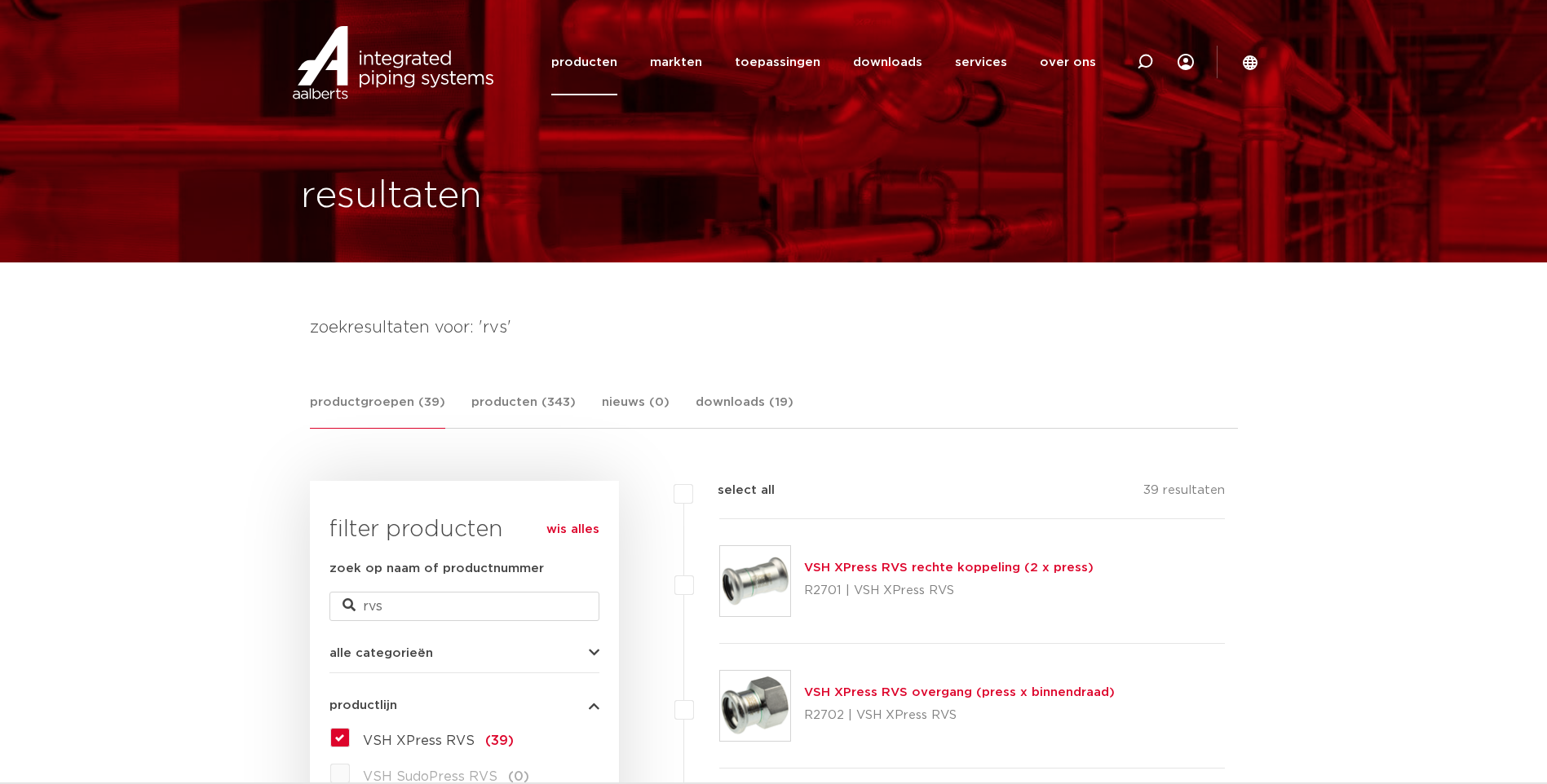
click at [884, 565] on link "VSH XPress RVS rechte koppeling (2 x press)" at bounding box center [949, 568] width 290 height 12
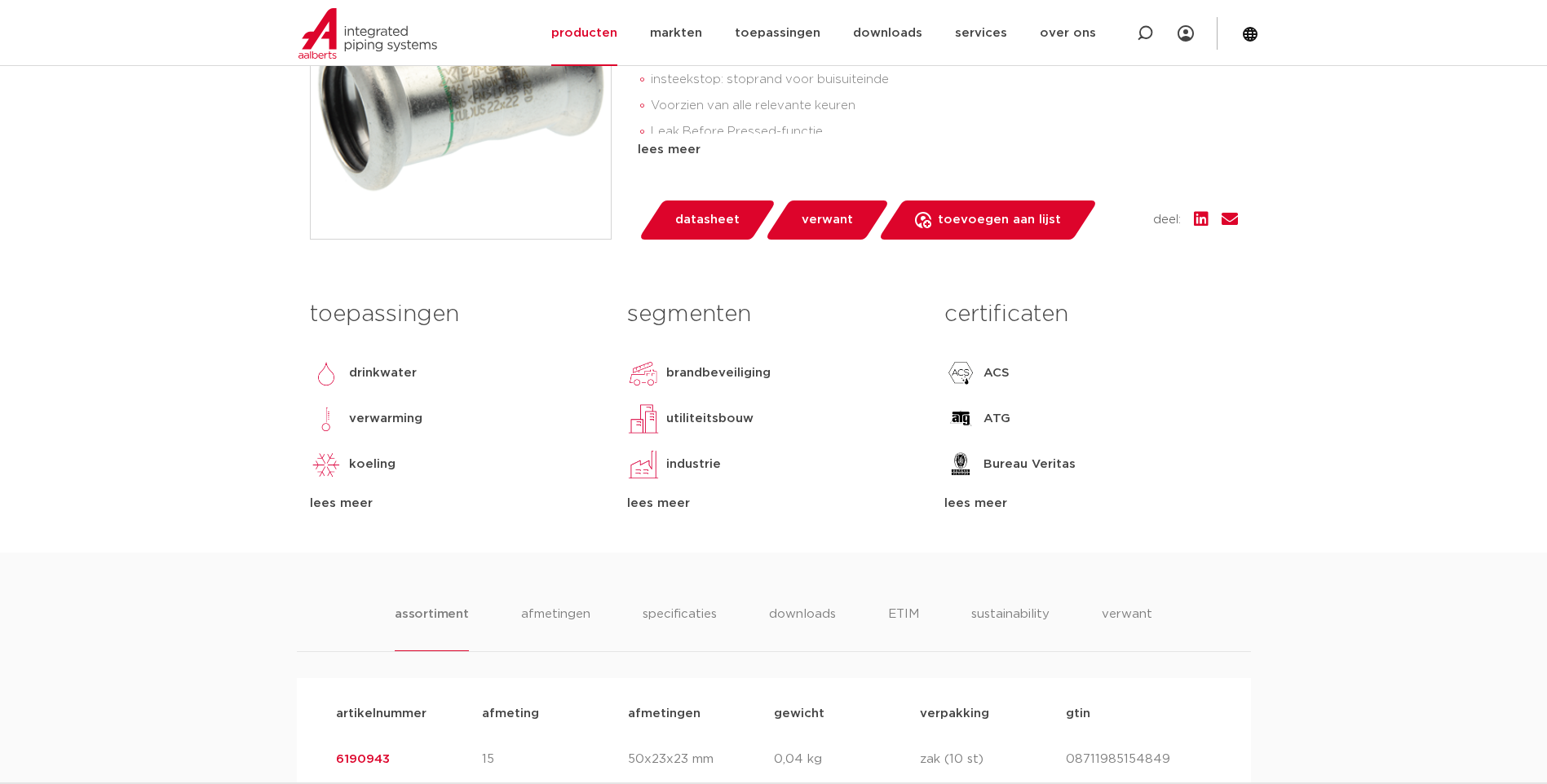
scroll to position [815, 0]
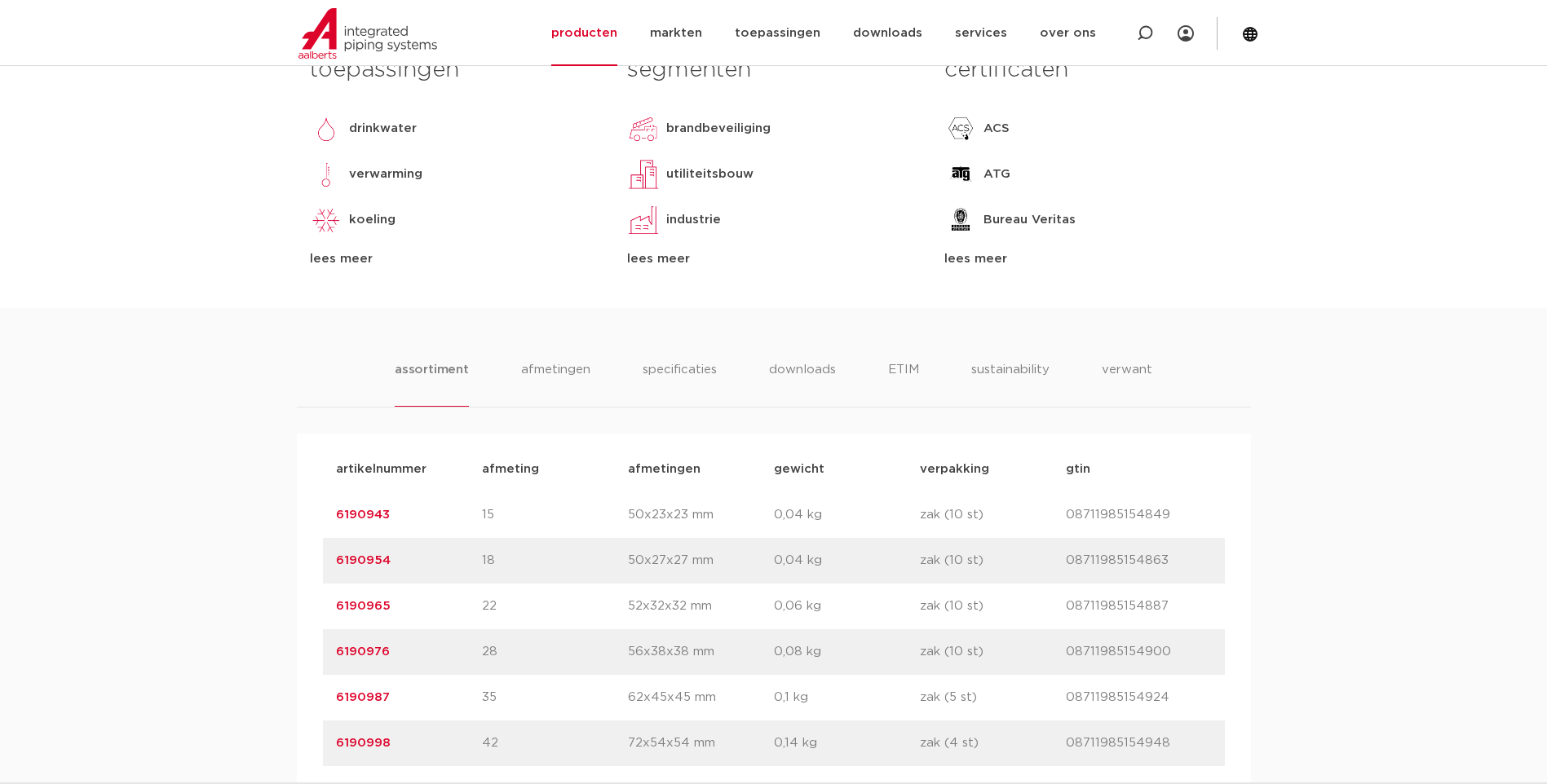
drag, startPoint x: 389, startPoint y: 606, endPoint x: 281, endPoint y: 605, distance: 108.0
click at [281, 605] on div "assortiment [GEOGRAPHIC_DATA] specificaties downloads ETIM sustainability verwa…" at bounding box center [773, 635] width 1547 height 654
drag, startPoint x: 281, startPoint y: 605, endPoint x: 347, endPoint y: 605, distance: 66.0
